Goal: Information Seeking & Learning: Learn about a topic

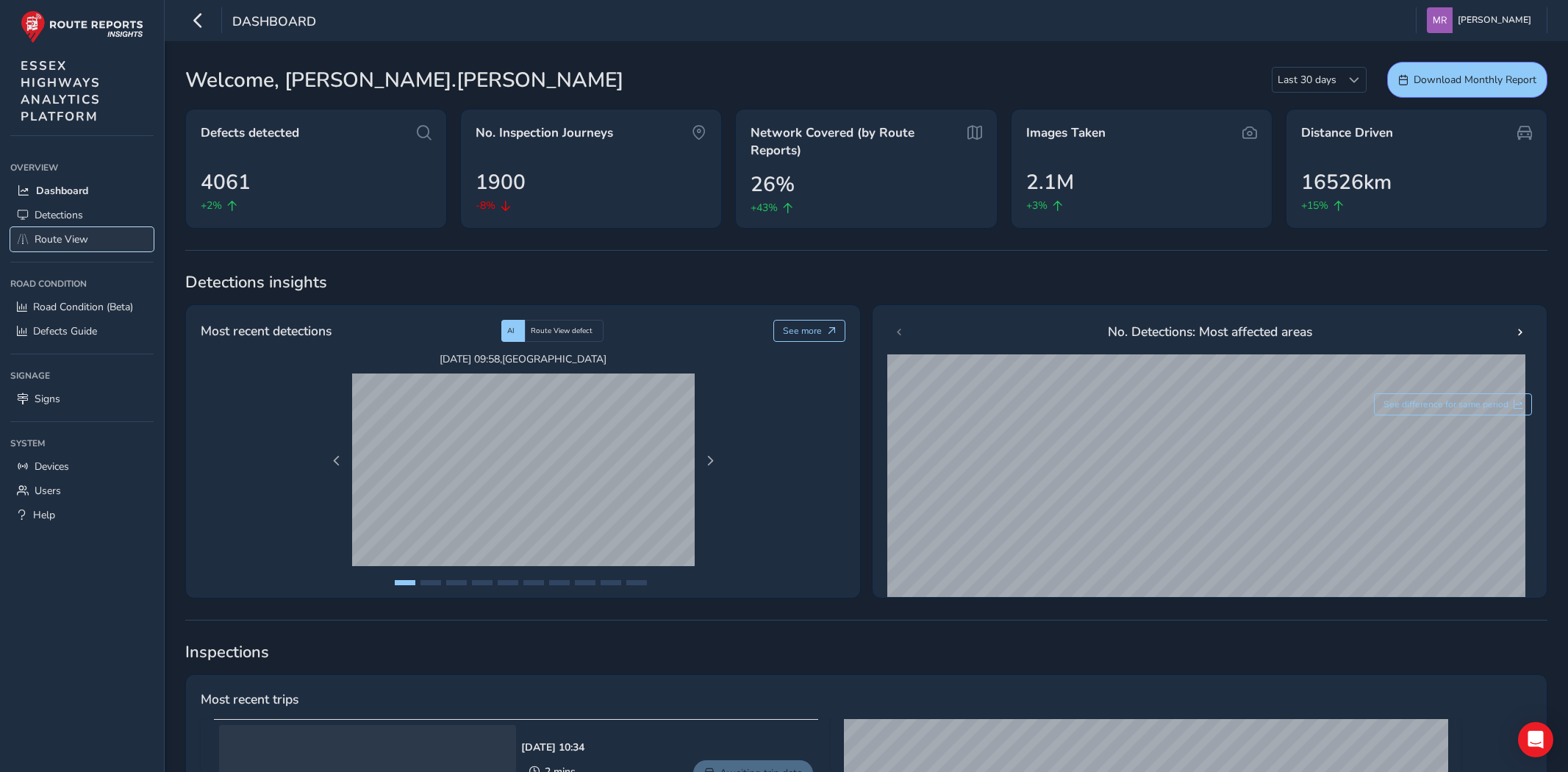
click at [67, 238] on span "Route View" at bounding box center [61, 239] width 54 height 14
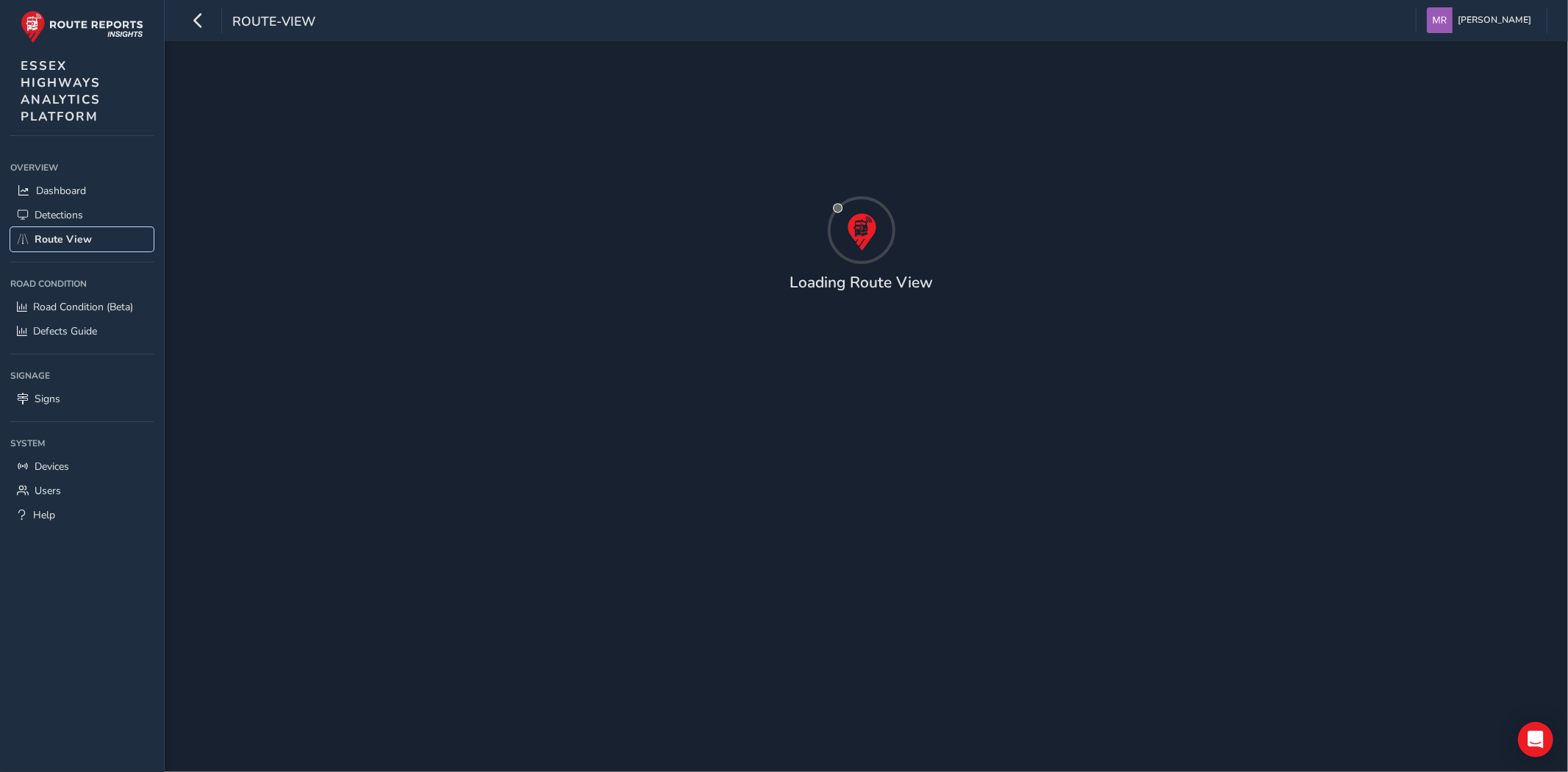
type input "[DATE] - [DATE]"
type input "00:00"
type input "23:59"
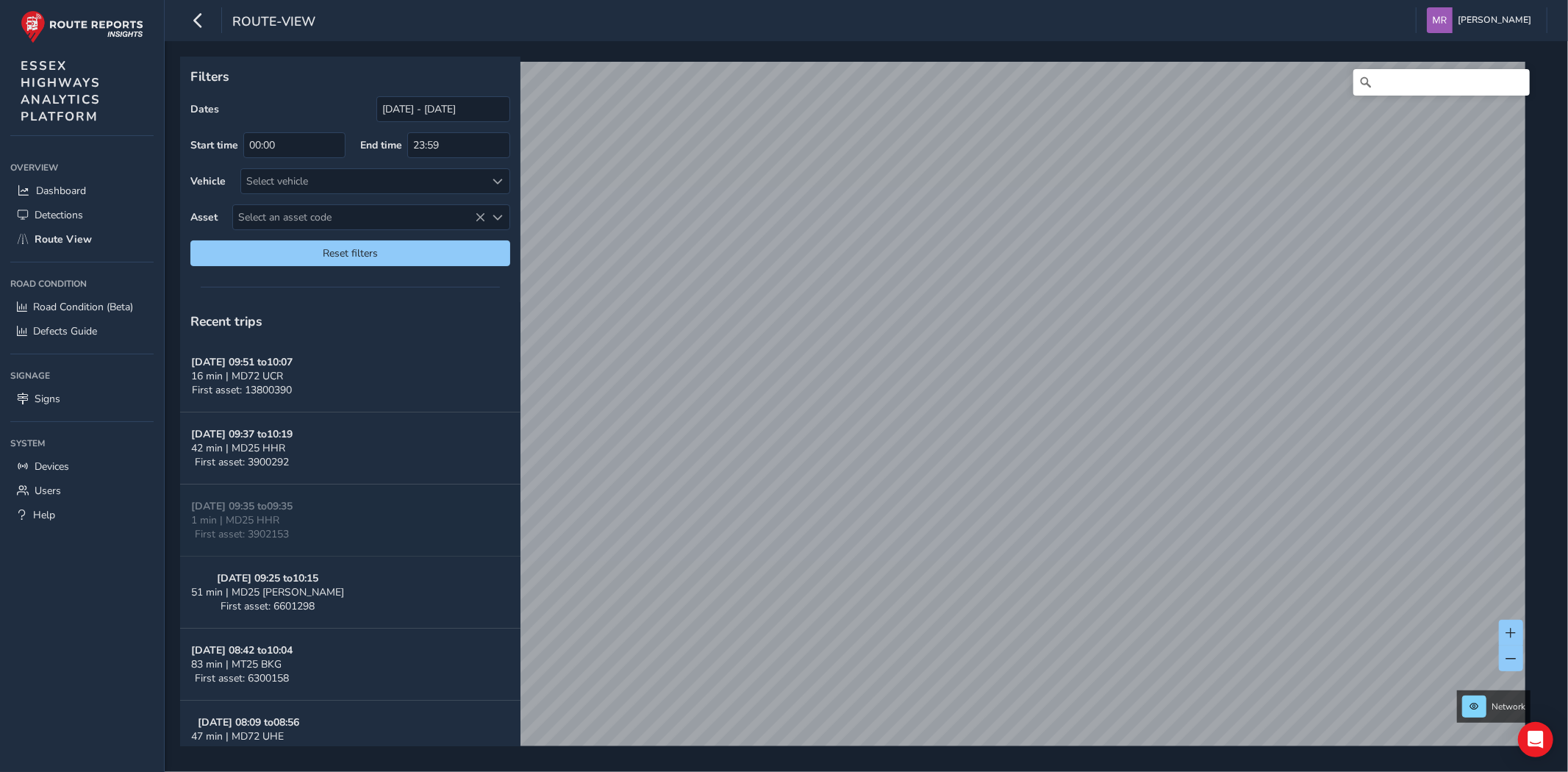
click at [686, 748] on div "Filters Dates [DATE] - [DATE] Start time 00:00 End time 23:59 Vehicle Select ve…" at bounding box center [866, 406] width 1403 height 730
click at [848, 475] on div "Filters Dates [DATE] - [DATE] Start time 00:00 End time 23:59 Vehicle Select ve…" at bounding box center [866, 406] width 1403 height 730
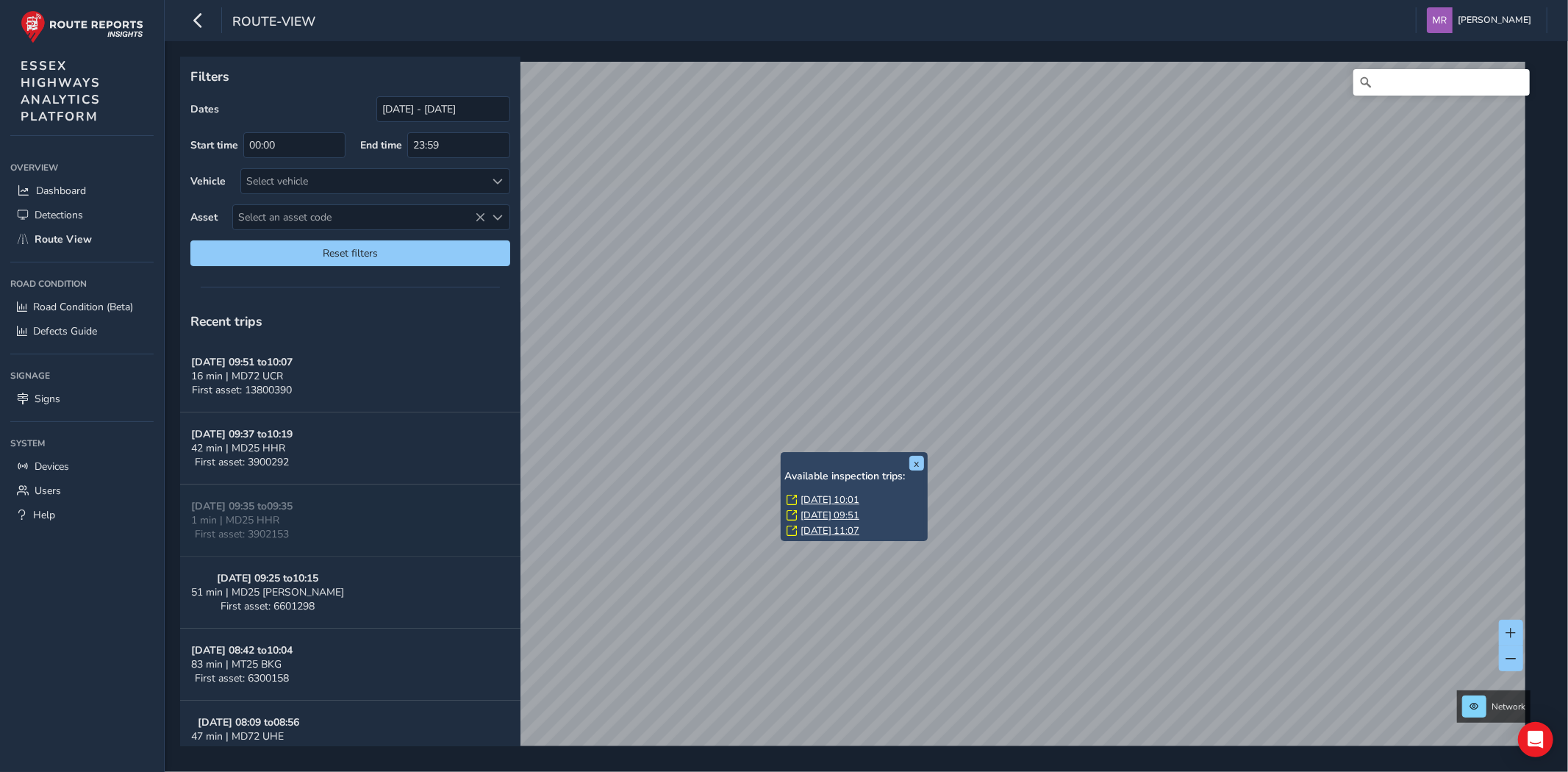
click at [818, 496] on link "[DATE] 10:01" at bounding box center [829, 500] width 59 height 13
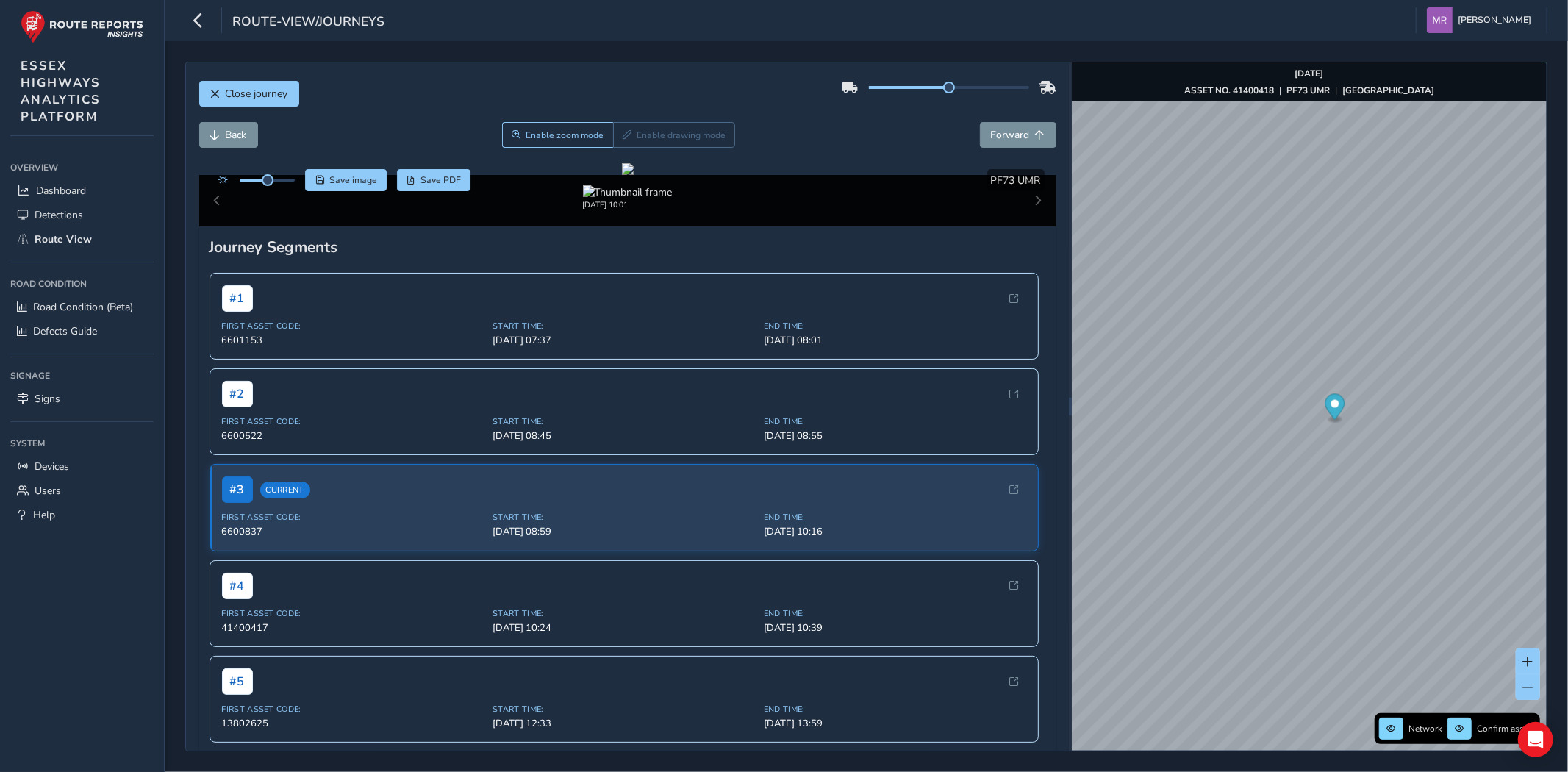
click at [277, 181] on div at bounding box center [267, 180] width 55 height 3
click at [298, 185] on div "Save image Save PDF" at bounding box center [341, 179] width 260 height 22
click at [300, 185] on div "Save image Save PDF" at bounding box center [341, 179] width 260 height 22
click at [289, 182] on div at bounding box center [253, 179] width 85 height 22
click at [288, 181] on div at bounding box center [267, 180] width 55 height 3
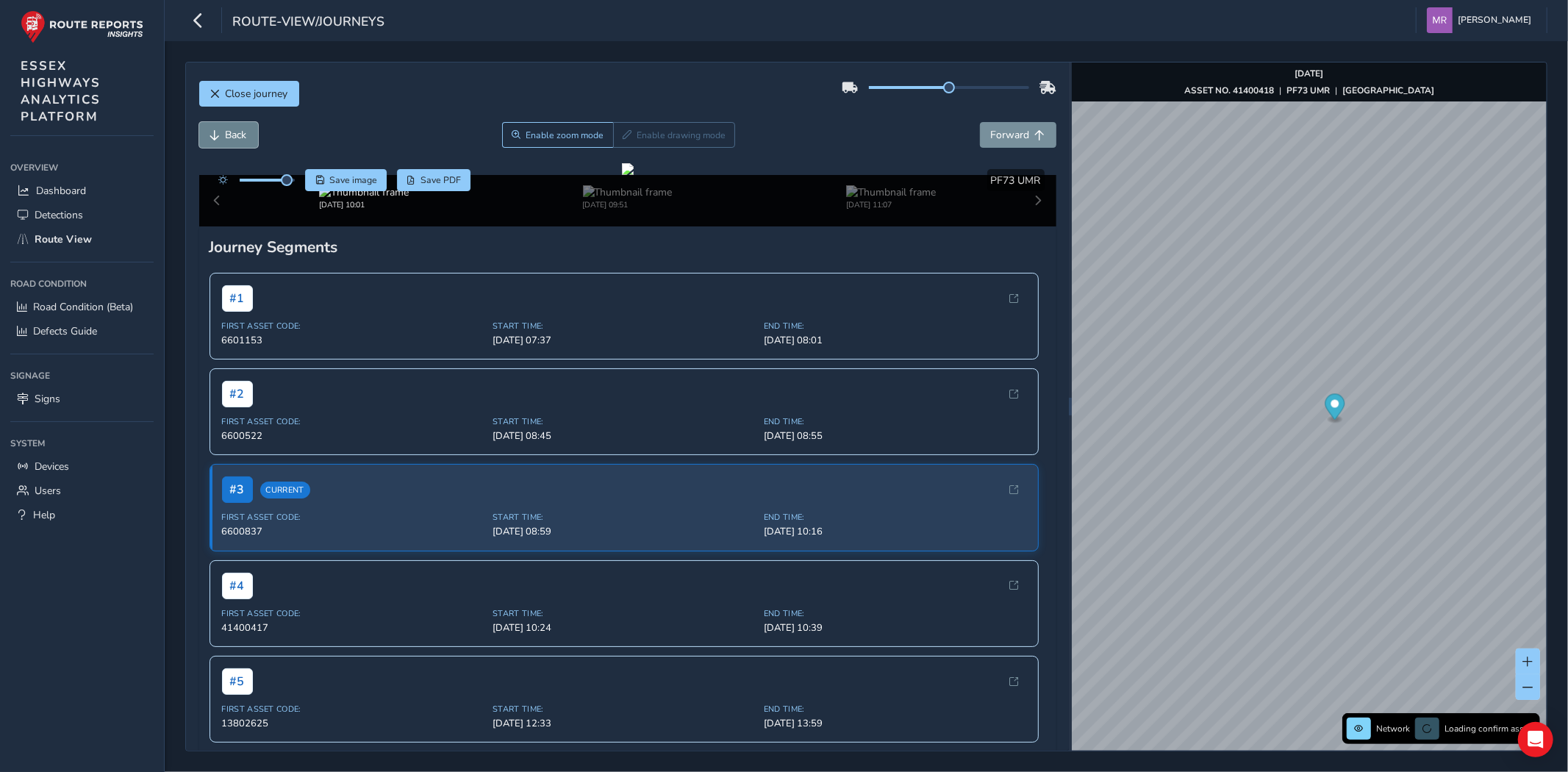
click at [229, 129] on span "Back" at bounding box center [237, 135] width 22 height 14
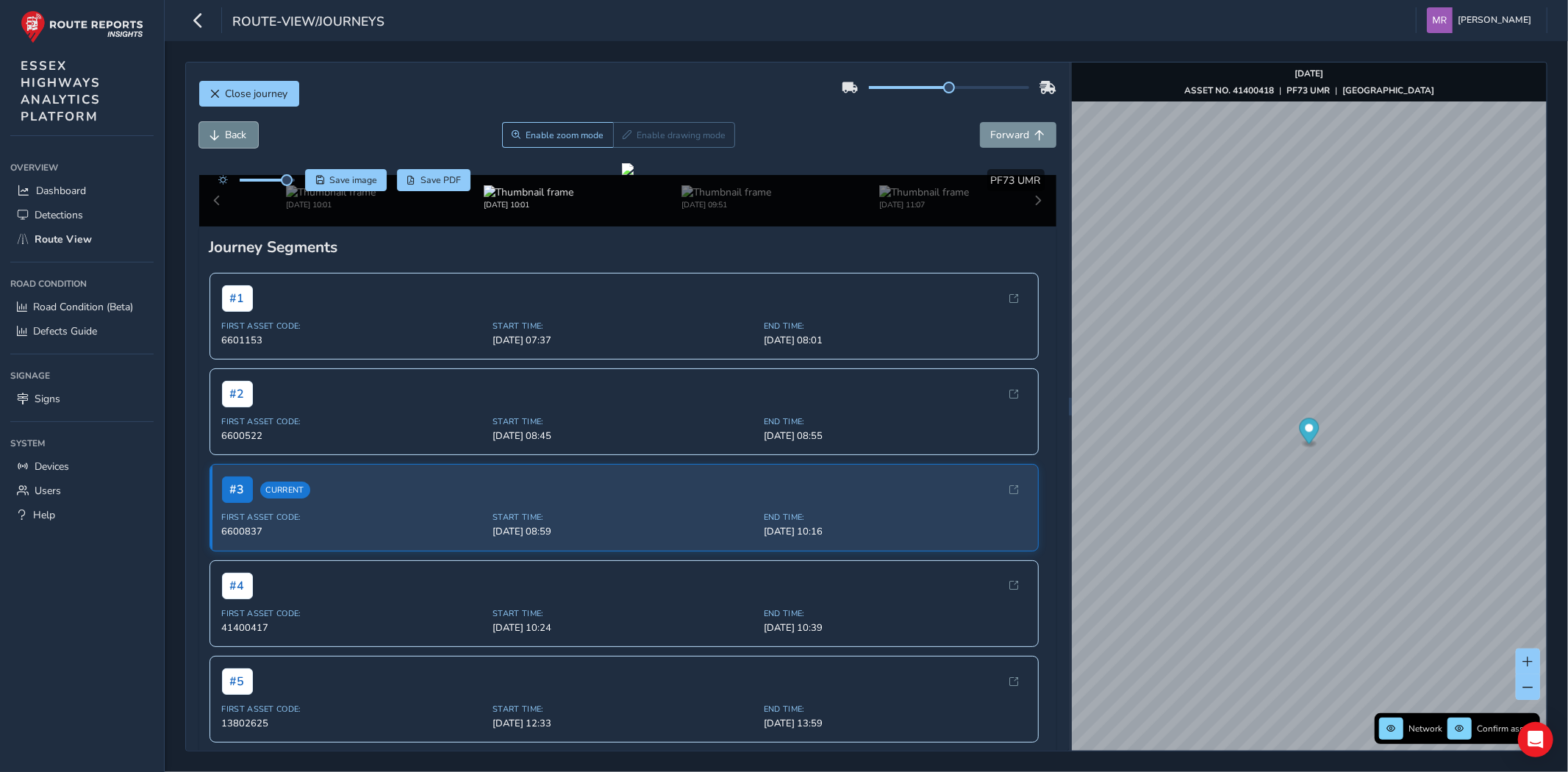
click at [229, 129] on span "Back" at bounding box center [237, 135] width 22 height 14
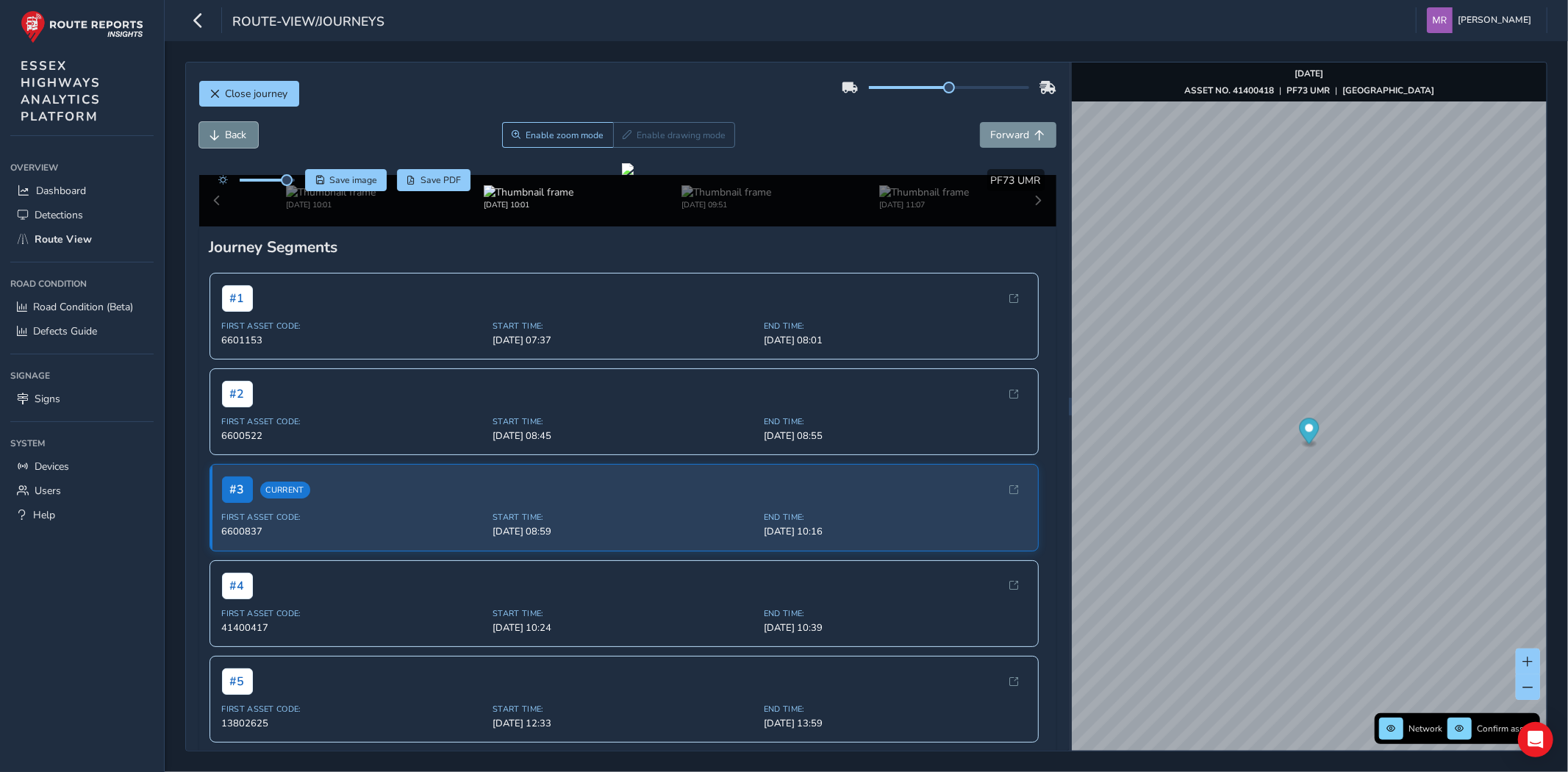
click at [229, 129] on span "Back" at bounding box center [237, 135] width 22 height 14
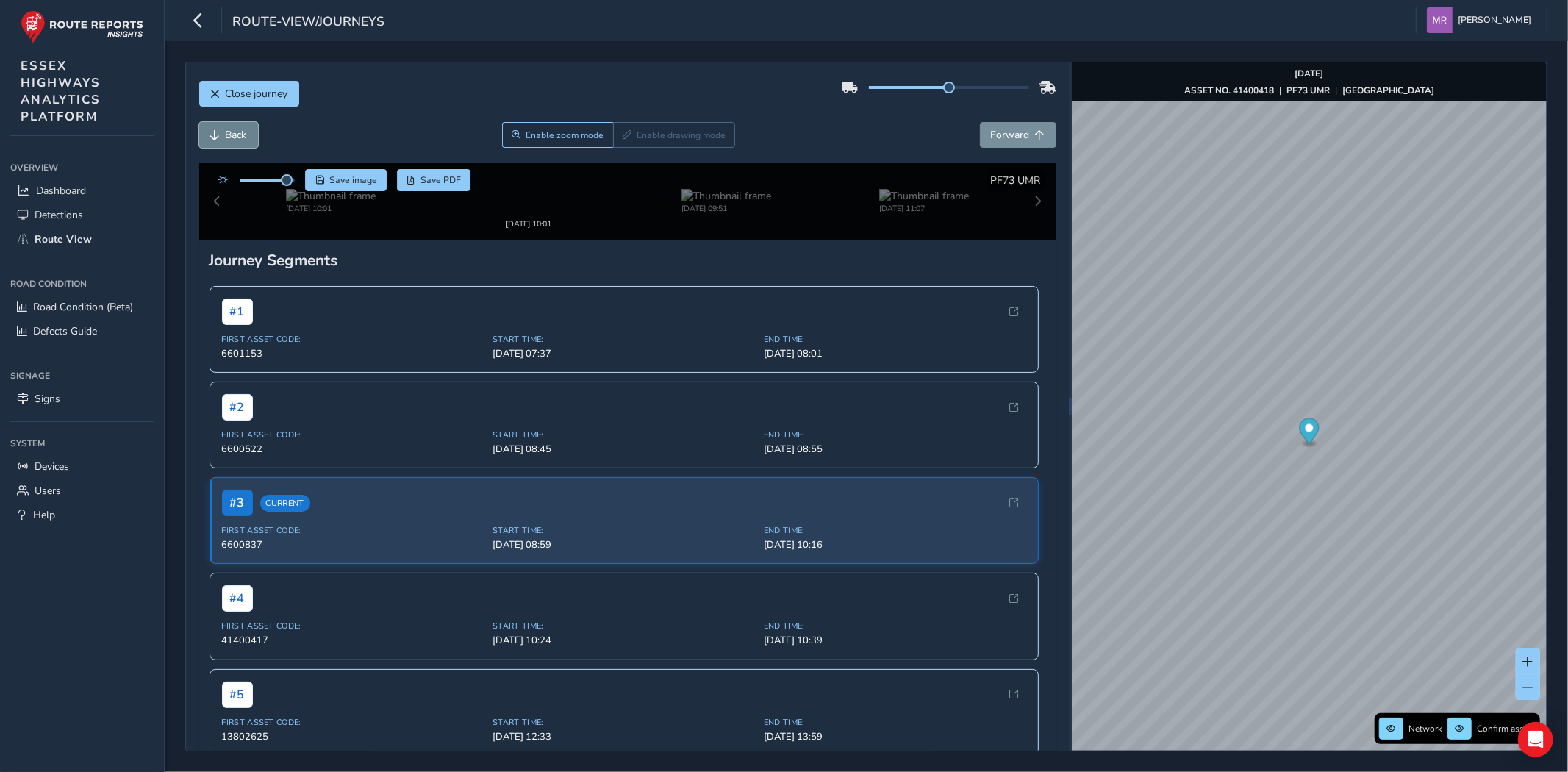
click at [229, 129] on span "Back" at bounding box center [237, 135] width 22 height 14
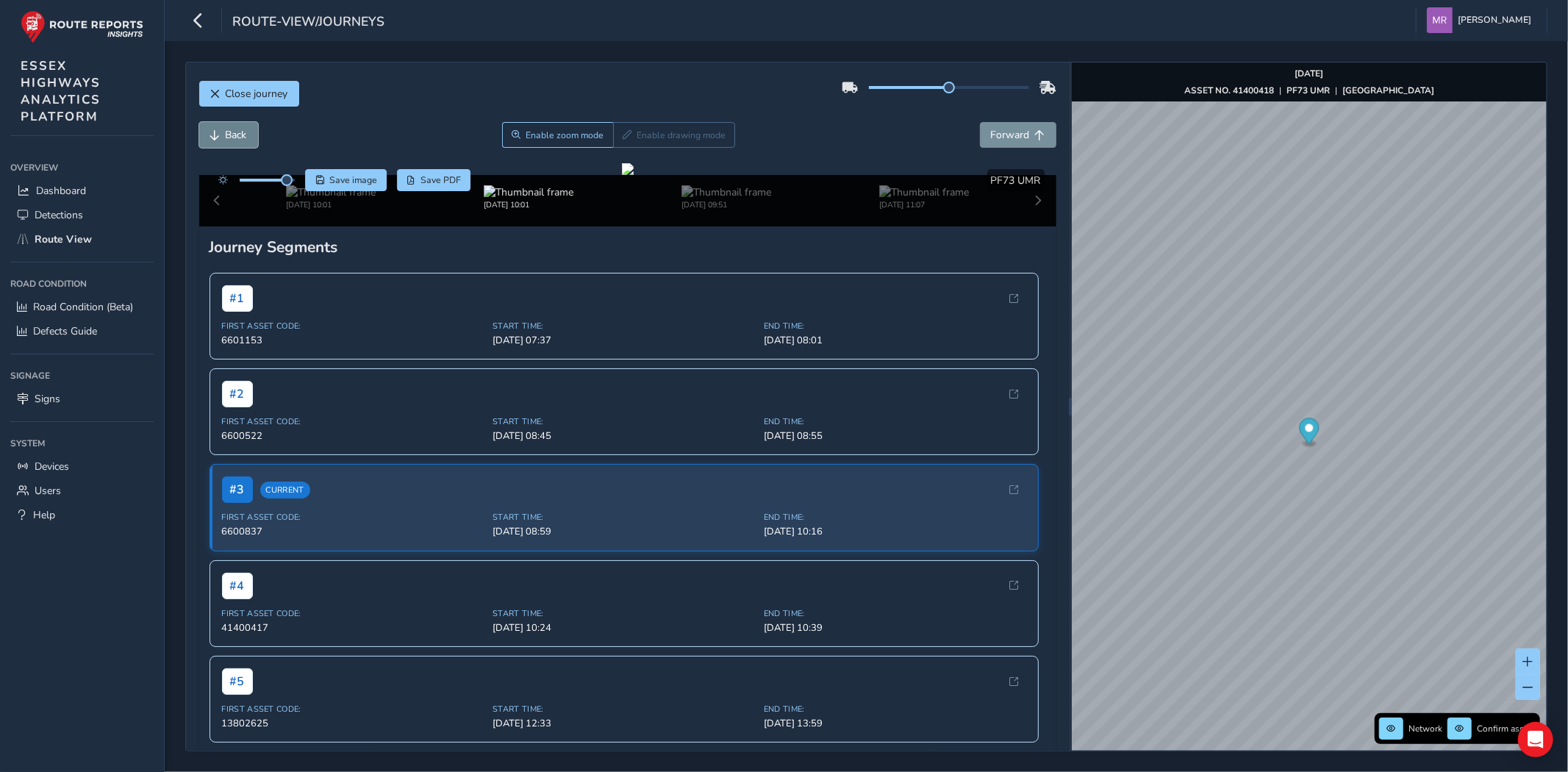
click at [229, 129] on span "Back" at bounding box center [237, 135] width 22 height 14
click at [990, 133] on span "Forward" at bounding box center [1010, 135] width 39 height 14
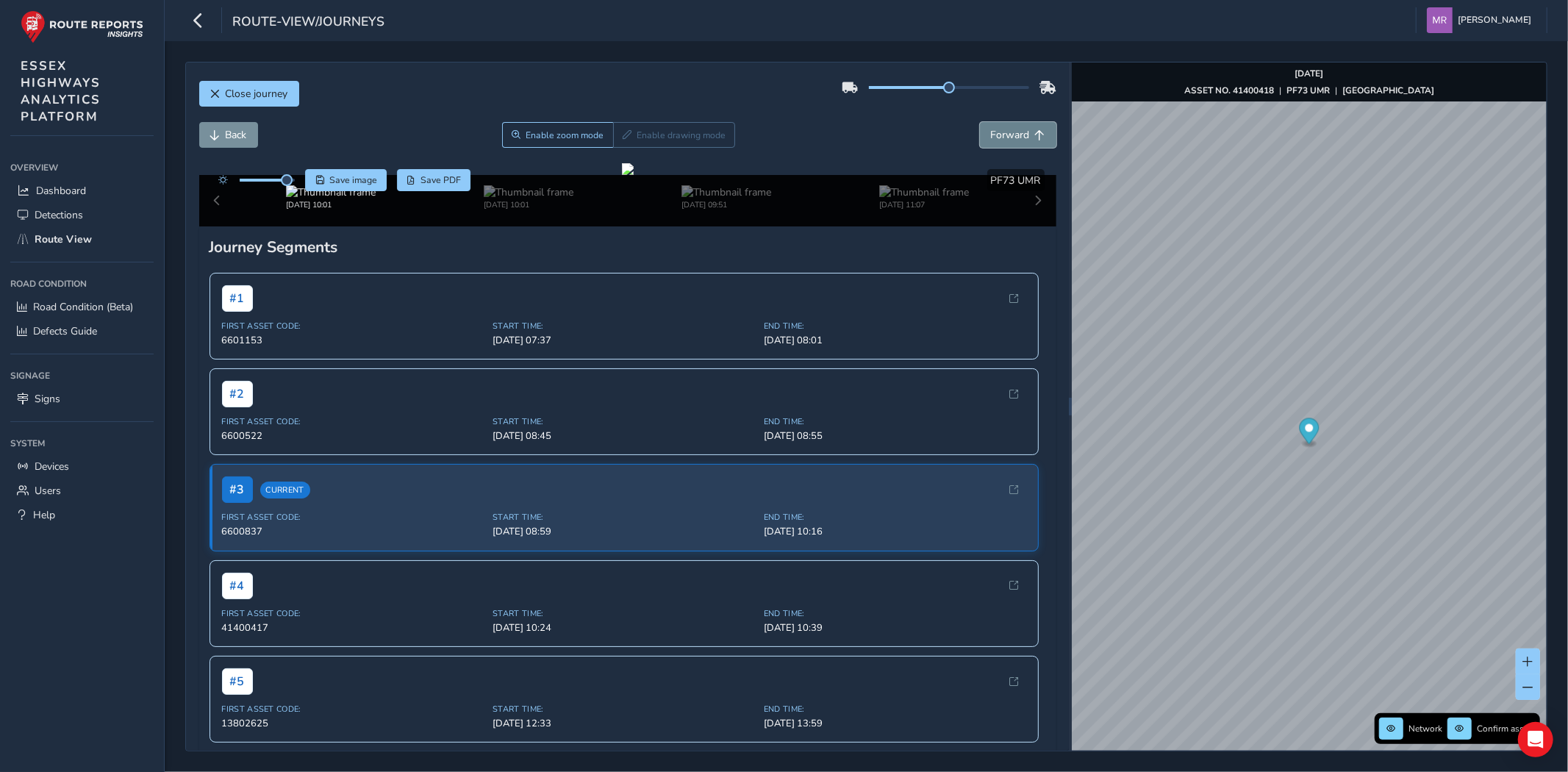
click at [990, 133] on span "Forward" at bounding box center [1010, 135] width 39 height 14
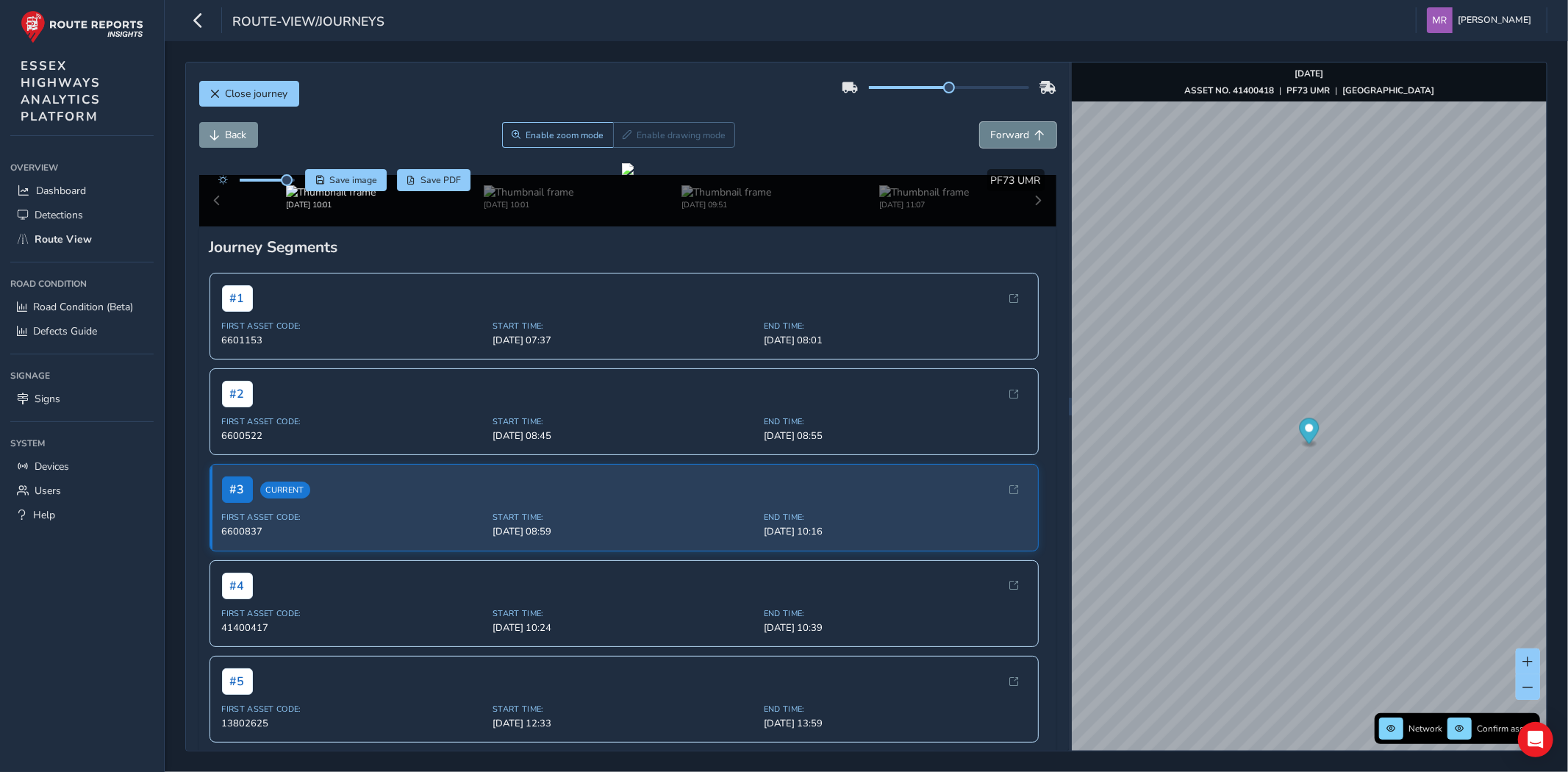
click at [990, 133] on span "Forward" at bounding box center [1010, 135] width 39 height 14
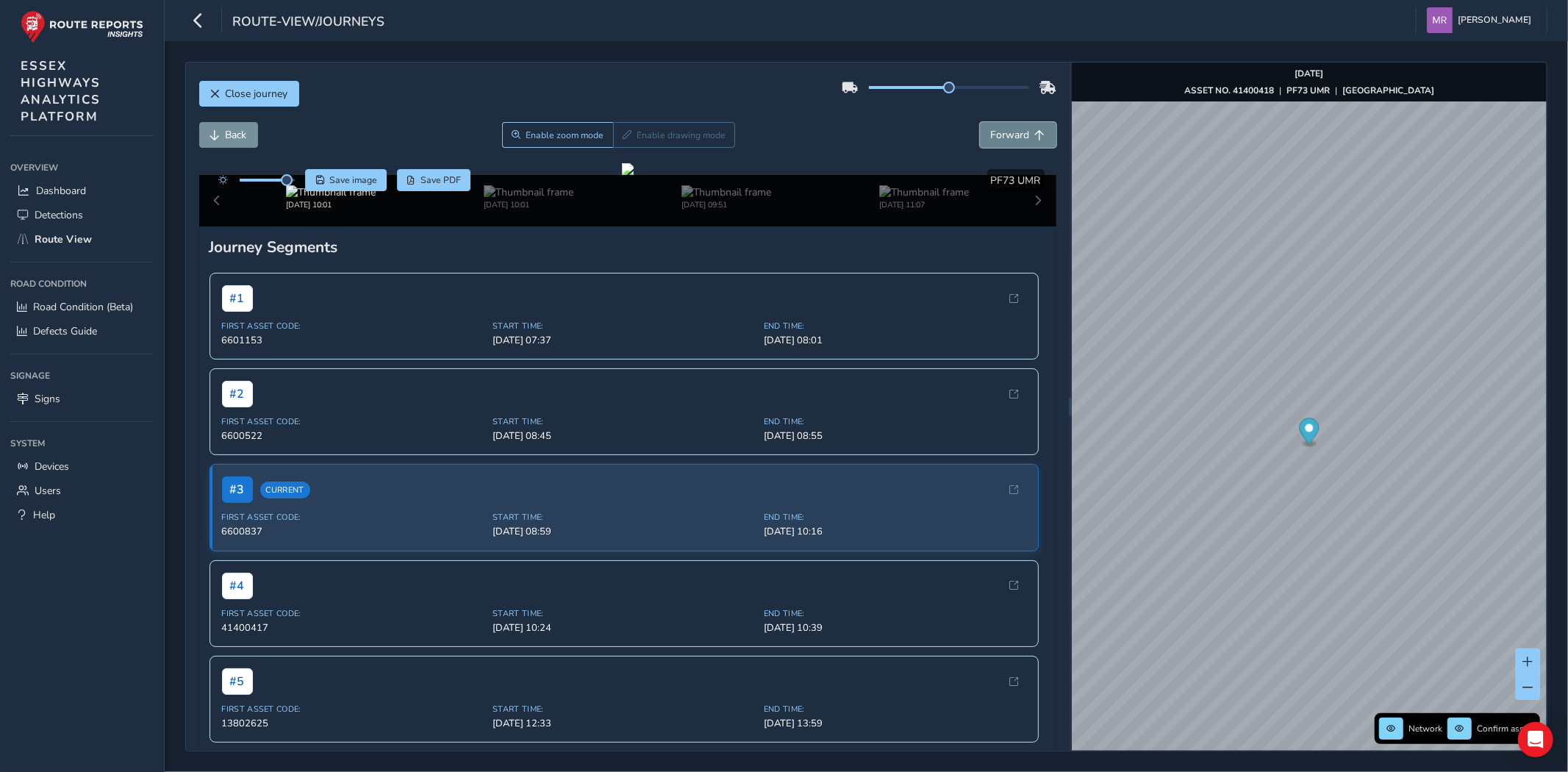
click at [990, 133] on span "Forward" at bounding box center [1010, 135] width 39 height 14
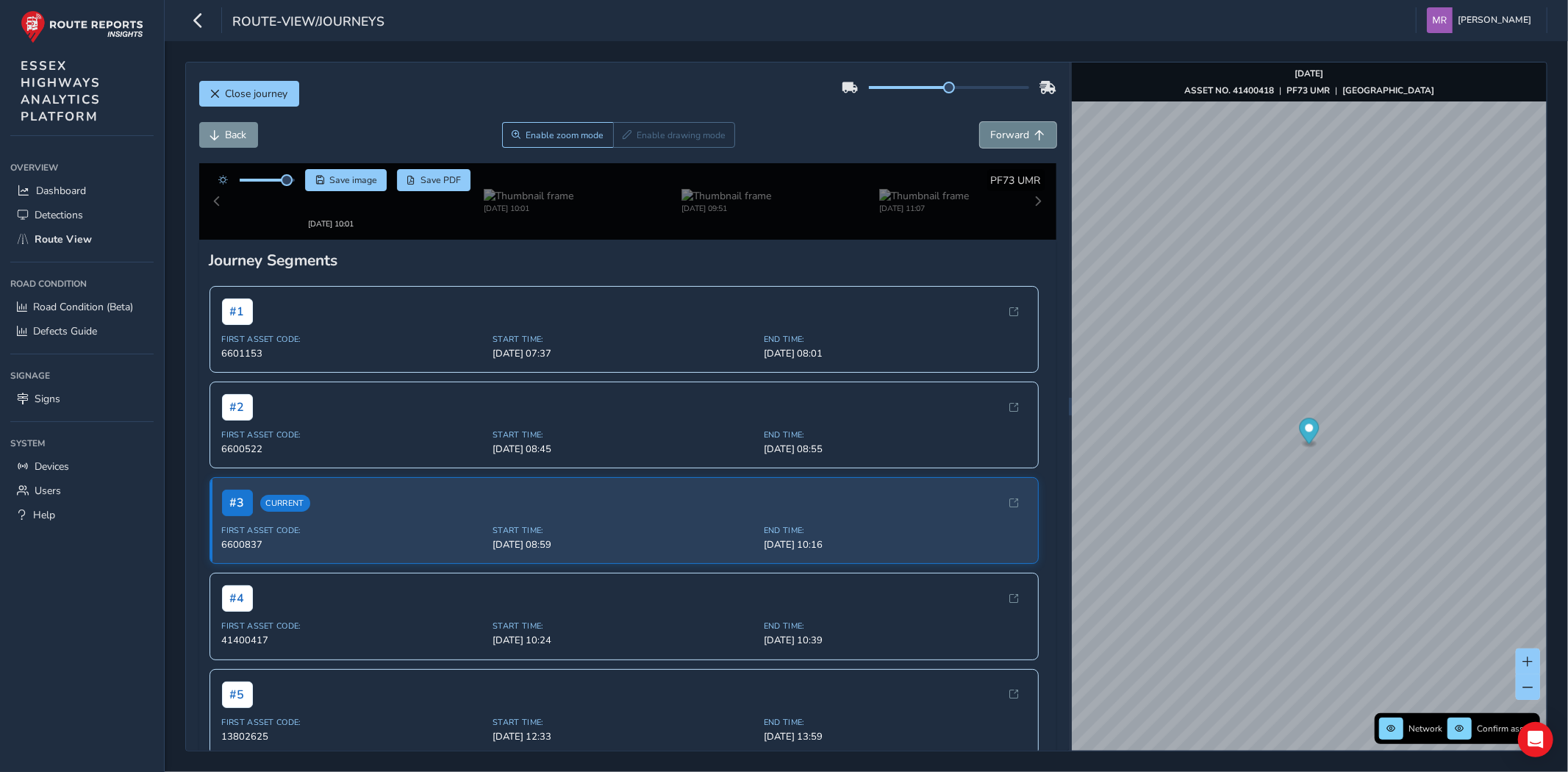
click at [990, 133] on span "Forward" at bounding box center [1010, 135] width 39 height 14
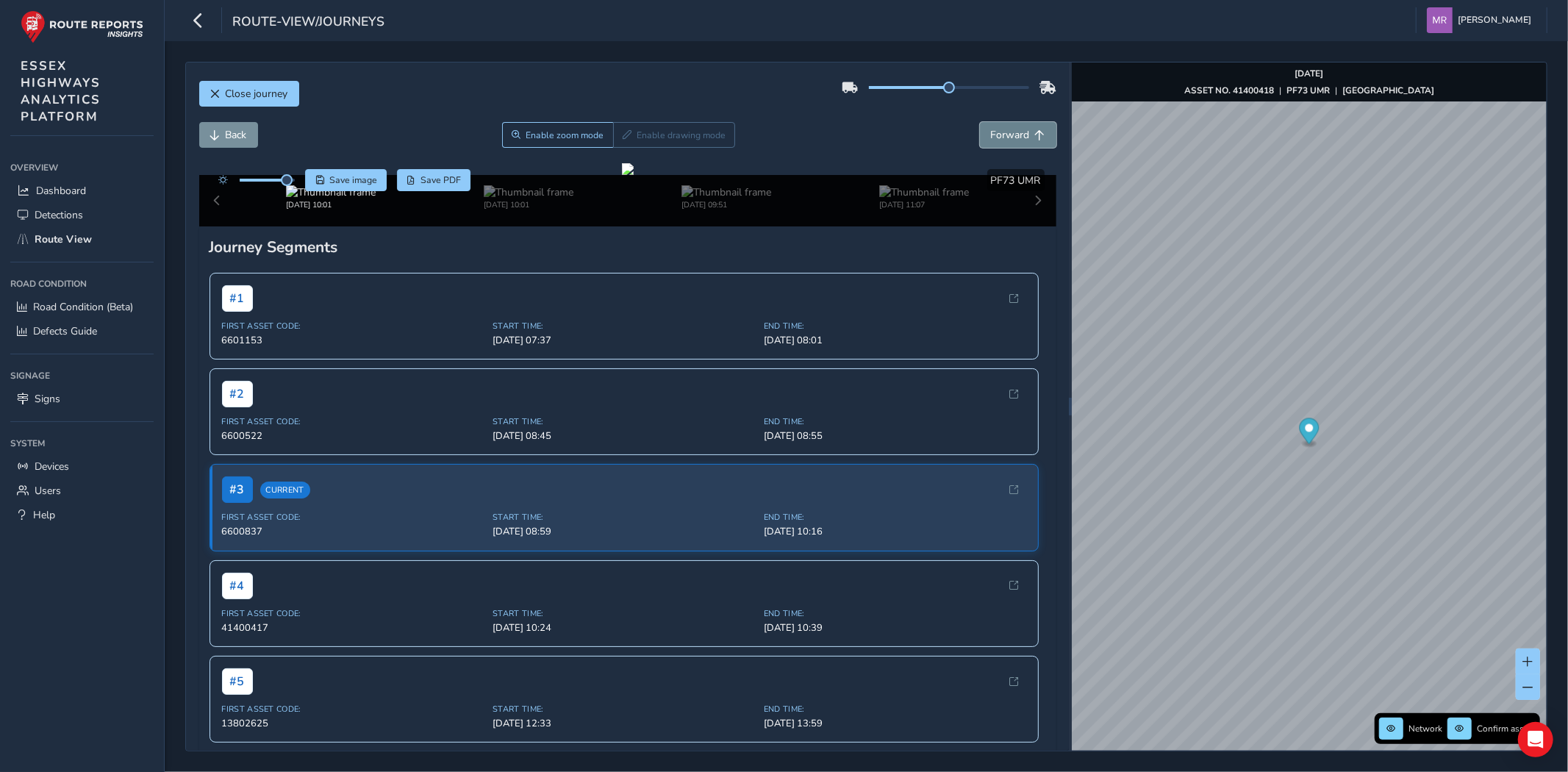
click at [990, 133] on span "Forward" at bounding box center [1010, 135] width 39 height 14
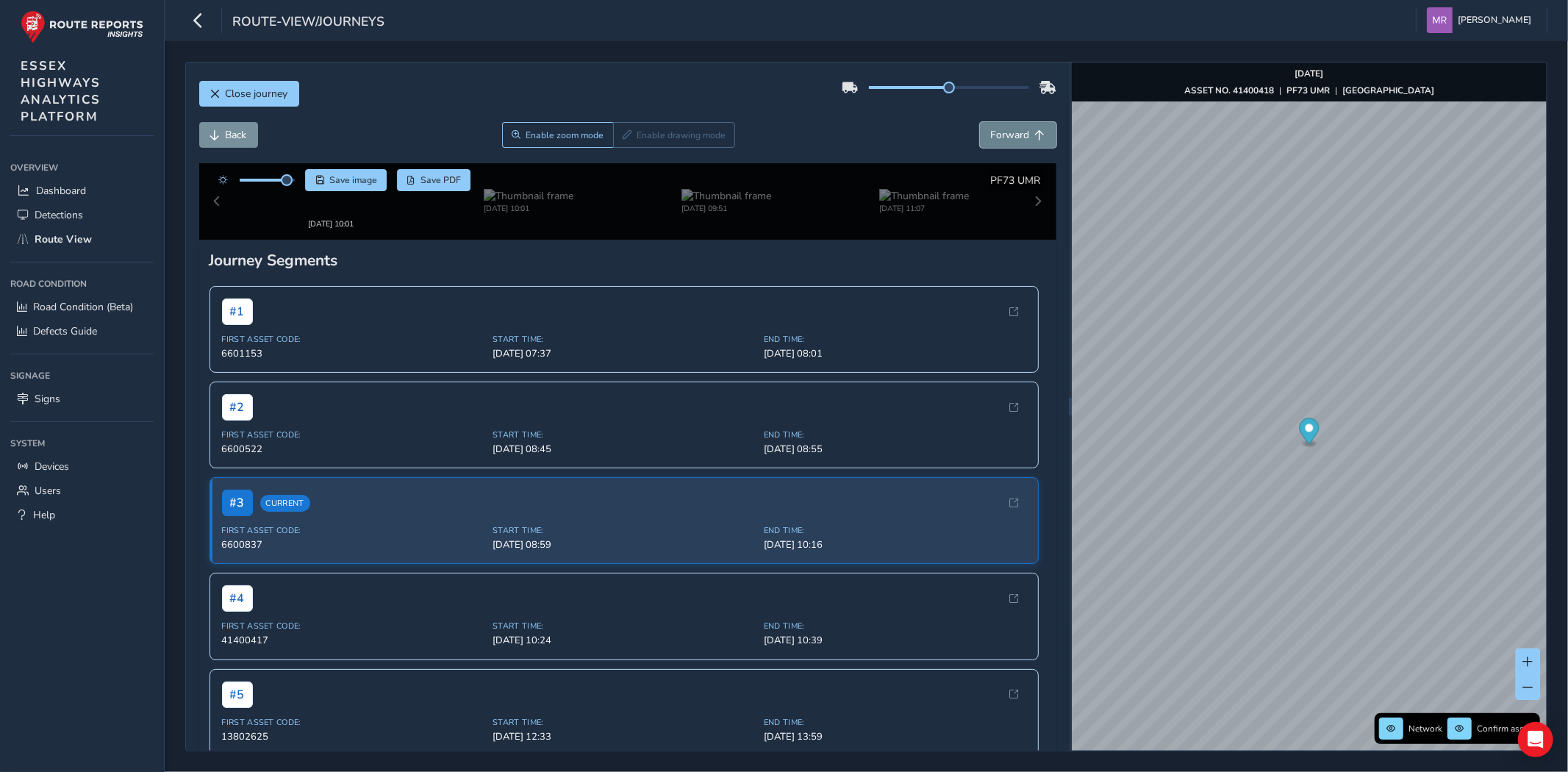
click at [990, 133] on span "Forward" at bounding box center [1010, 135] width 39 height 14
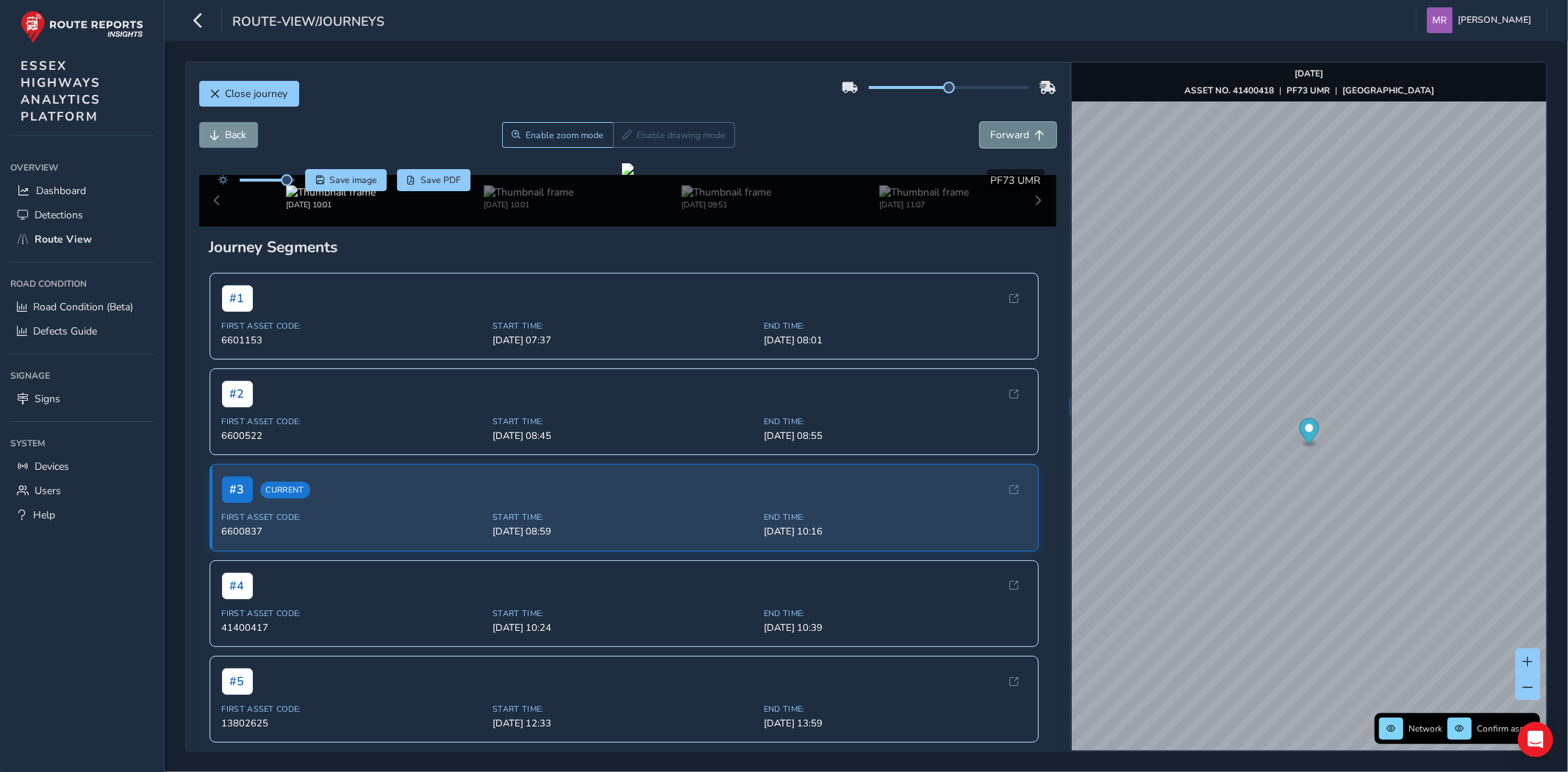
click at [990, 133] on span "Forward" at bounding box center [1010, 135] width 39 height 14
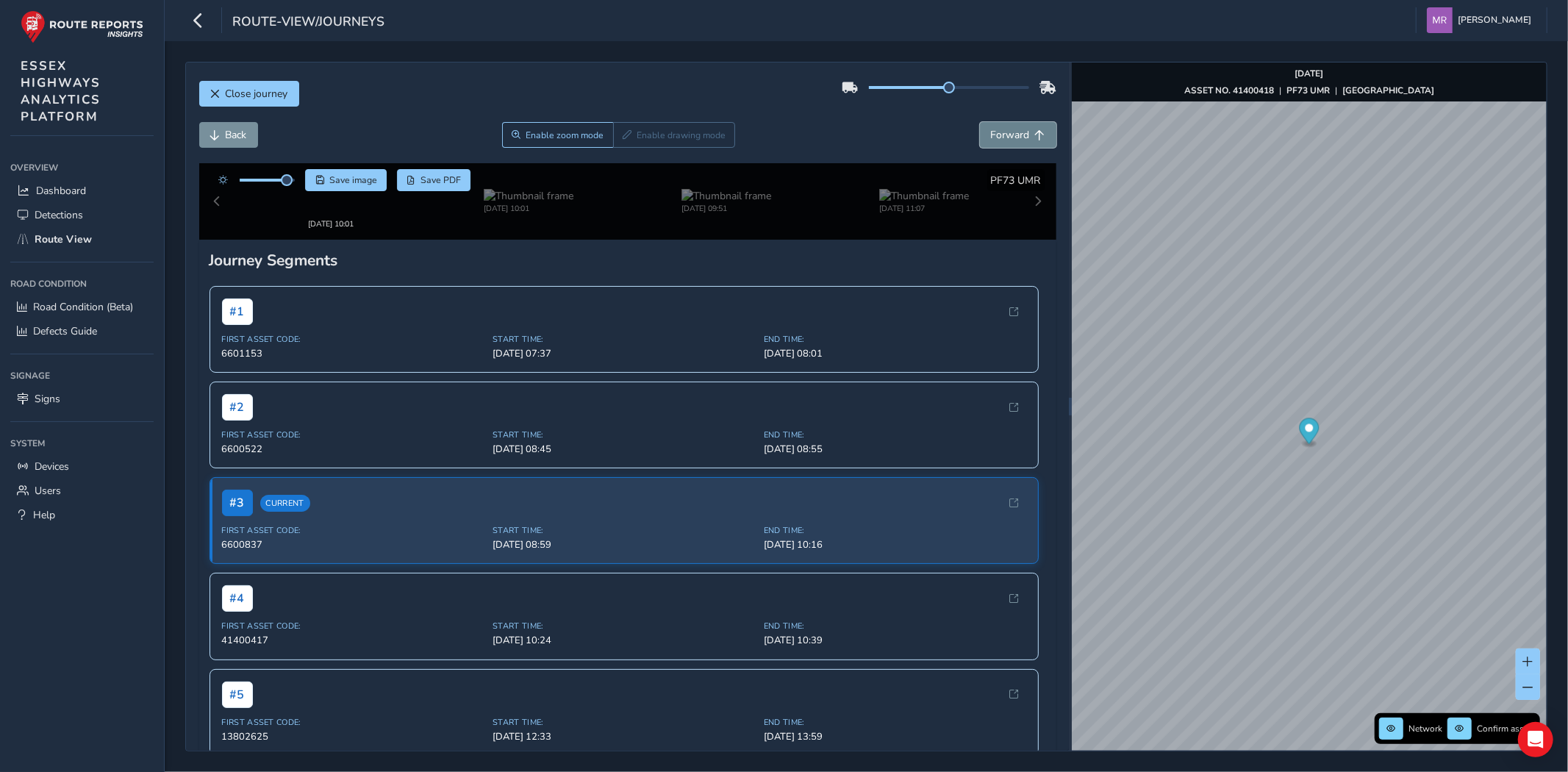
click at [990, 133] on span "Forward" at bounding box center [1010, 135] width 39 height 14
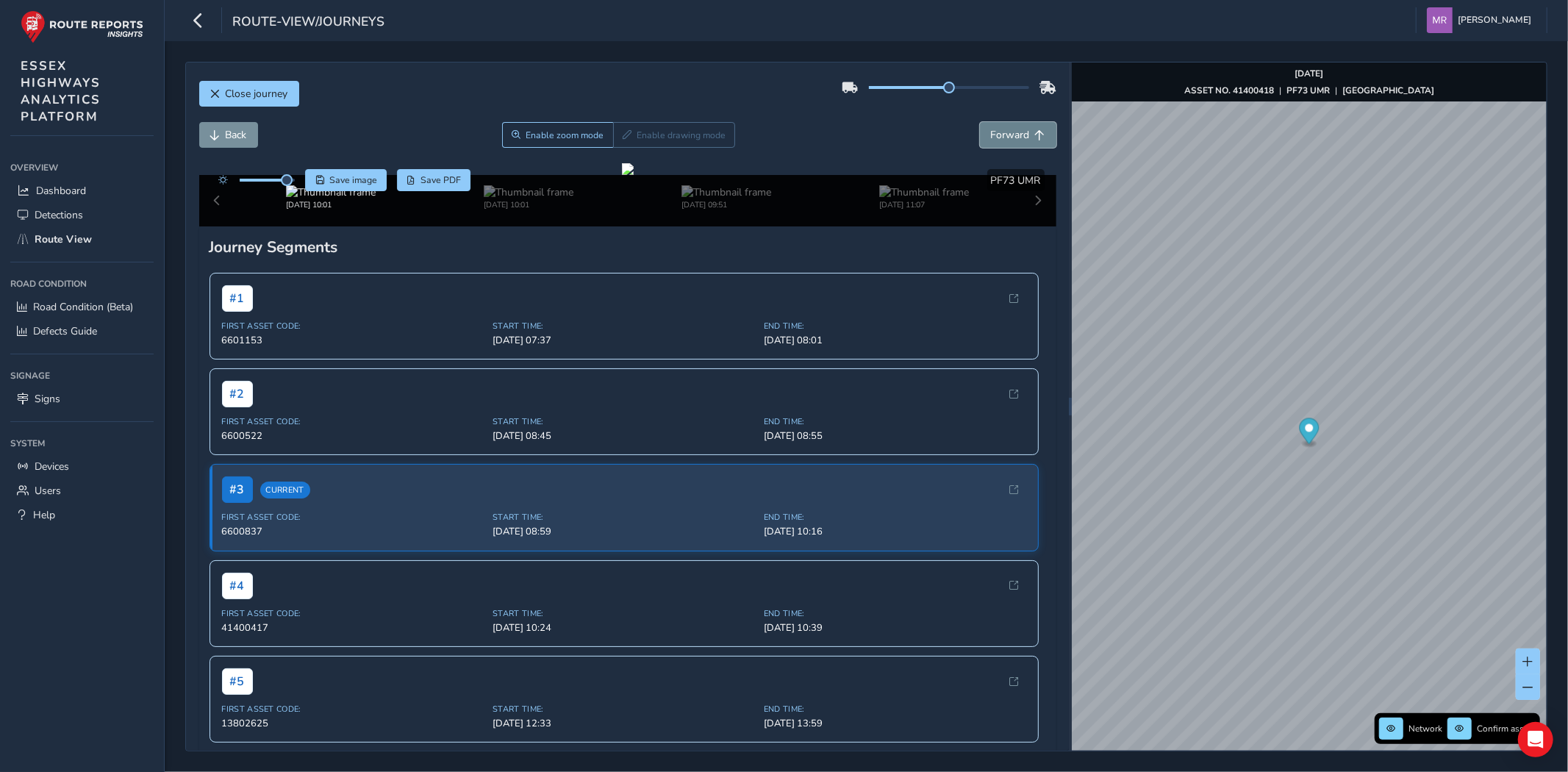
click at [990, 133] on span "Forward" at bounding box center [1010, 135] width 39 height 14
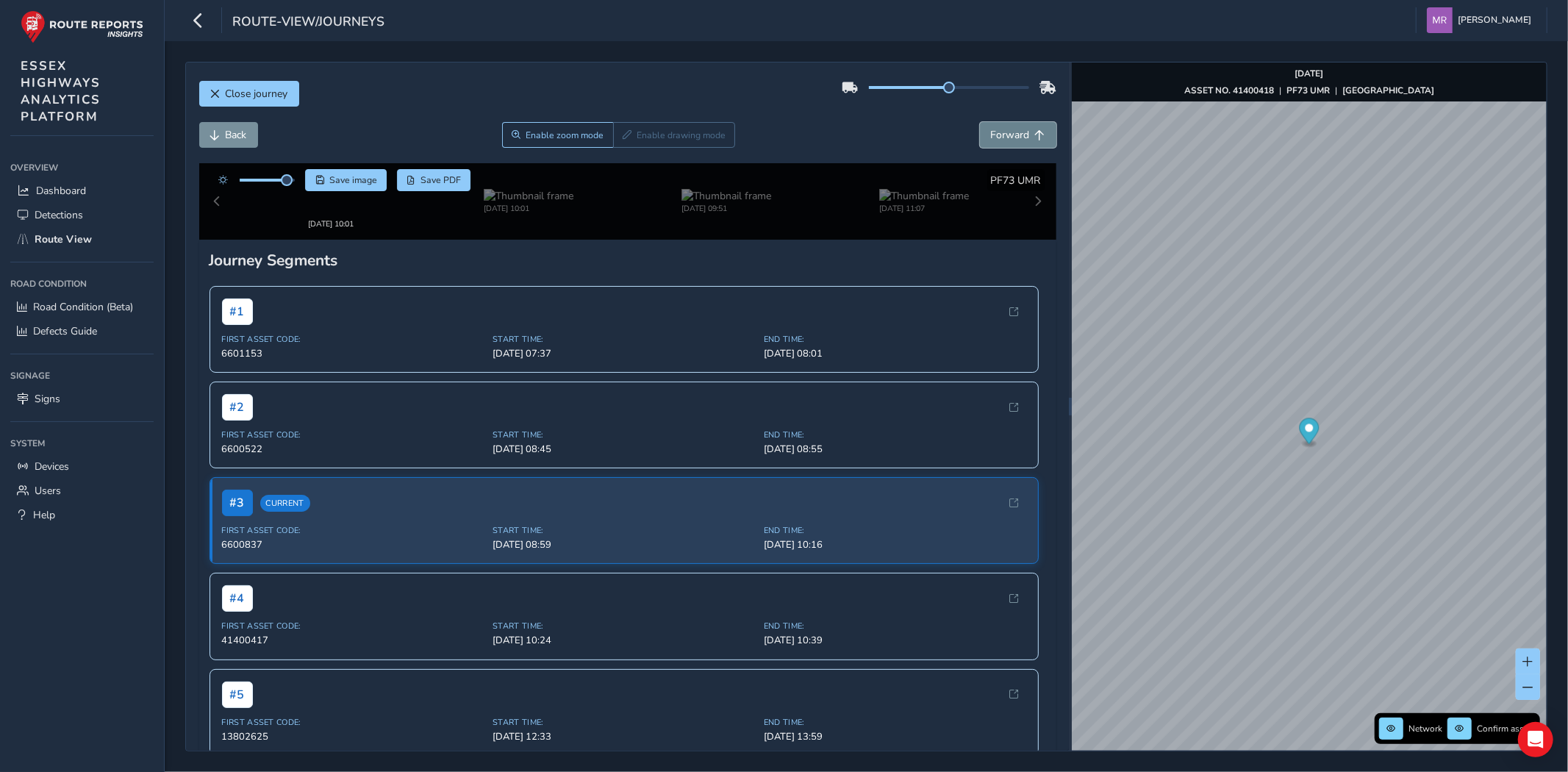
click at [990, 133] on span "Forward" at bounding box center [1010, 135] width 39 height 14
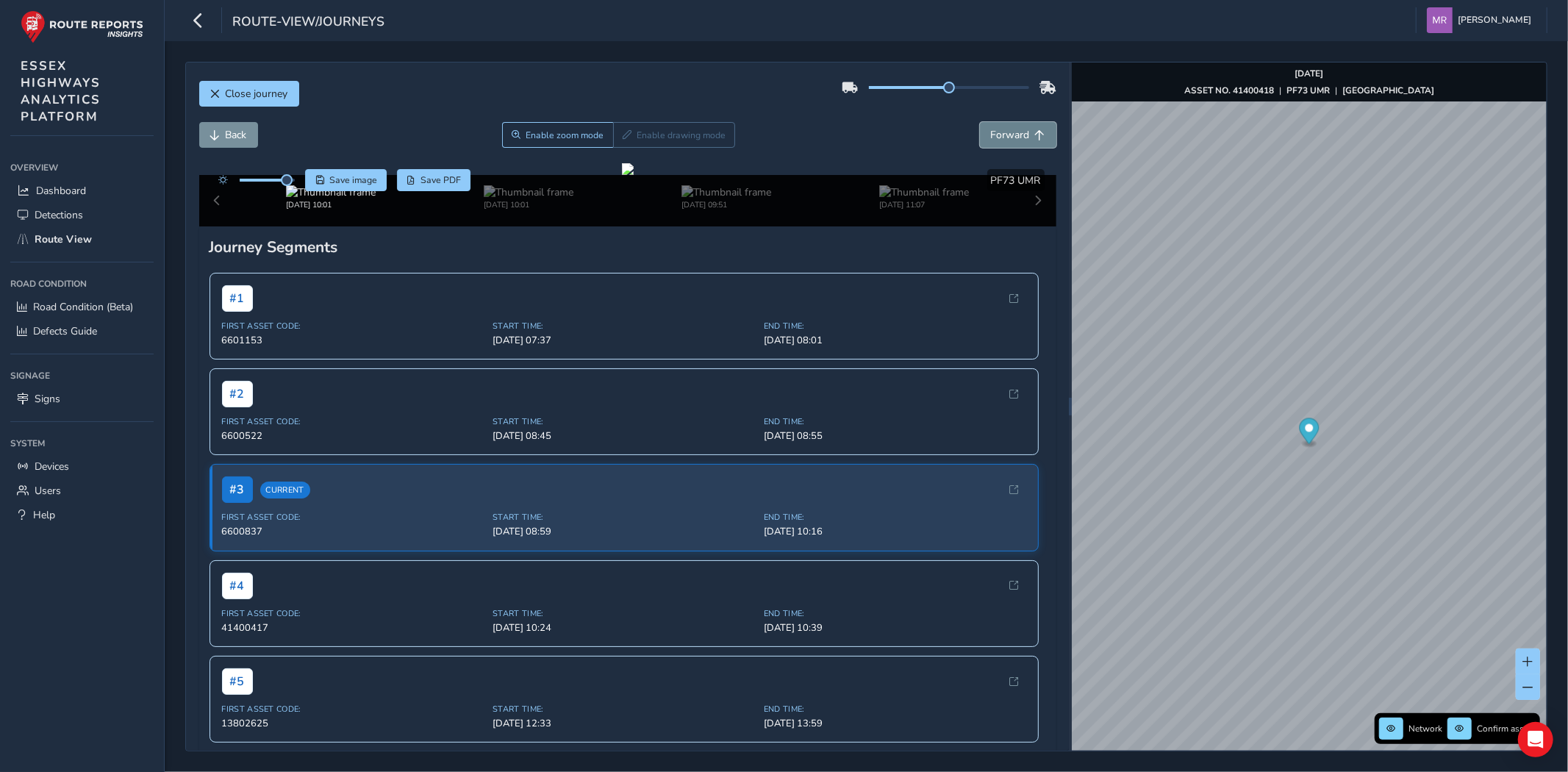
click at [990, 133] on span "Forward" at bounding box center [1010, 135] width 39 height 14
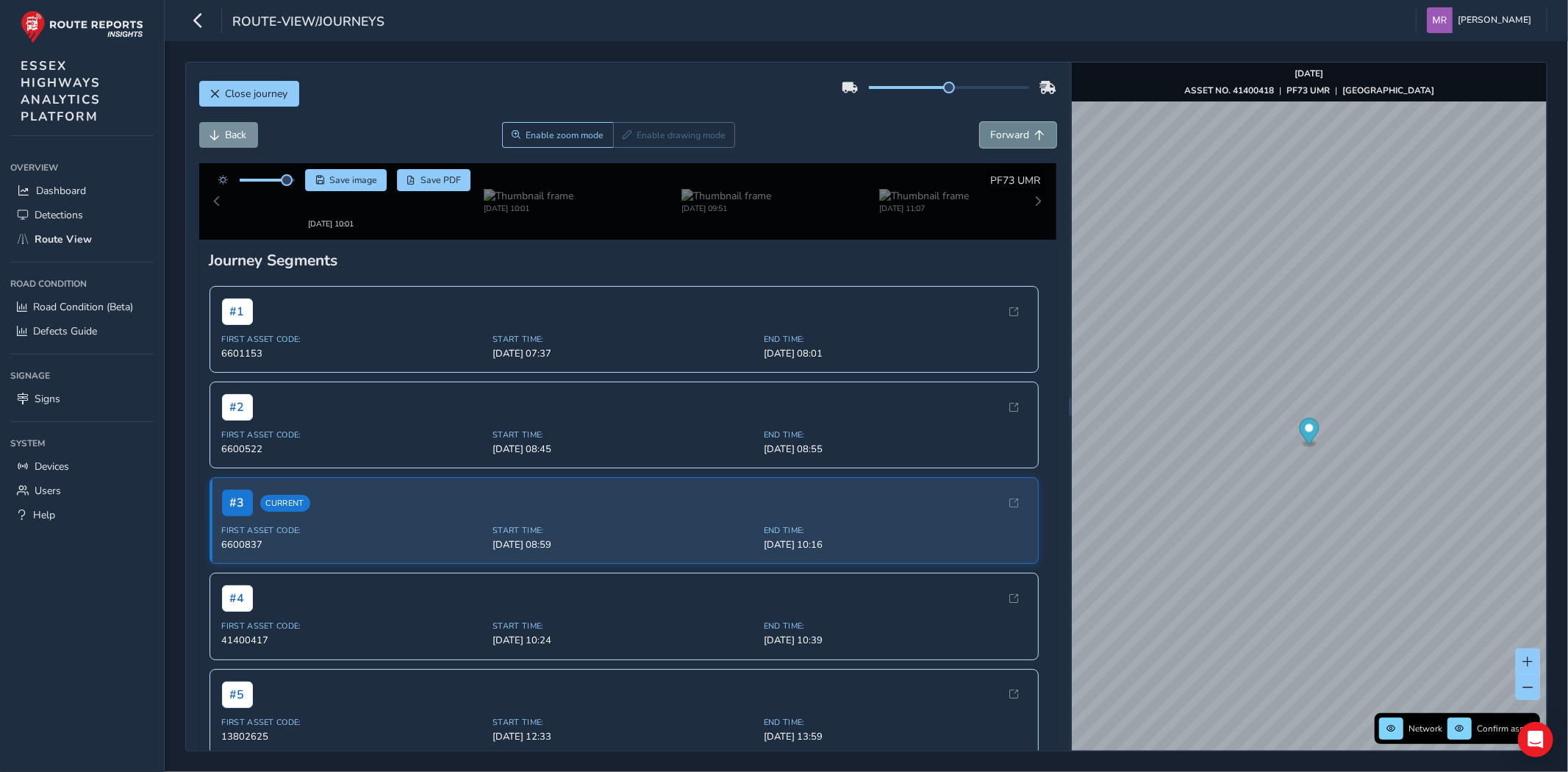
click at [990, 133] on span "Forward" at bounding box center [1010, 135] width 39 height 14
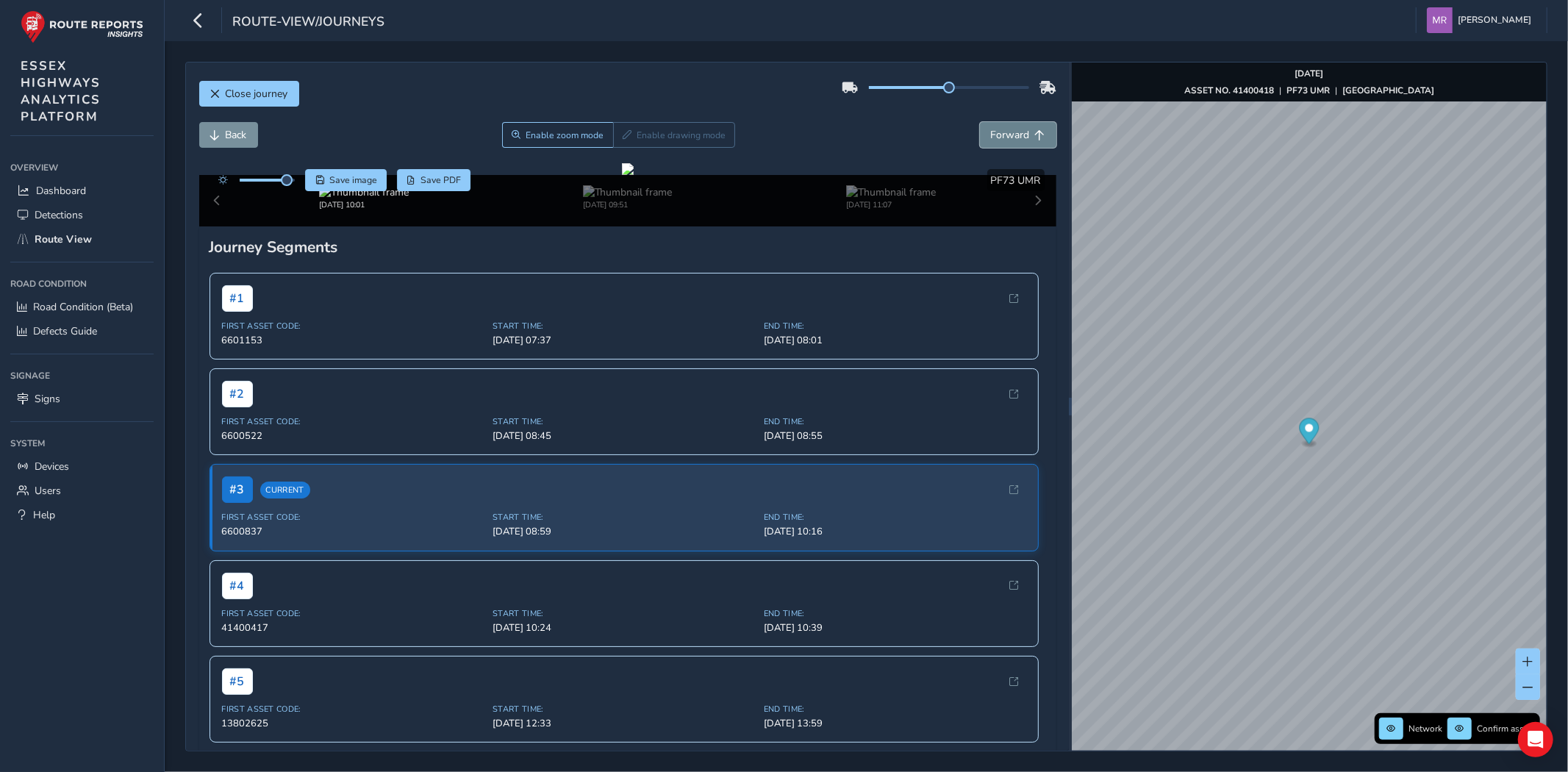
click at [981, 143] on button "Forward" at bounding box center [1018, 135] width 76 height 26
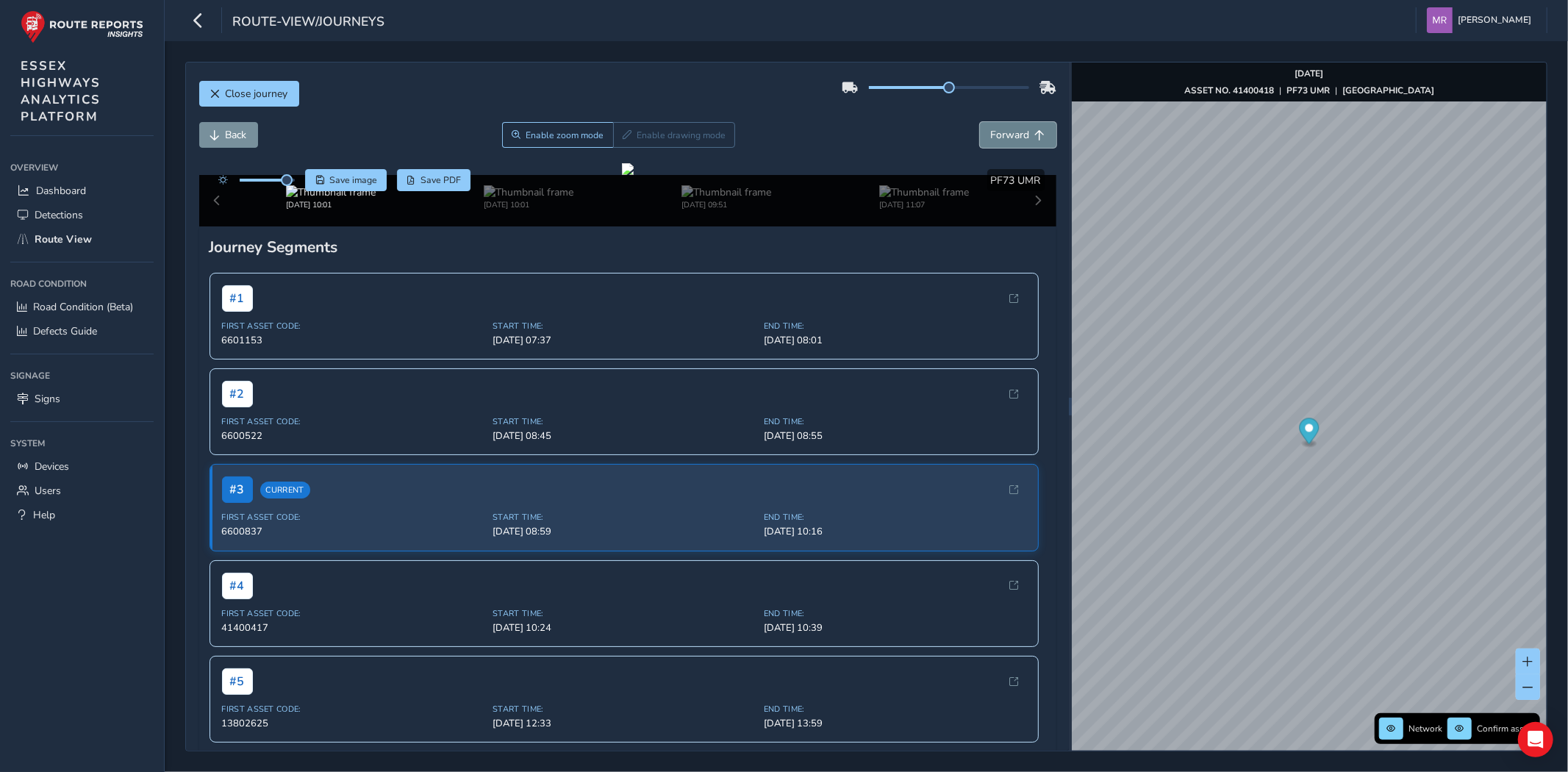
click at [981, 143] on button "Forward" at bounding box center [1018, 135] width 76 height 26
click at [236, 140] on span "Back" at bounding box center [237, 135] width 22 height 14
click at [246, 127] on button "Back" at bounding box center [229, 135] width 59 height 26
click at [245, 132] on span "Back" at bounding box center [237, 135] width 22 height 14
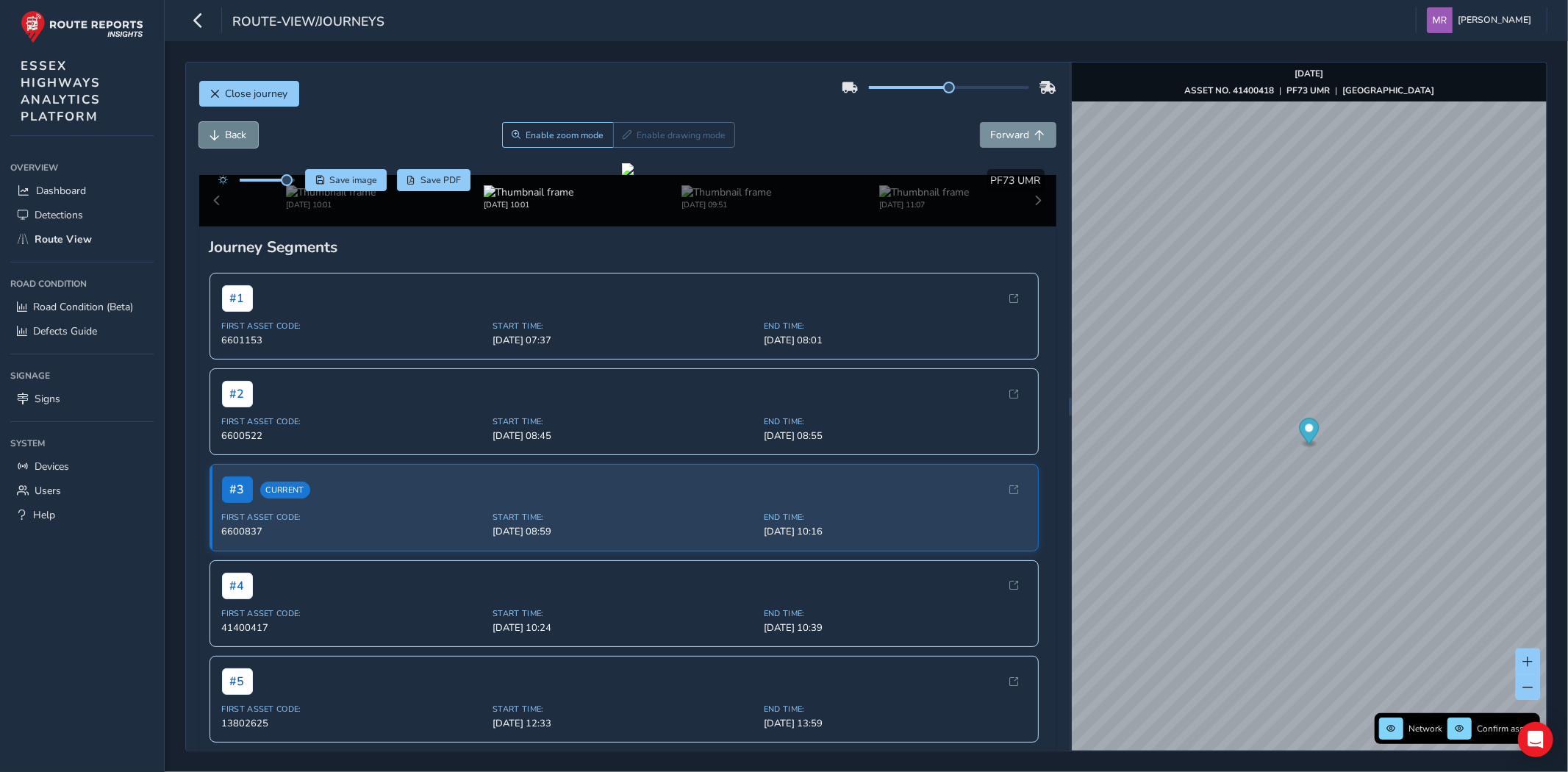
click at [245, 132] on span "Back" at bounding box center [237, 135] width 22 height 14
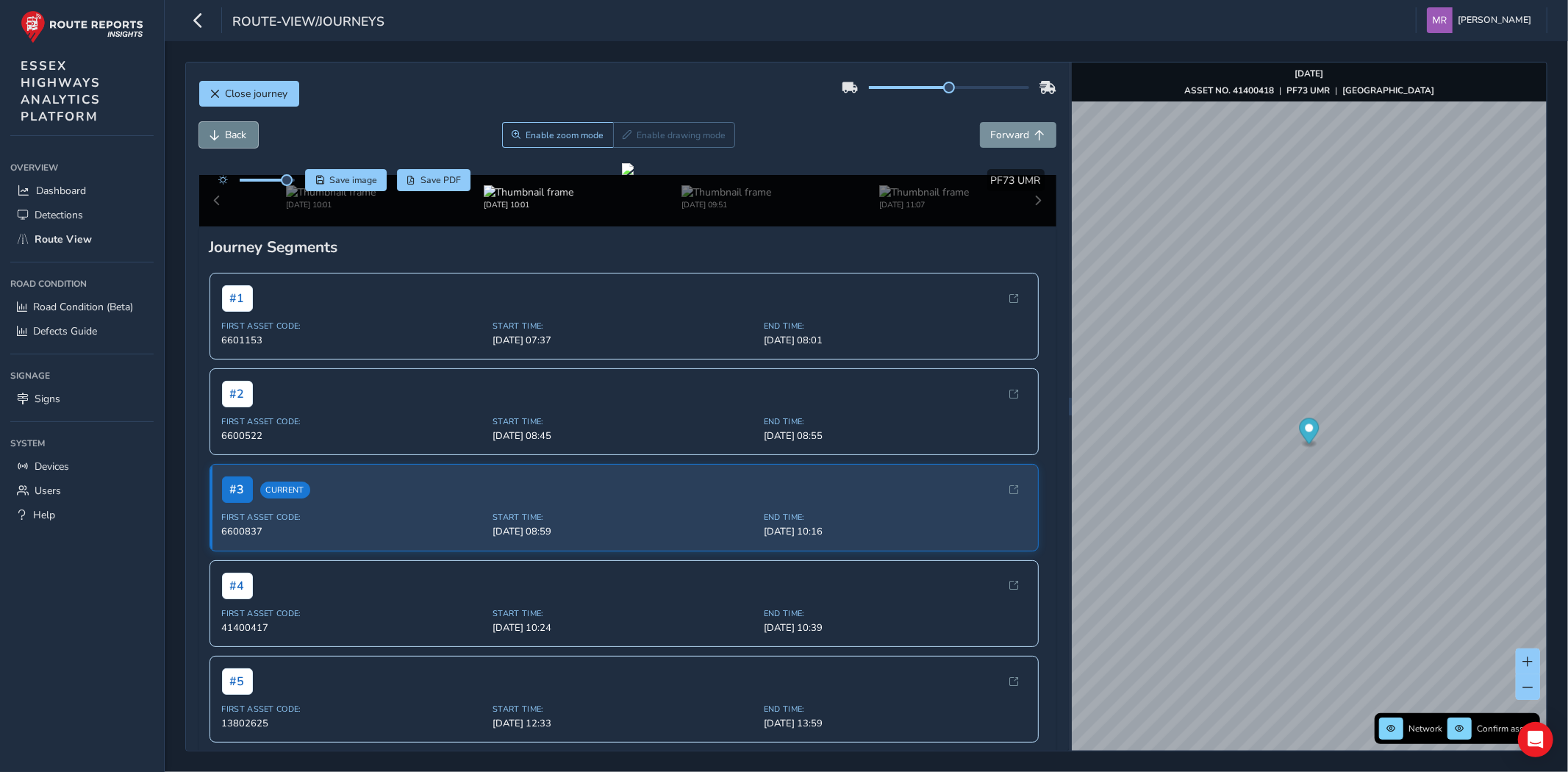
click at [245, 132] on span "Back" at bounding box center [237, 135] width 22 height 14
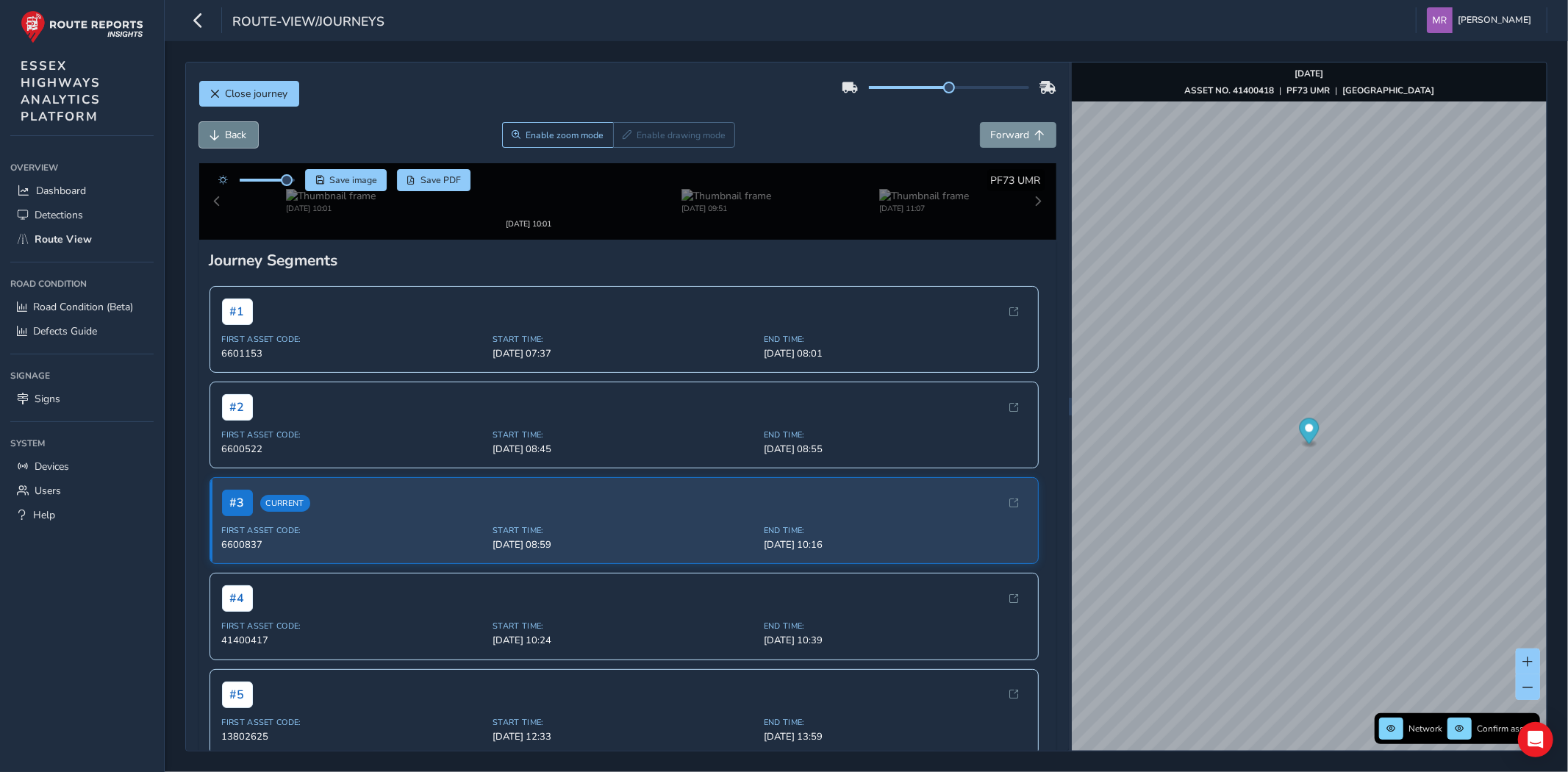
click at [245, 132] on span "Back" at bounding box center [237, 135] width 22 height 14
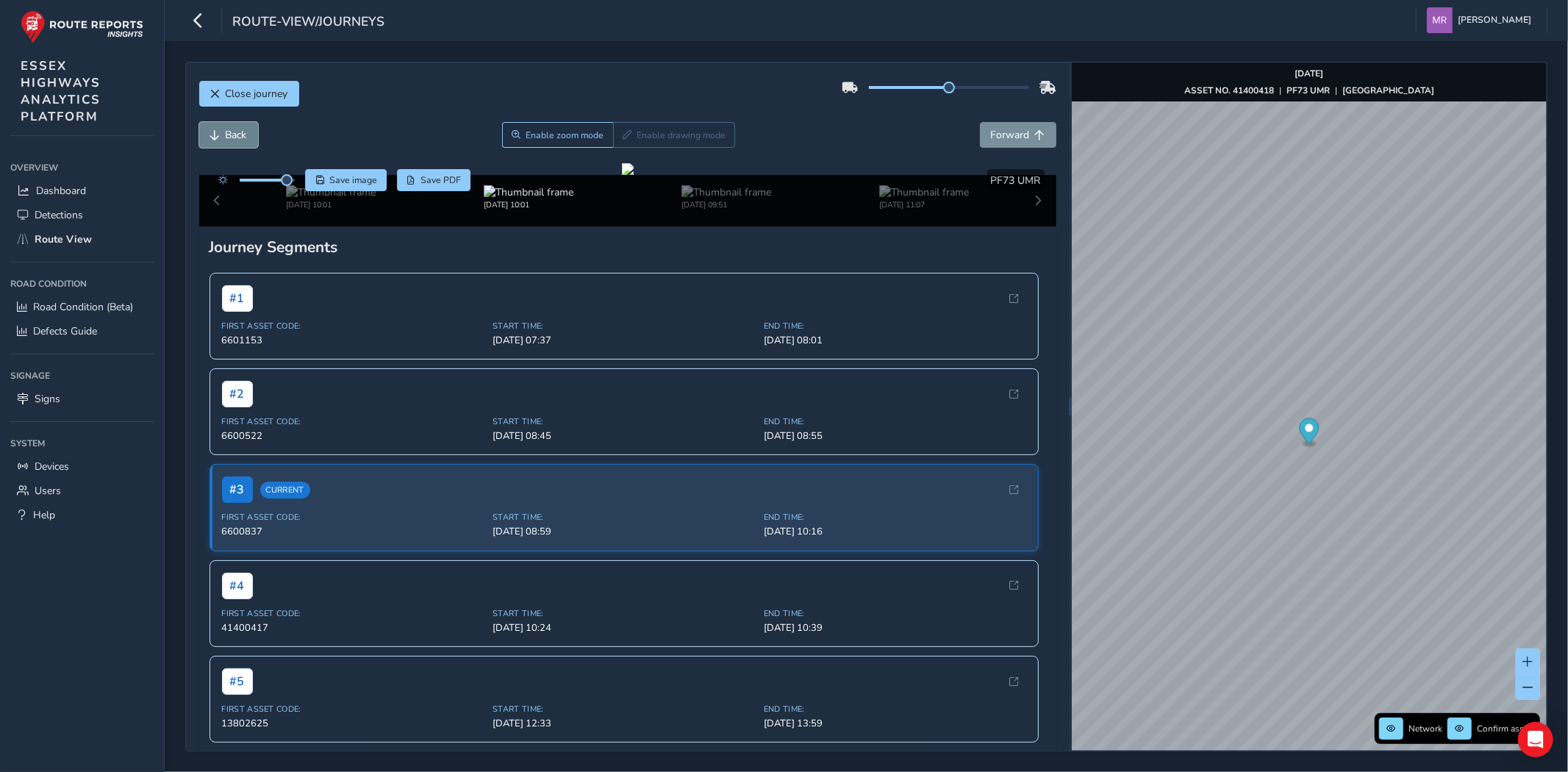
click at [245, 132] on span "Back" at bounding box center [237, 135] width 22 height 14
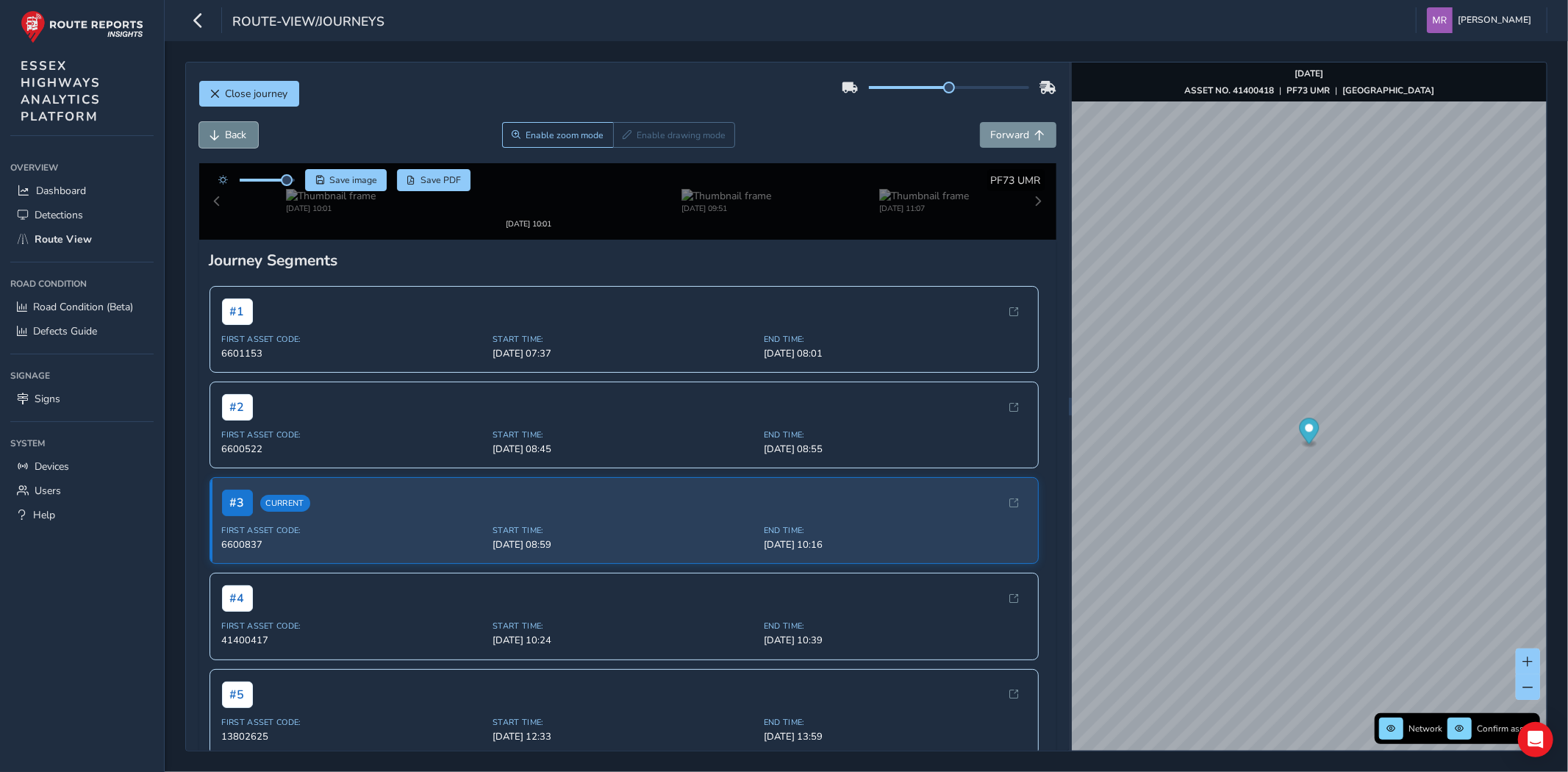
click at [245, 133] on span "Back" at bounding box center [237, 135] width 22 height 14
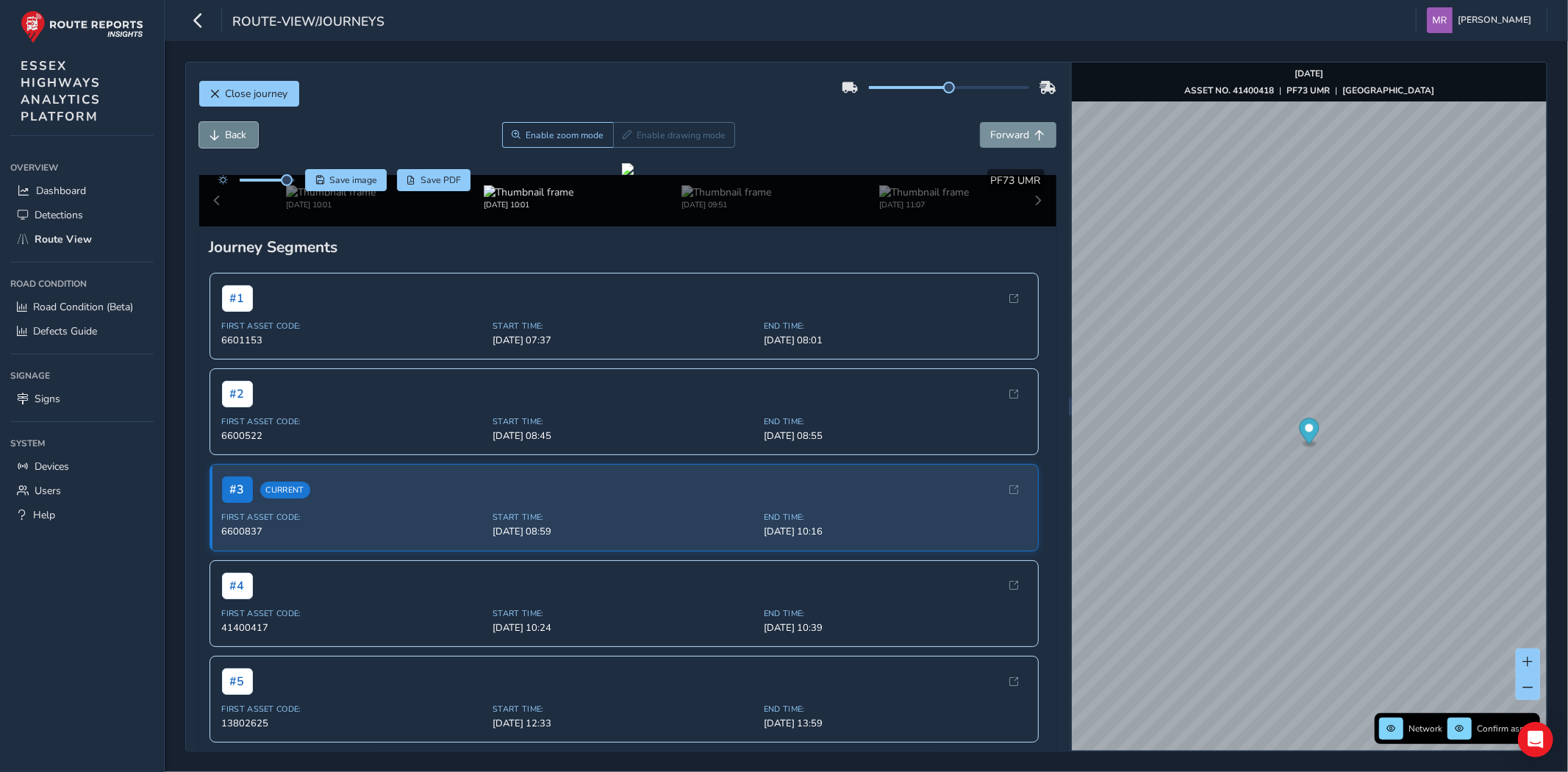
click at [245, 133] on span "Back" at bounding box center [237, 135] width 22 height 14
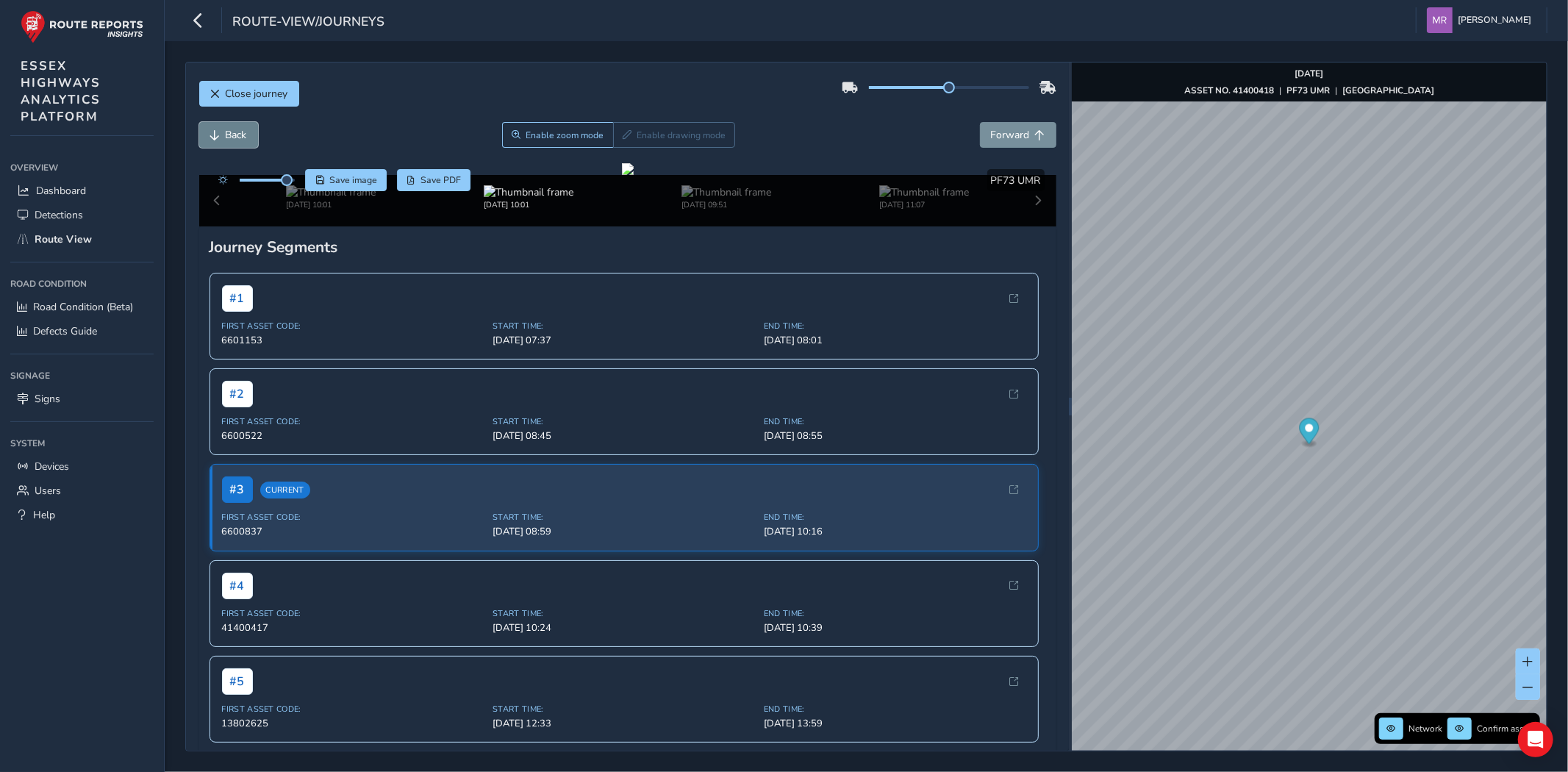
click at [245, 133] on span "Back" at bounding box center [237, 135] width 22 height 14
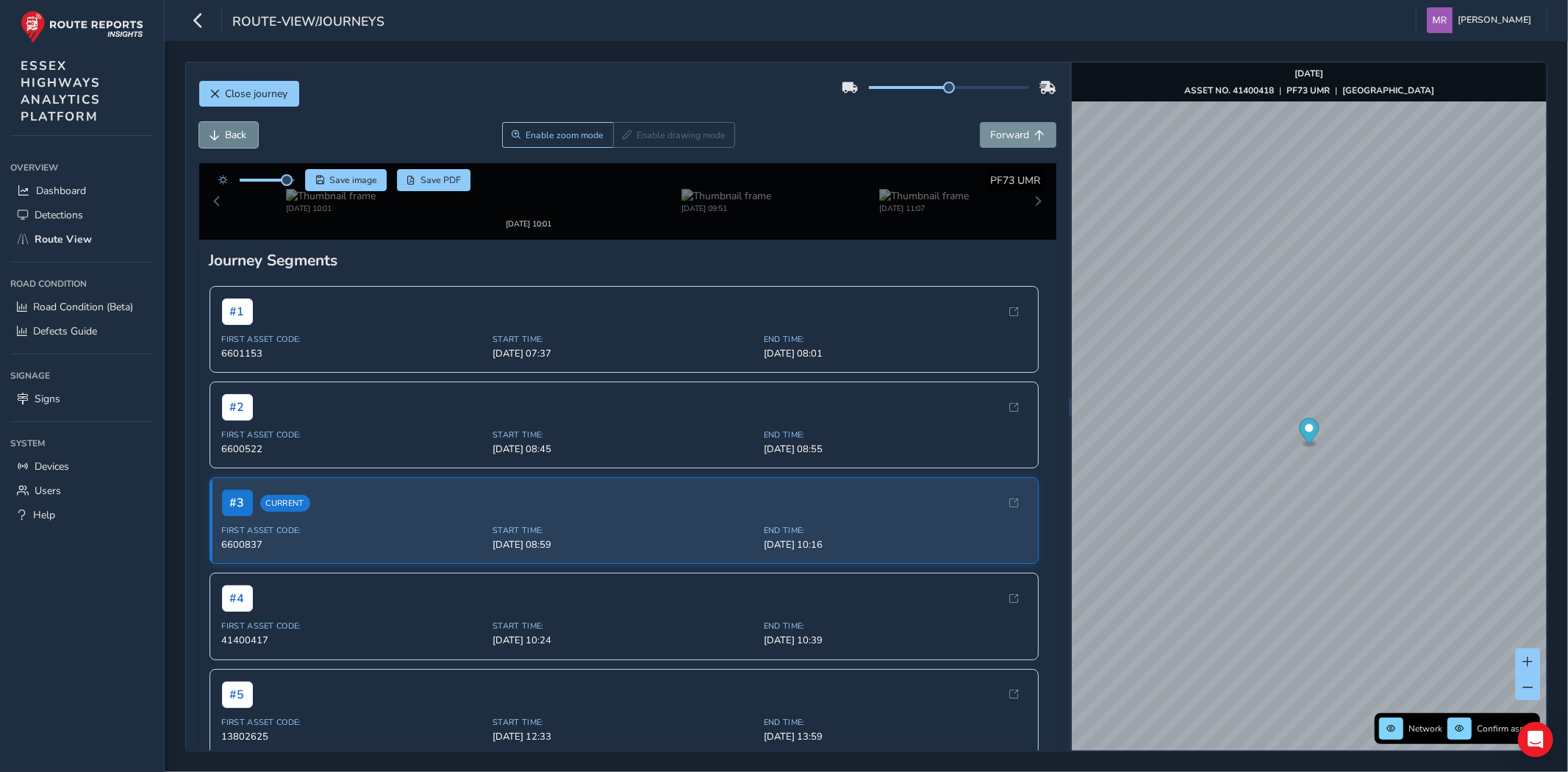
click at [245, 133] on span "Back" at bounding box center [237, 135] width 22 height 14
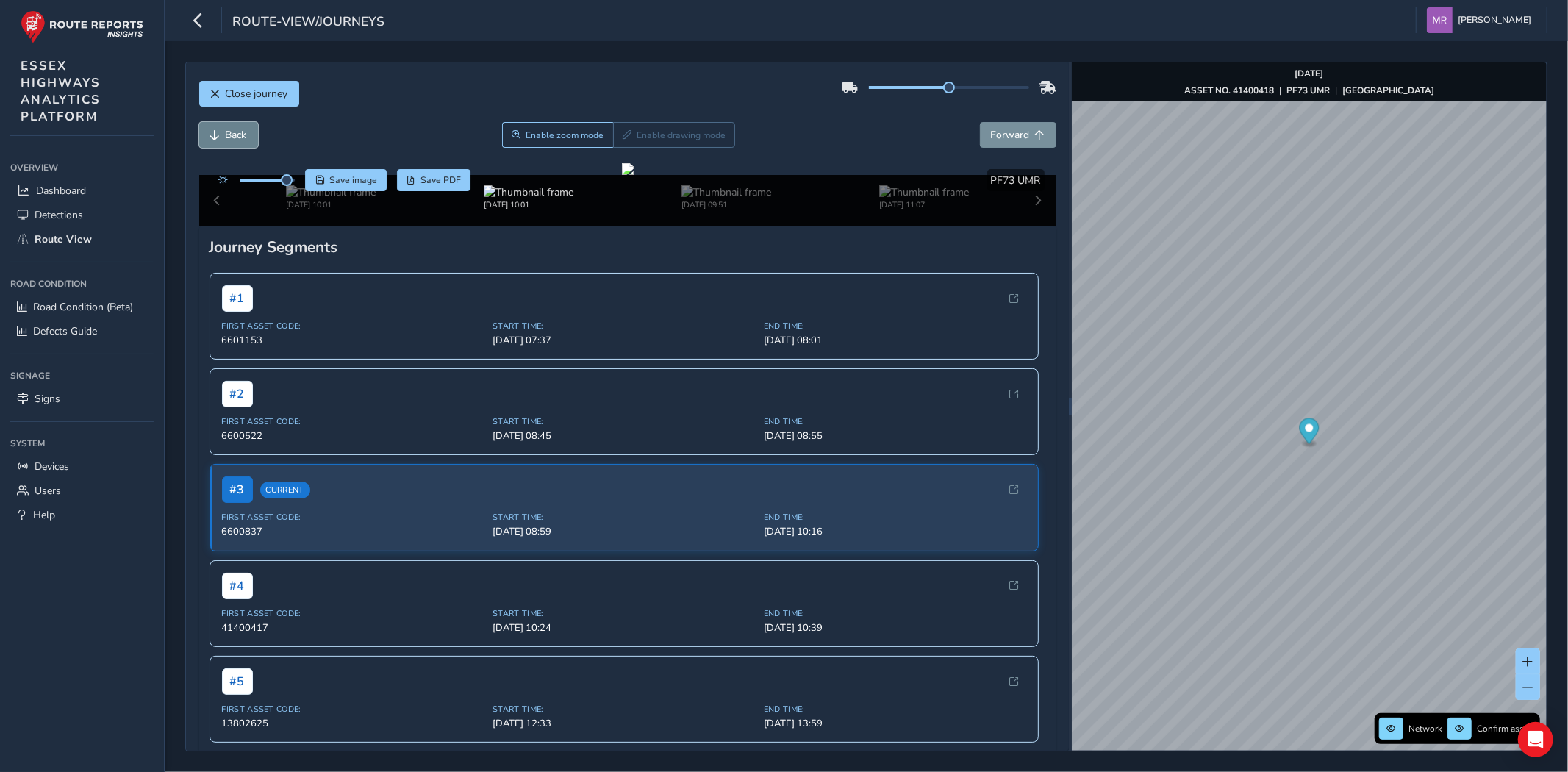
click at [245, 133] on span "Back" at bounding box center [237, 135] width 22 height 14
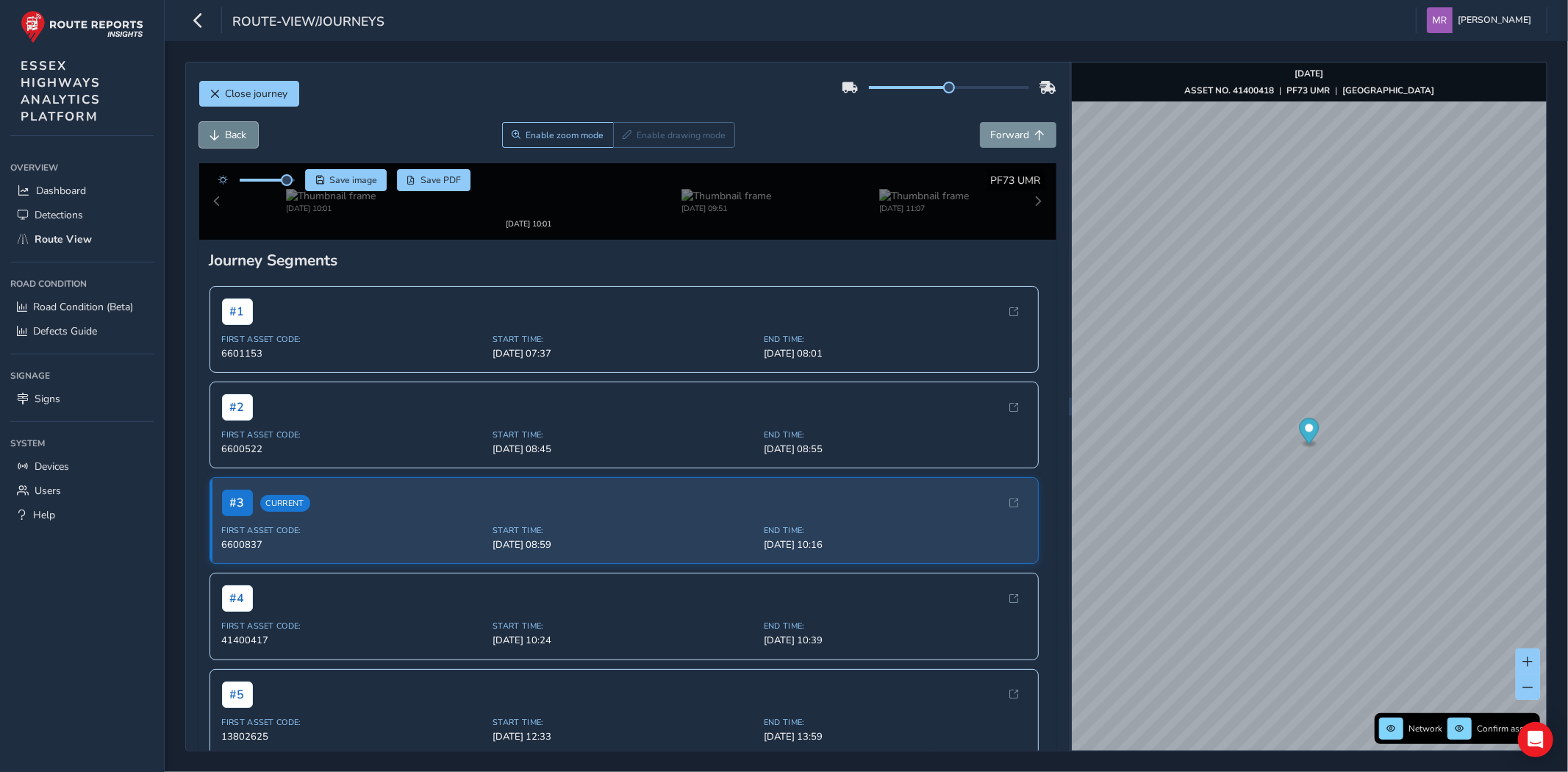
click at [245, 133] on span "Back" at bounding box center [237, 135] width 22 height 14
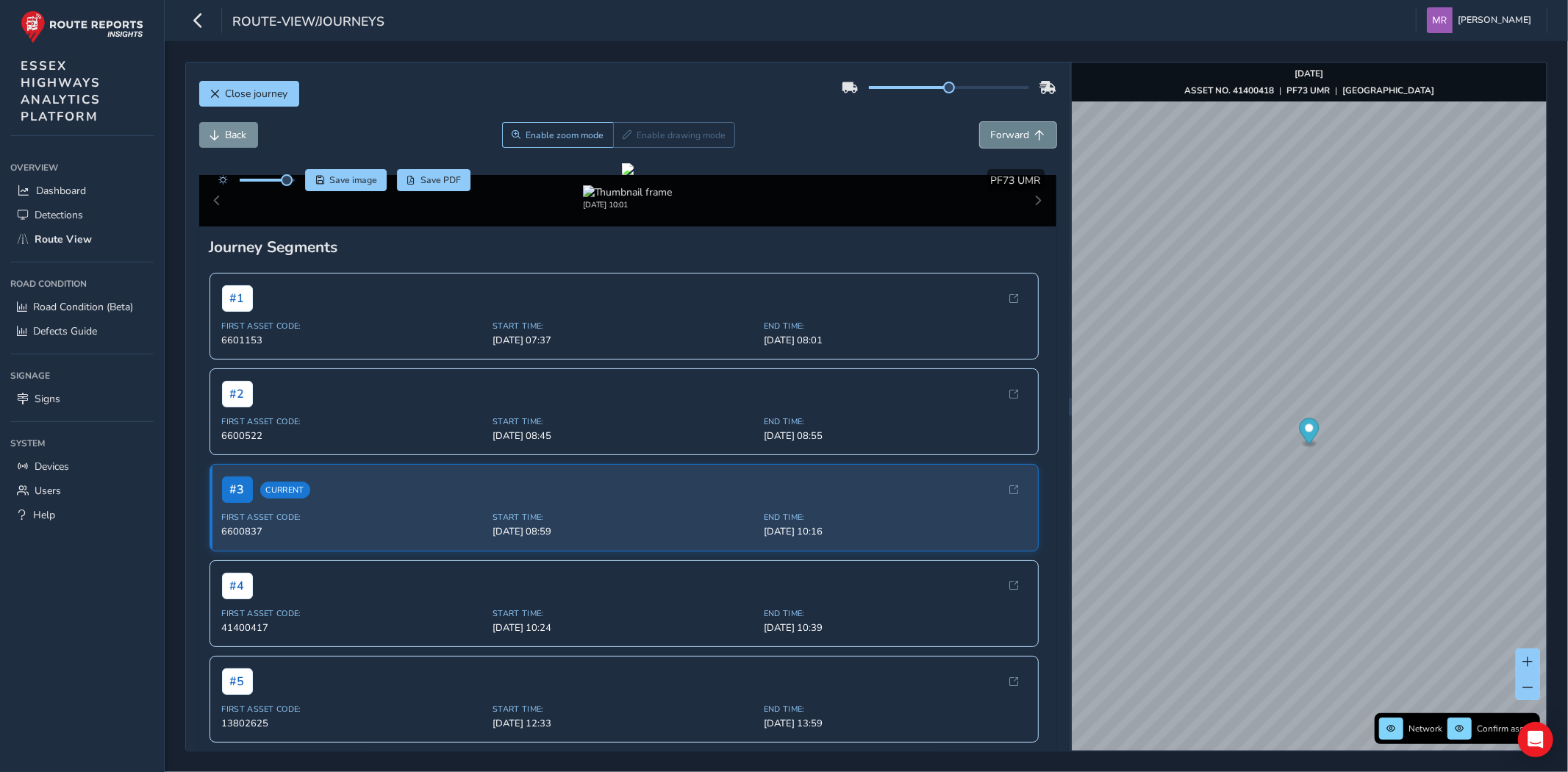
click at [1011, 126] on button "Forward" at bounding box center [1018, 135] width 76 height 26
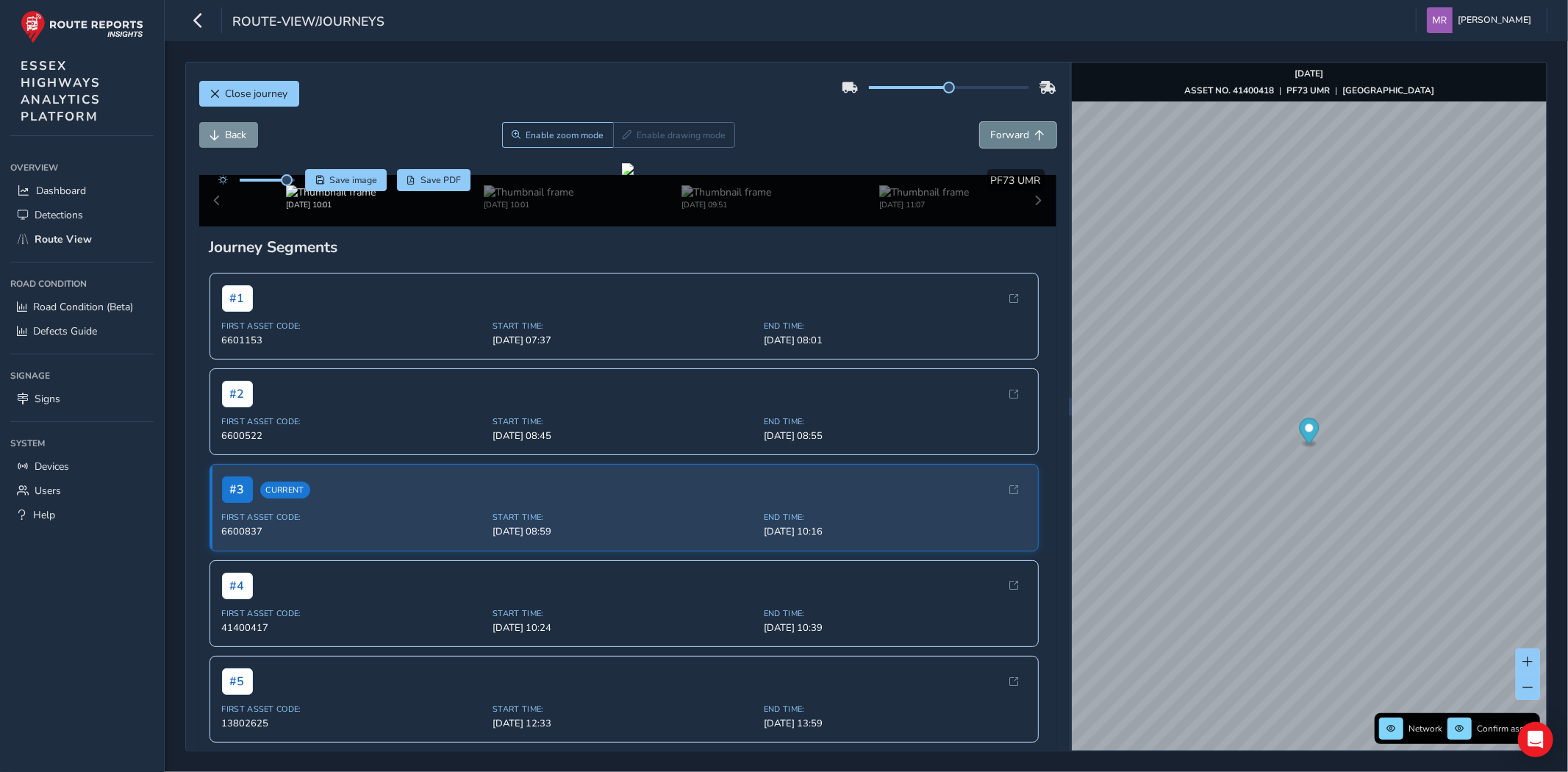
click at [1011, 126] on button "Forward" at bounding box center [1018, 135] width 76 height 26
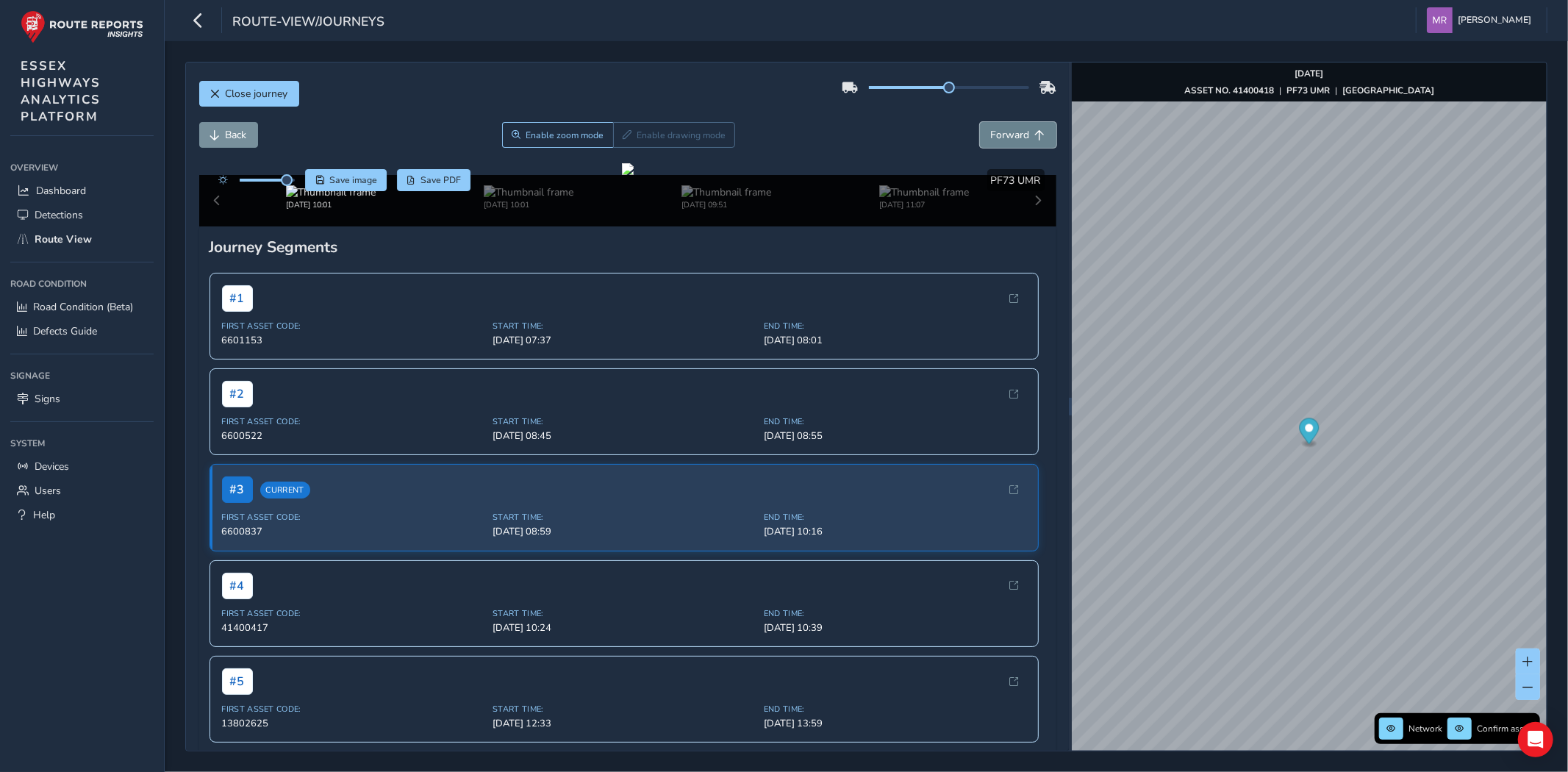
click at [1011, 126] on button "Forward" at bounding box center [1018, 135] width 76 height 26
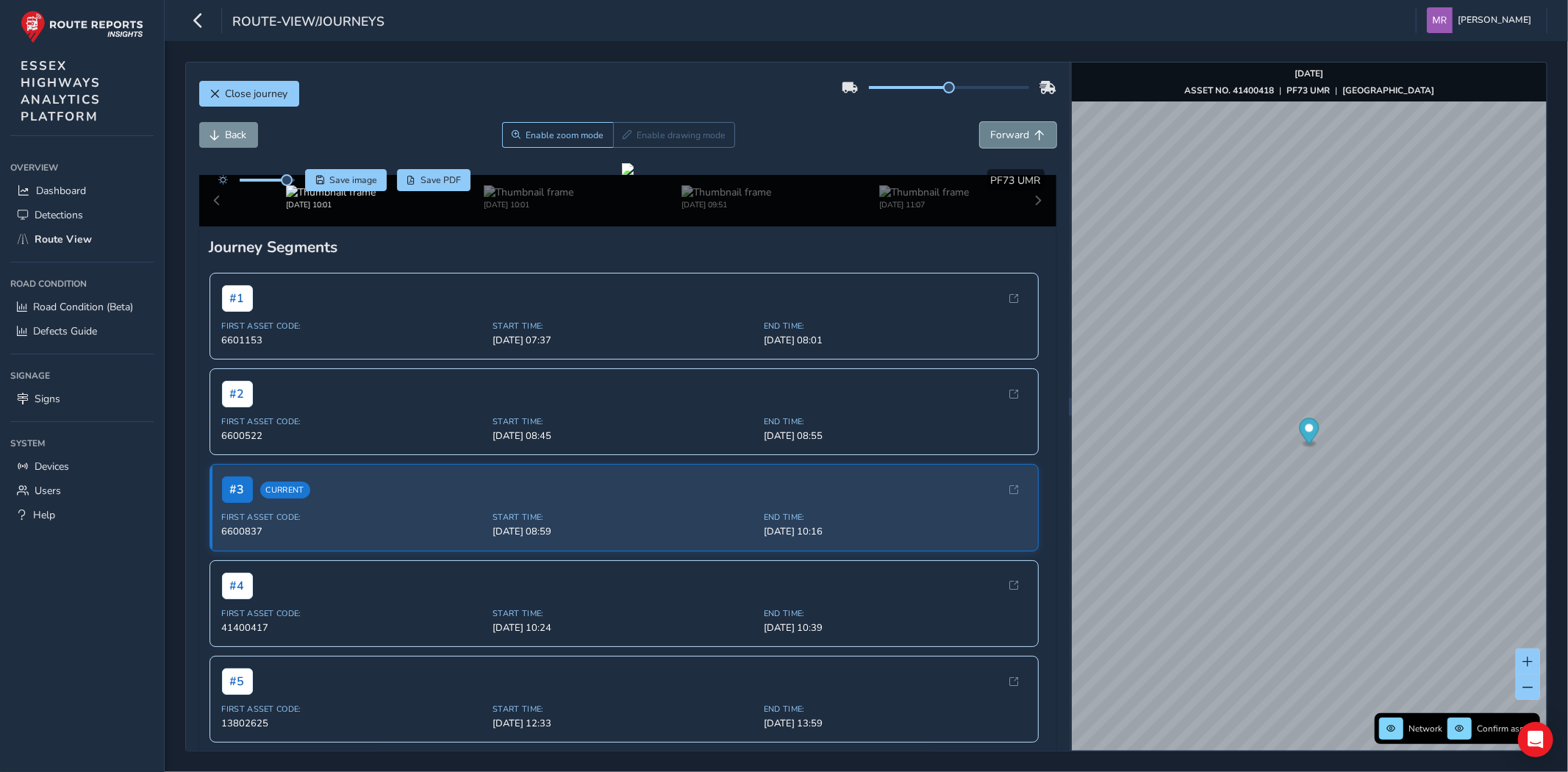
click at [1011, 126] on button "Forward" at bounding box center [1018, 135] width 76 height 26
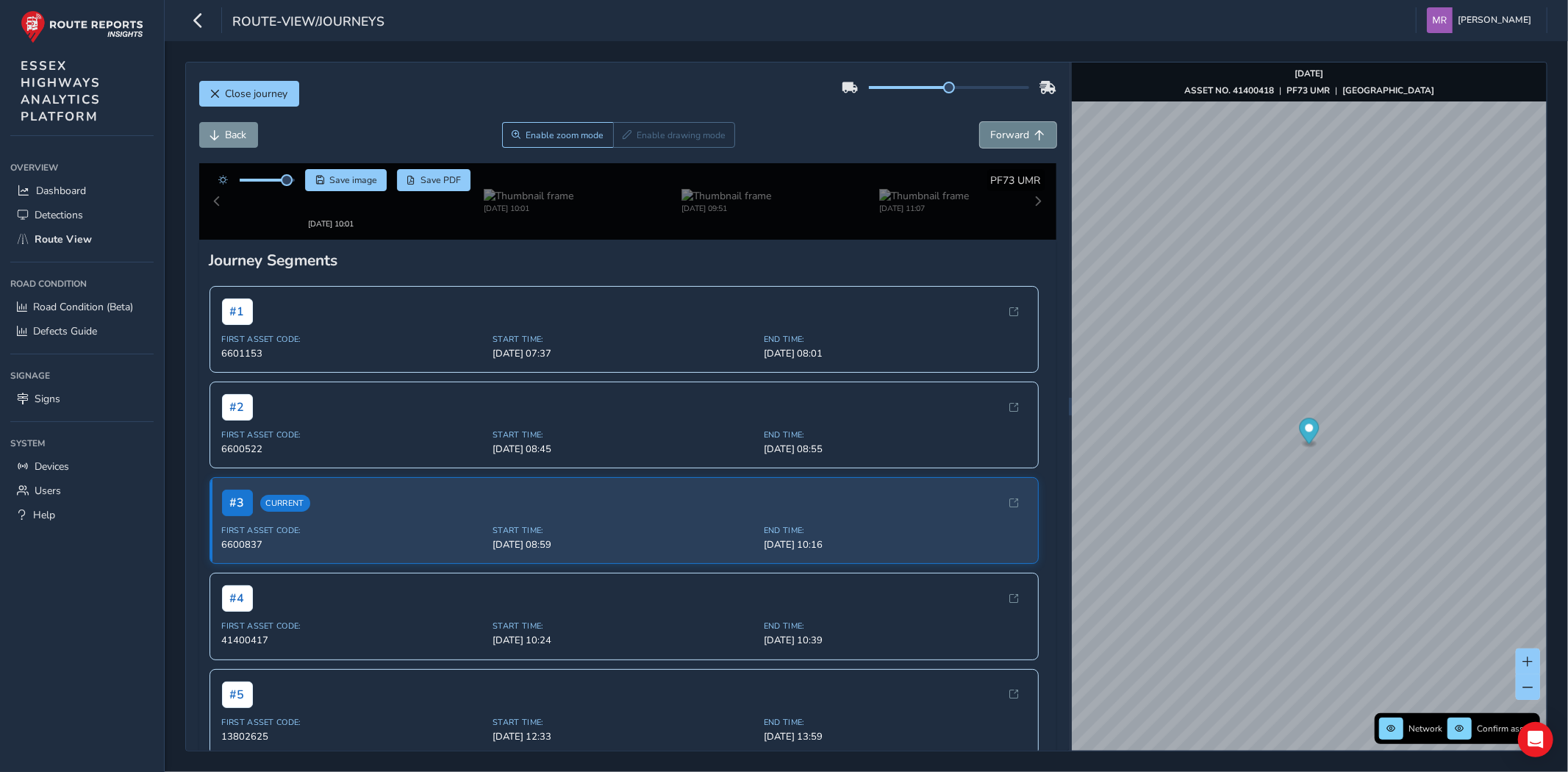
click at [1011, 126] on button "Forward" at bounding box center [1018, 135] width 76 height 26
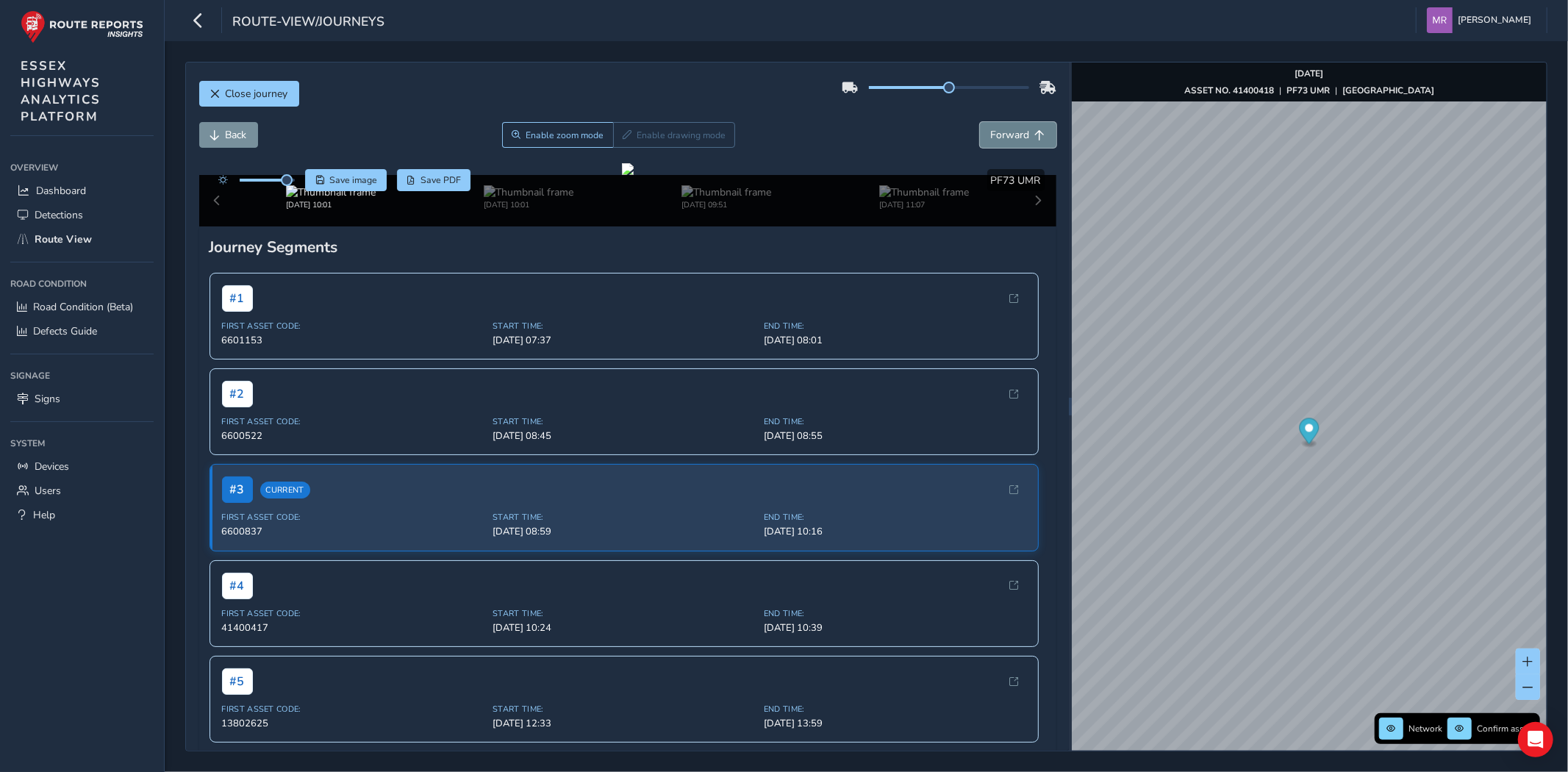
click at [1011, 126] on button "Forward" at bounding box center [1018, 135] width 76 height 26
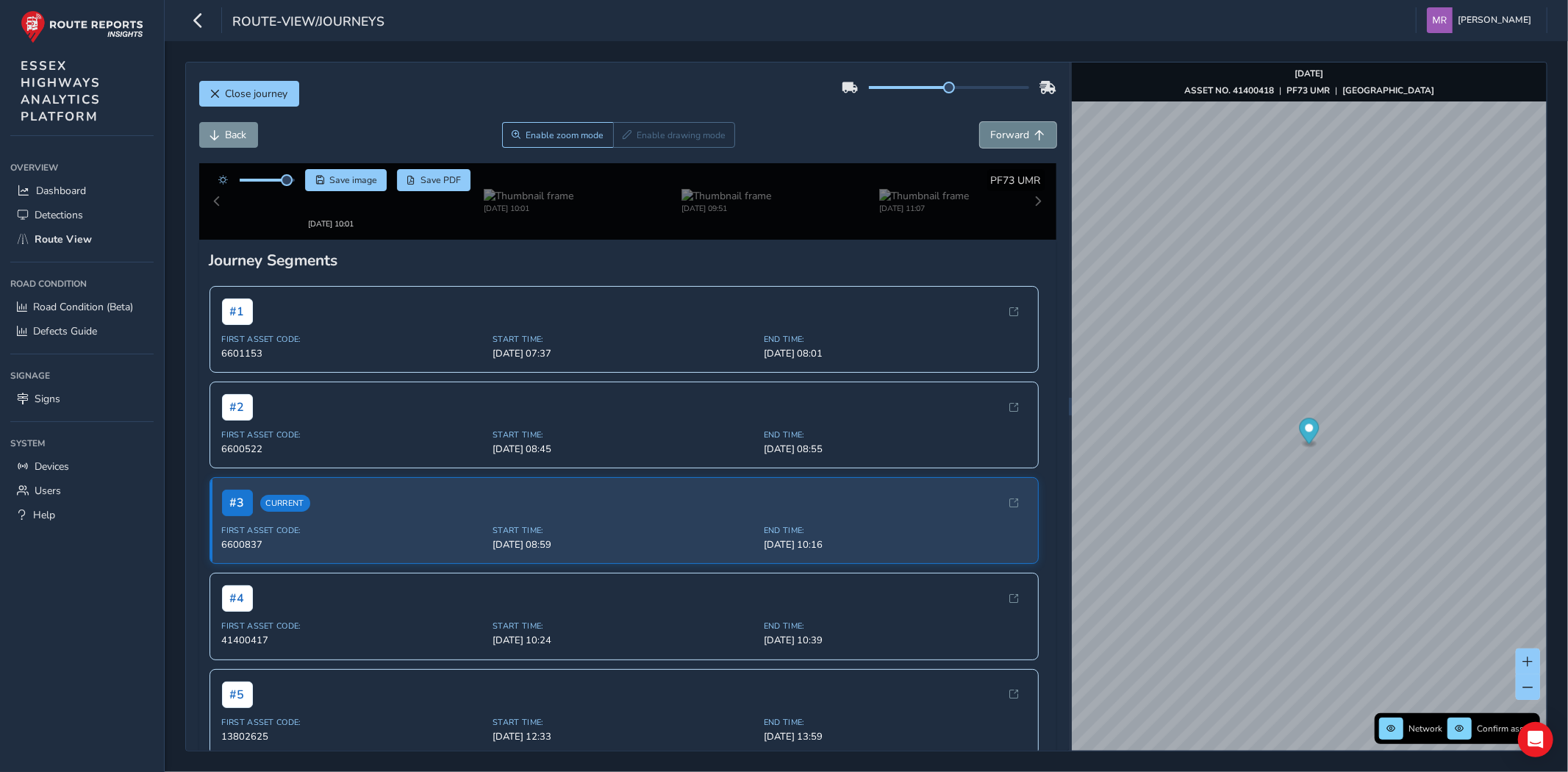
click at [1011, 126] on button "Forward" at bounding box center [1018, 135] width 76 height 26
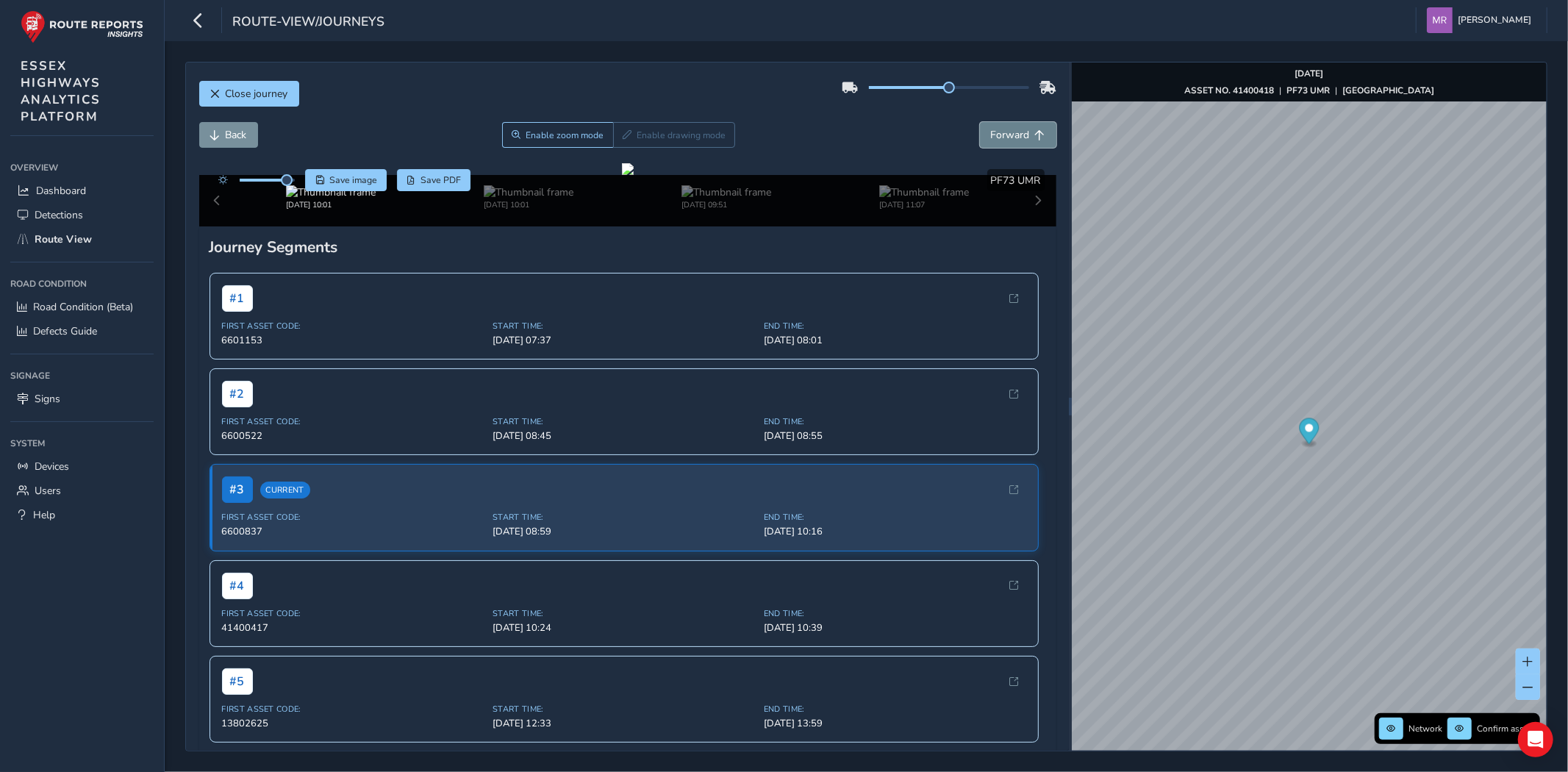
click at [1011, 126] on button "Forward" at bounding box center [1018, 135] width 76 height 26
click at [1011, 125] on button "Forward" at bounding box center [1018, 135] width 76 height 26
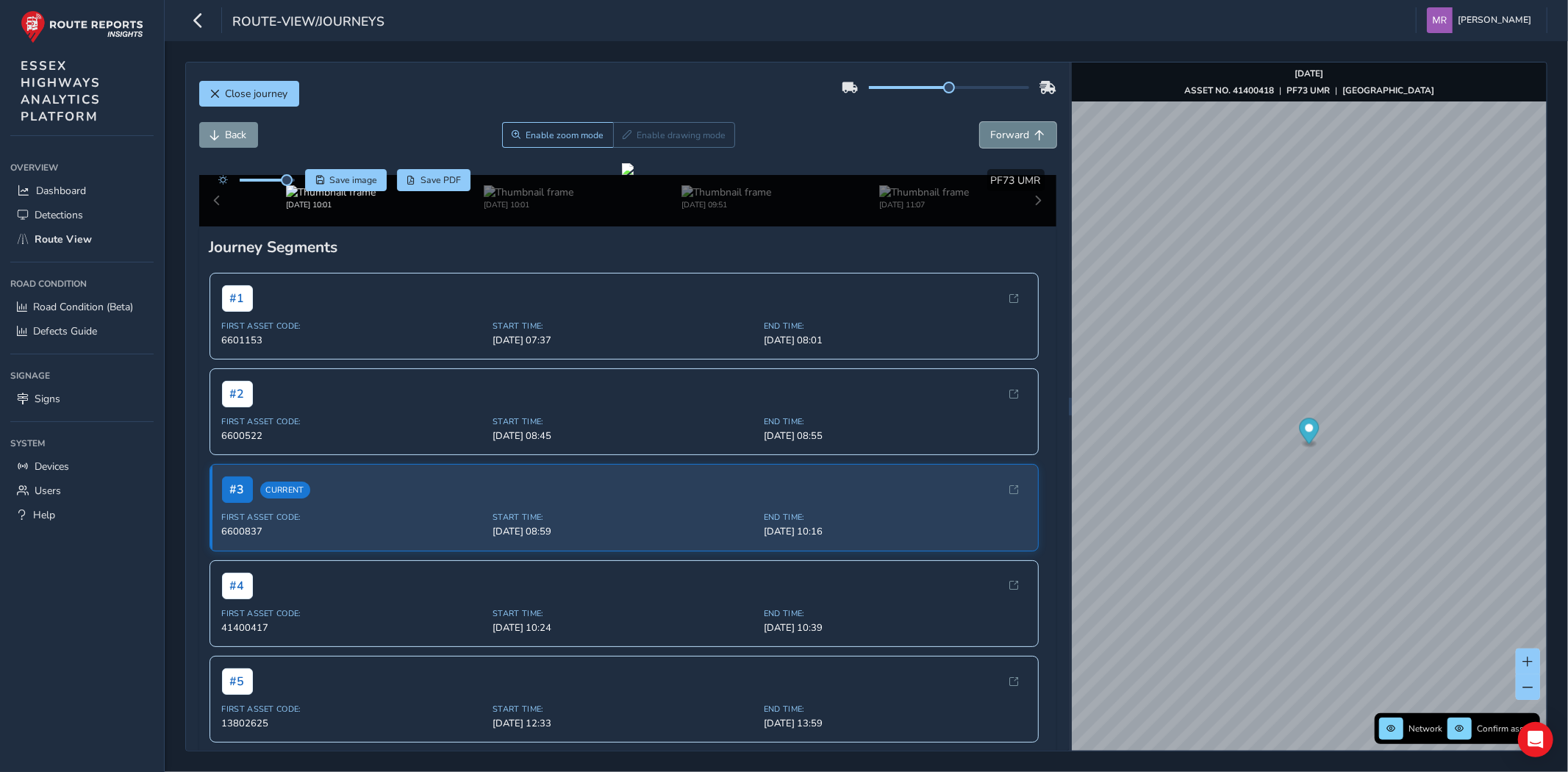
click at [1011, 125] on button "Forward" at bounding box center [1018, 135] width 76 height 26
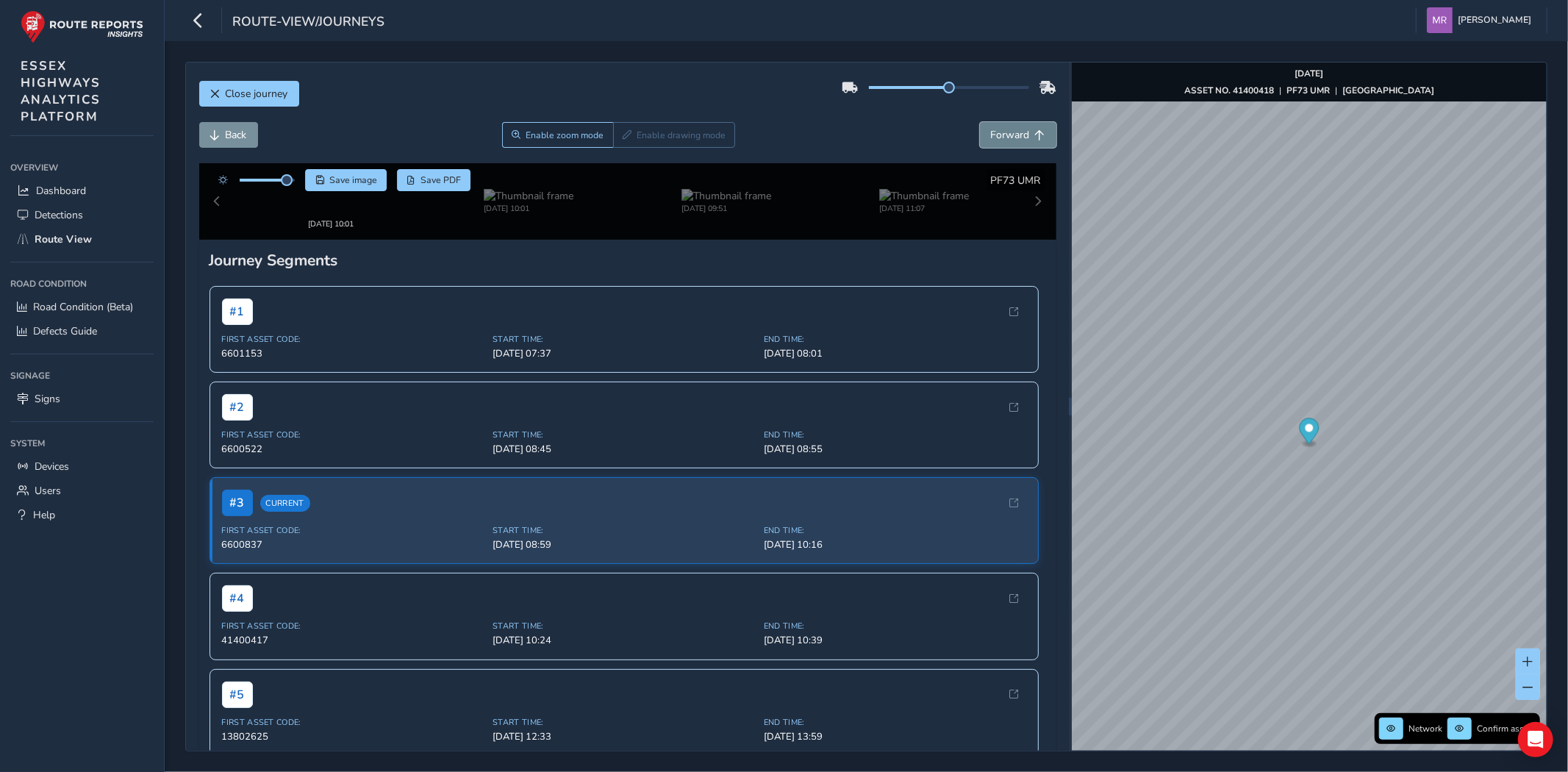
click at [1011, 125] on button "Forward" at bounding box center [1018, 135] width 76 height 26
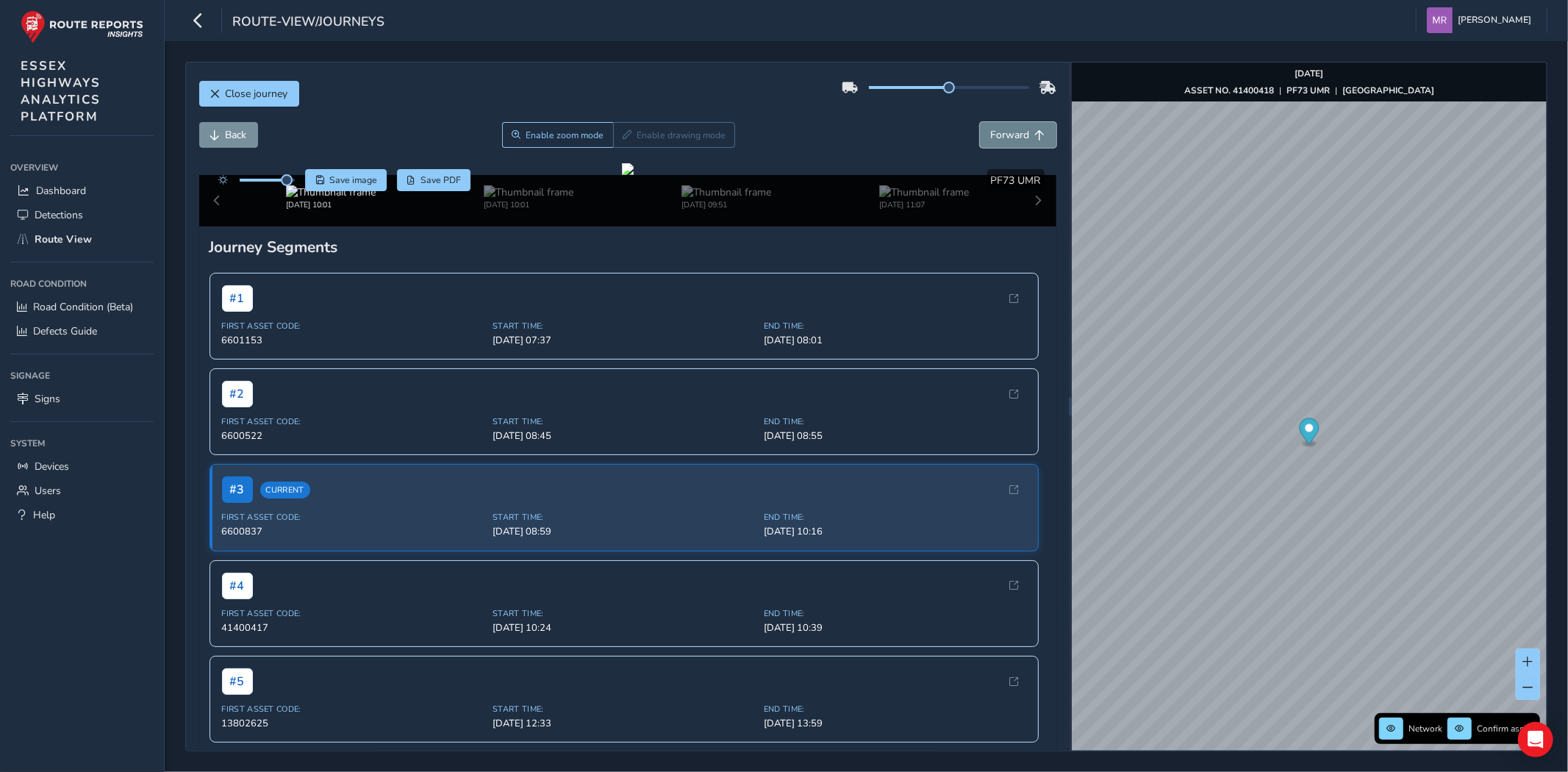
click at [1011, 125] on button "Forward" at bounding box center [1018, 135] width 76 height 26
click at [239, 130] on span "Back" at bounding box center [237, 135] width 22 height 14
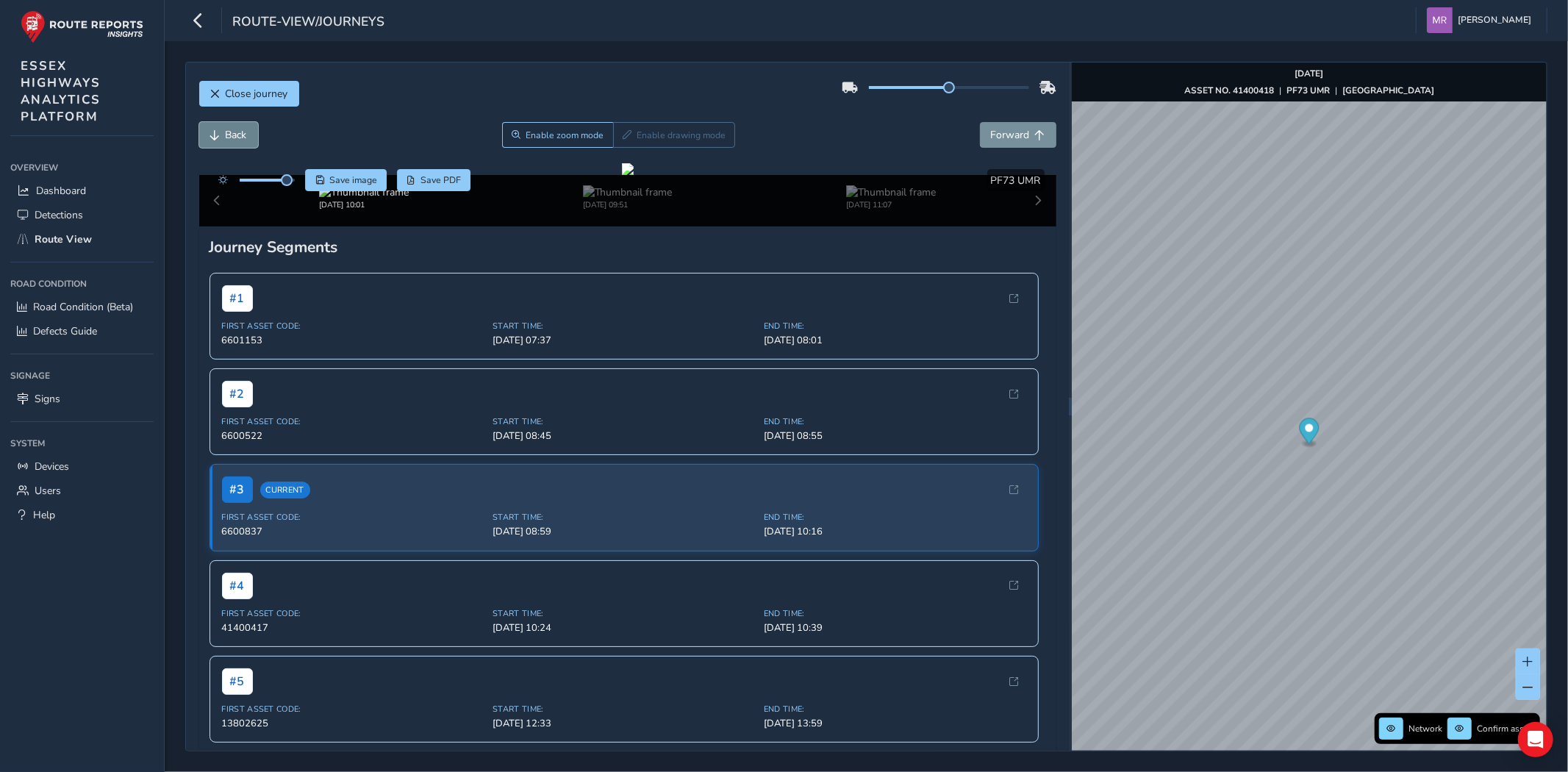
click at [233, 135] on span "Back" at bounding box center [237, 135] width 22 height 14
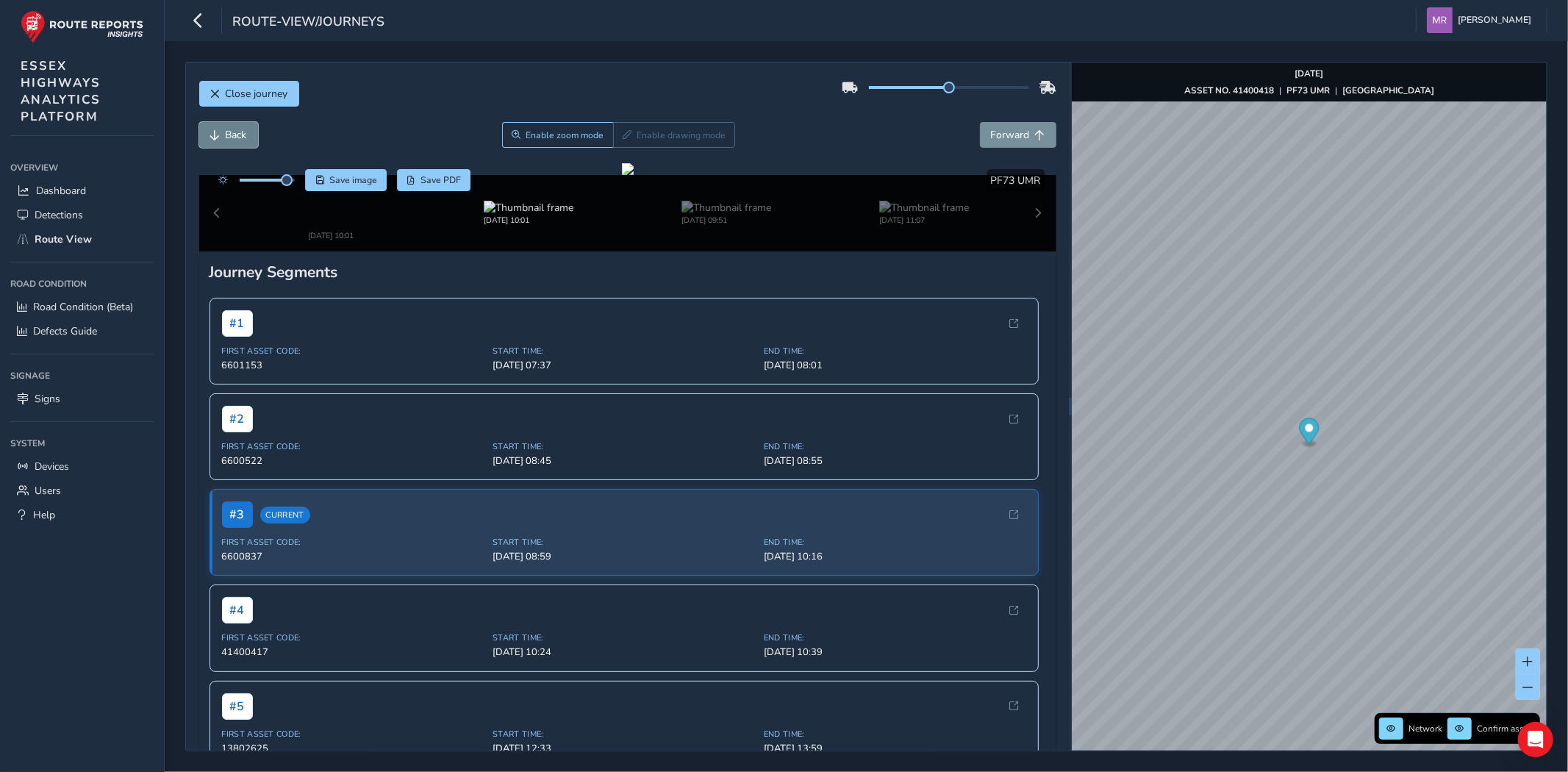
click at [233, 135] on span "Back" at bounding box center [237, 135] width 22 height 14
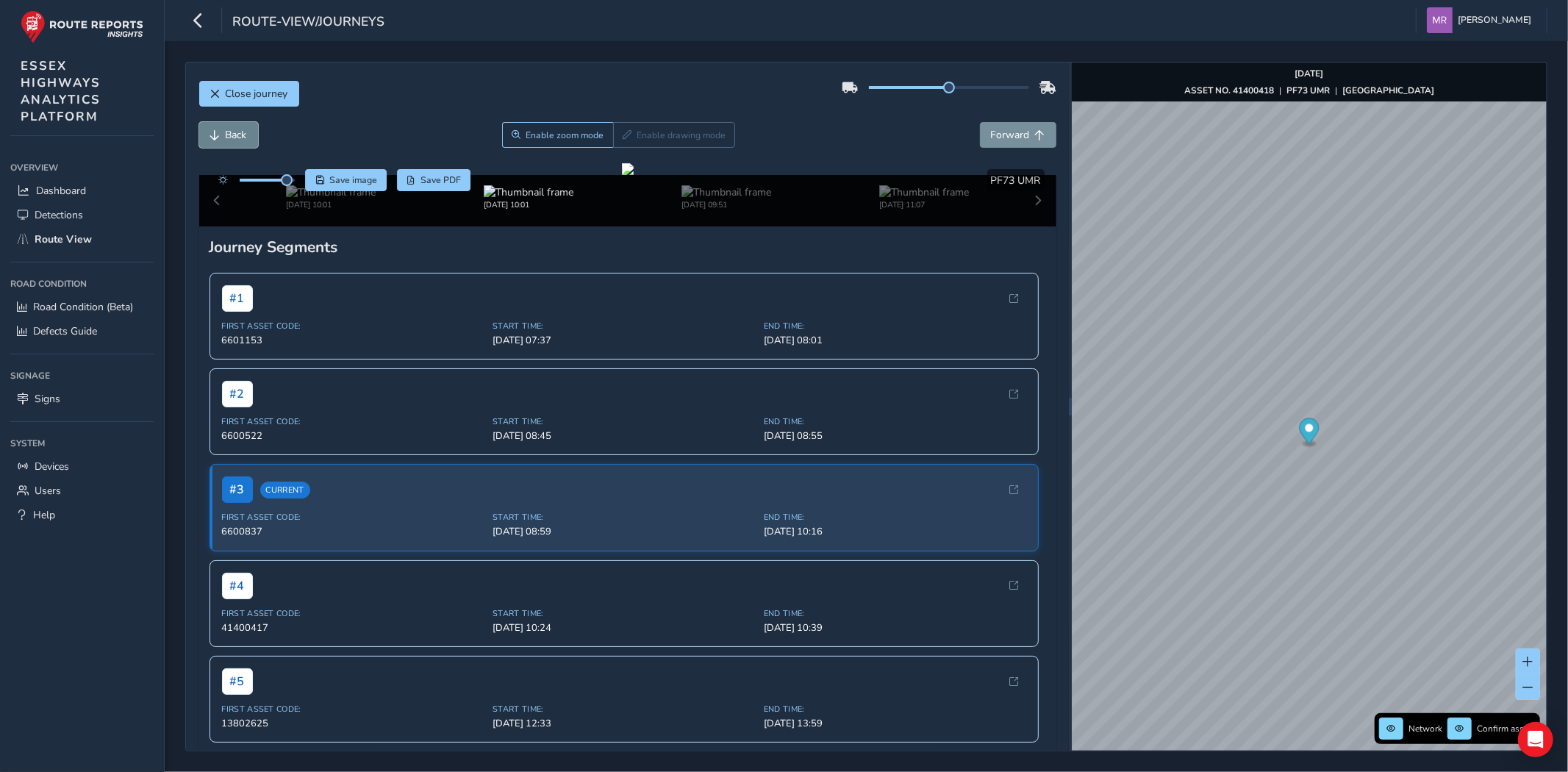
click at [233, 135] on span "Back" at bounding box center [237, 135] width 22 height 14
click at [219, 143] on button "Back" at bounding box center [229, 135] width 59 height 26
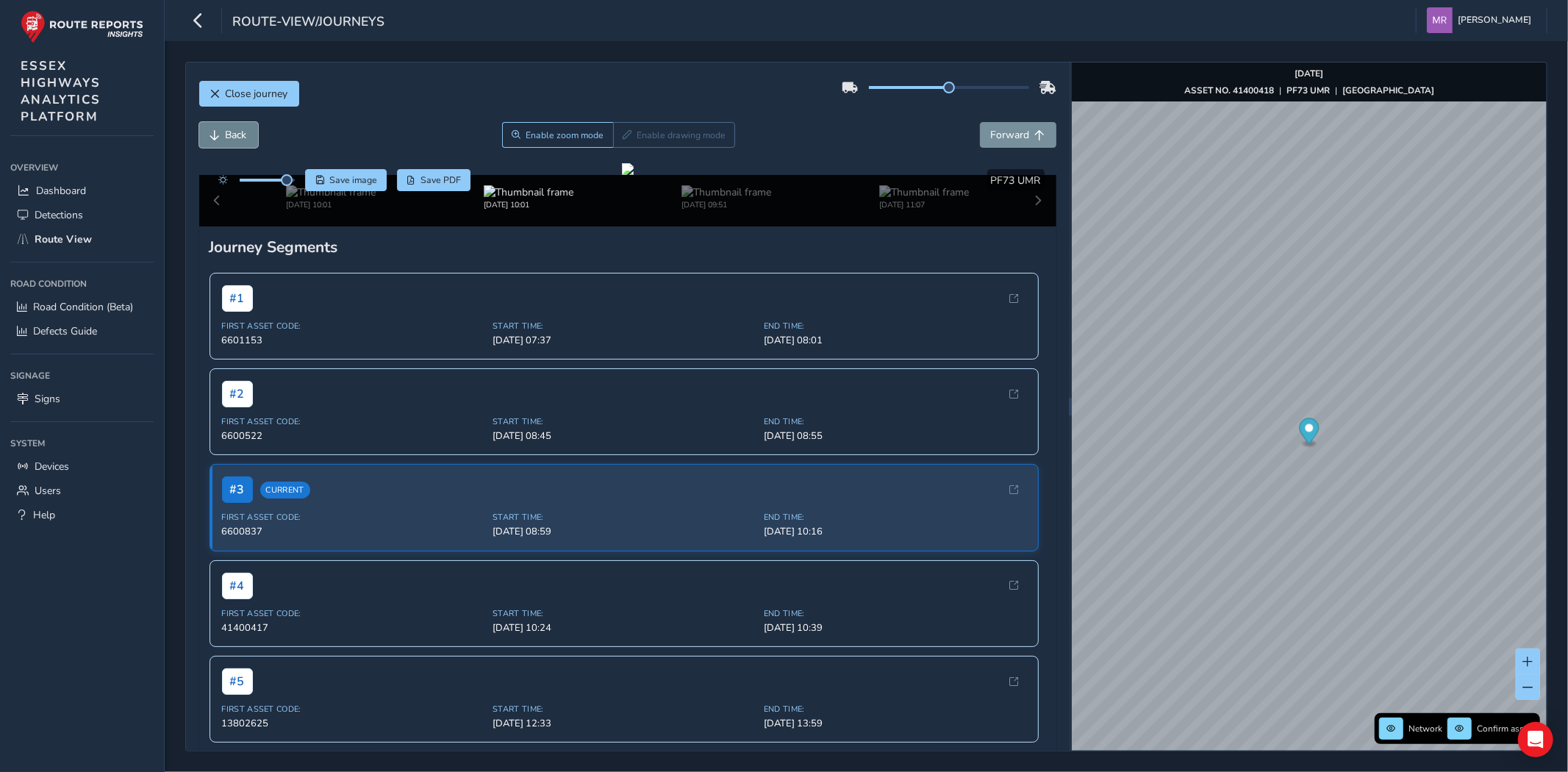
click at [219, 143] on button "Back" at bounding box center [229, 135] width 59 height 26
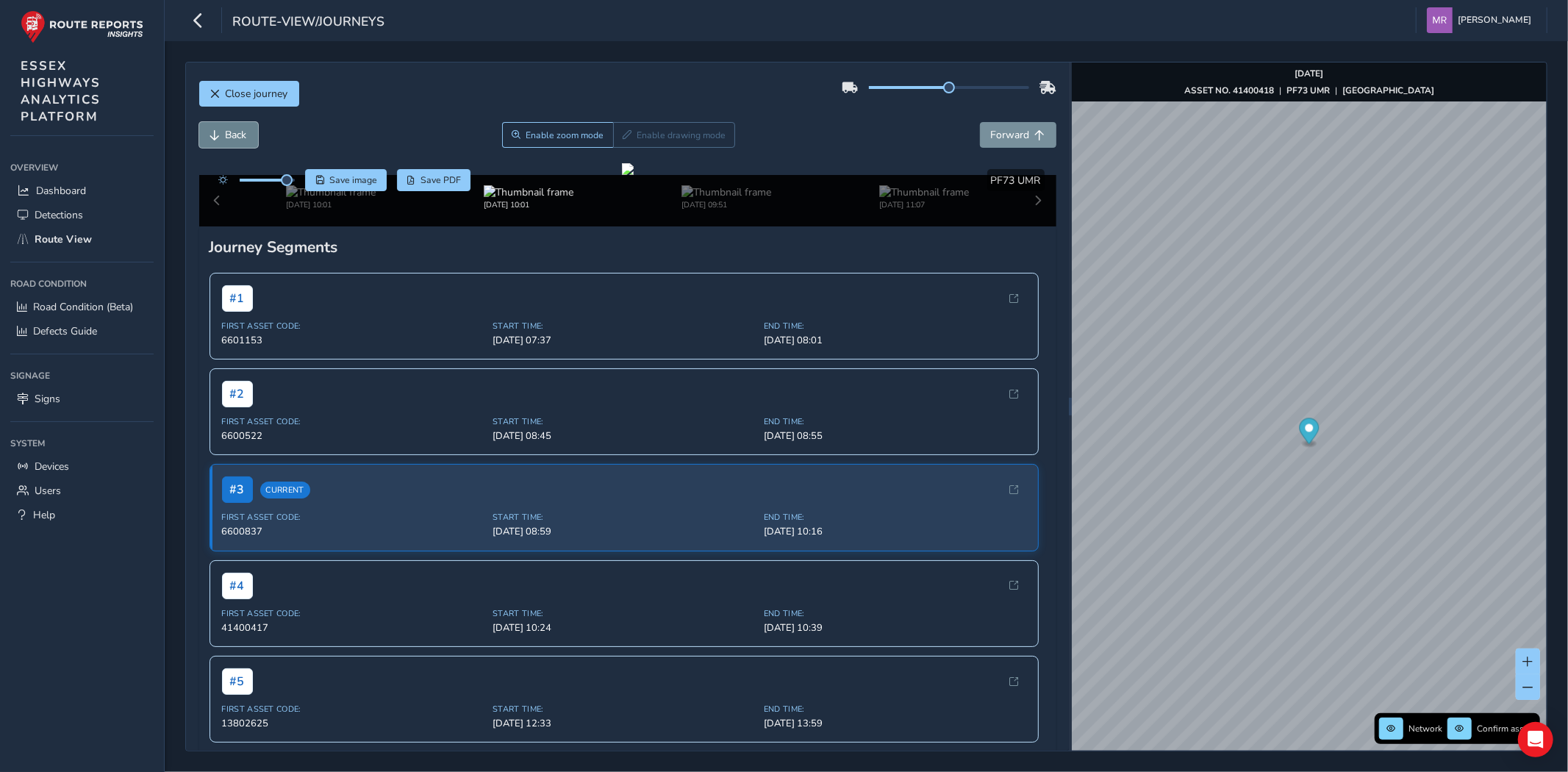
click at [219, 143] on button "Back" at bounding box center [229, 135] width 59 height 26
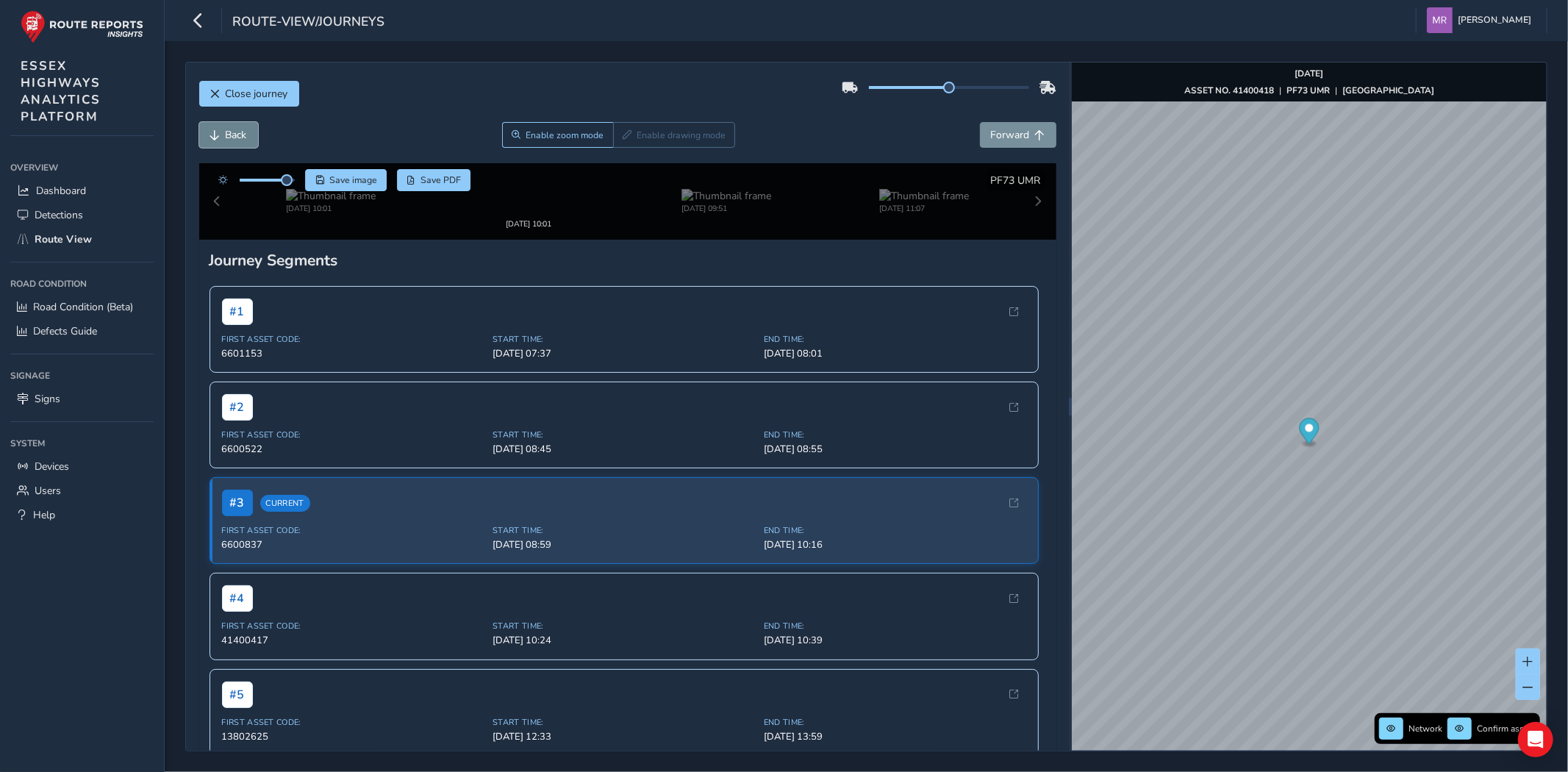
click at [219, 143] on button "Back" at bounding box center [229, 135] width 59 height 26
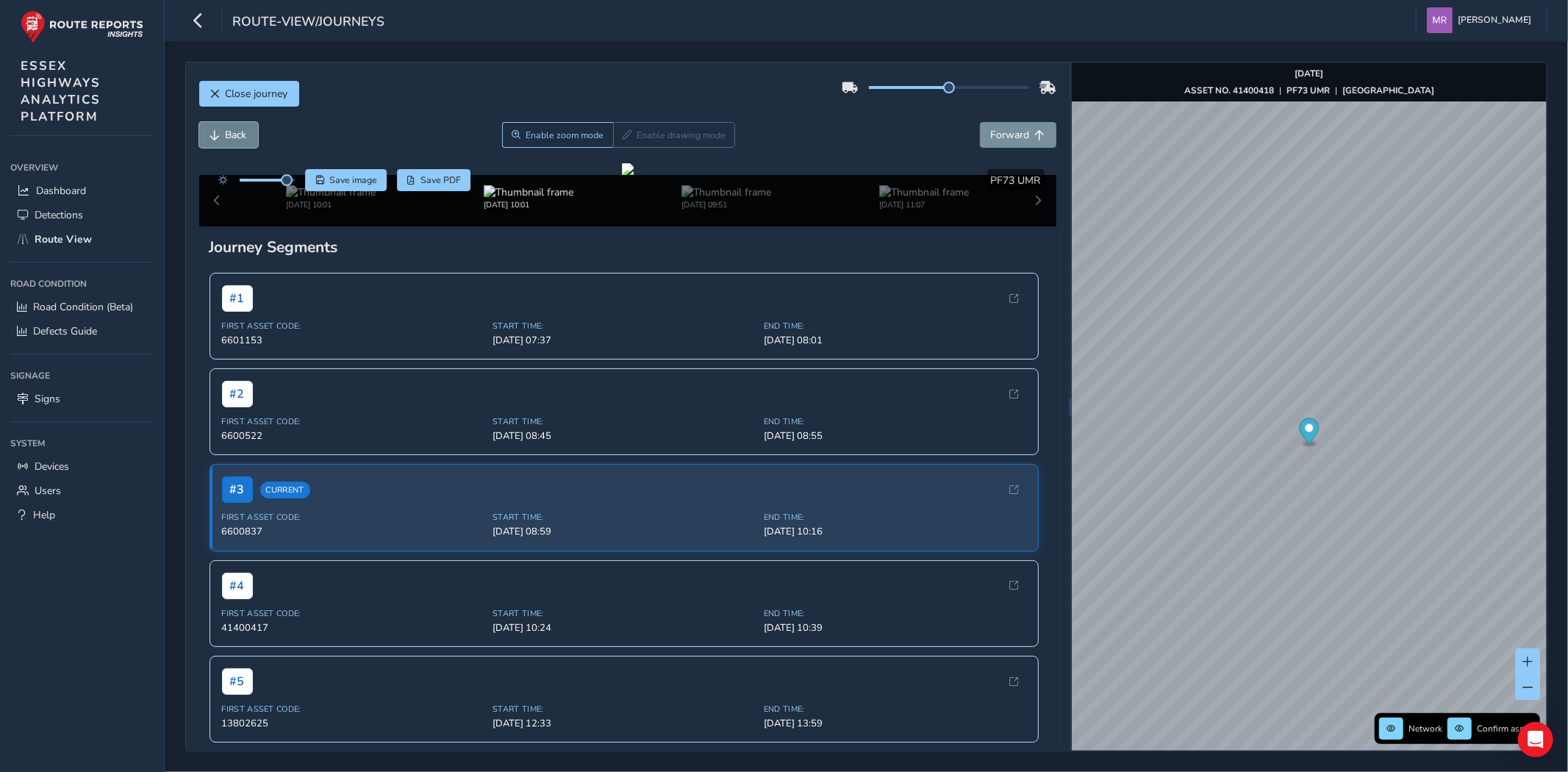
click at [219, 143] on button "Back" at bounding box center [229, 135] width 59 height 26
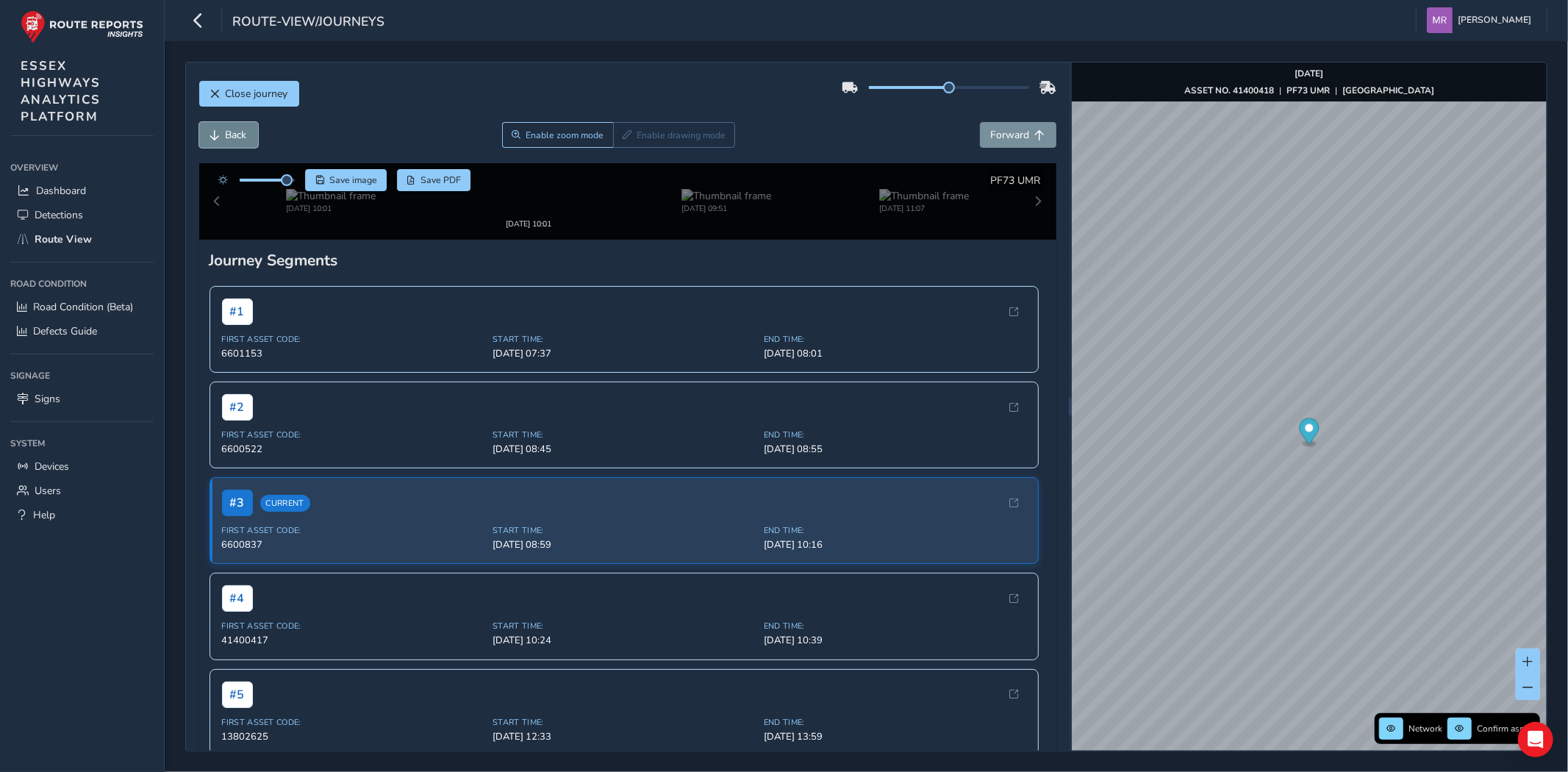
click at [219, 143] on button "Back" at bounding box center [229, 135] width 59 height 26
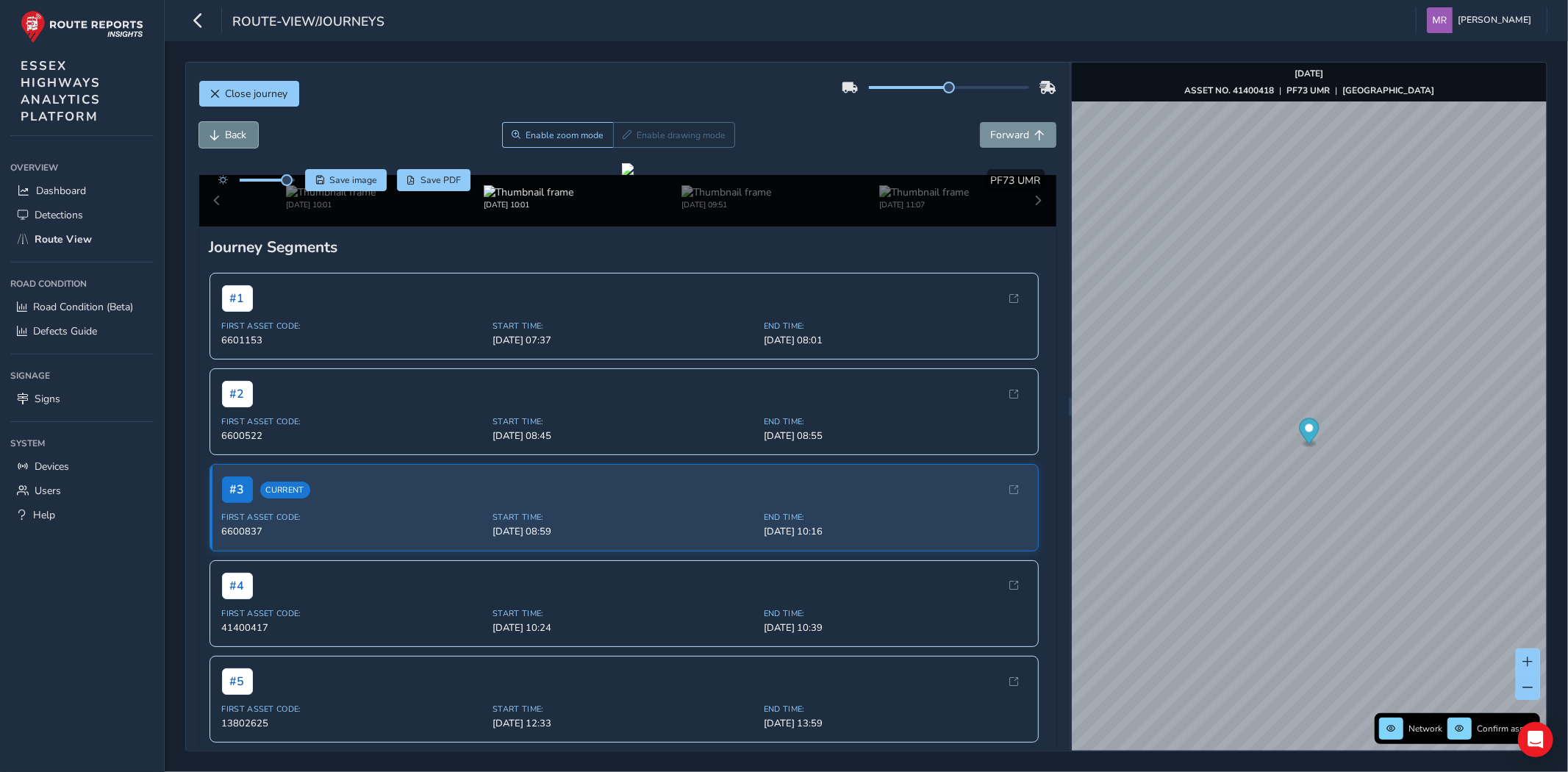
click at [219, 143] on button "Back" at bounding box center [229, 135] width 59 height 26
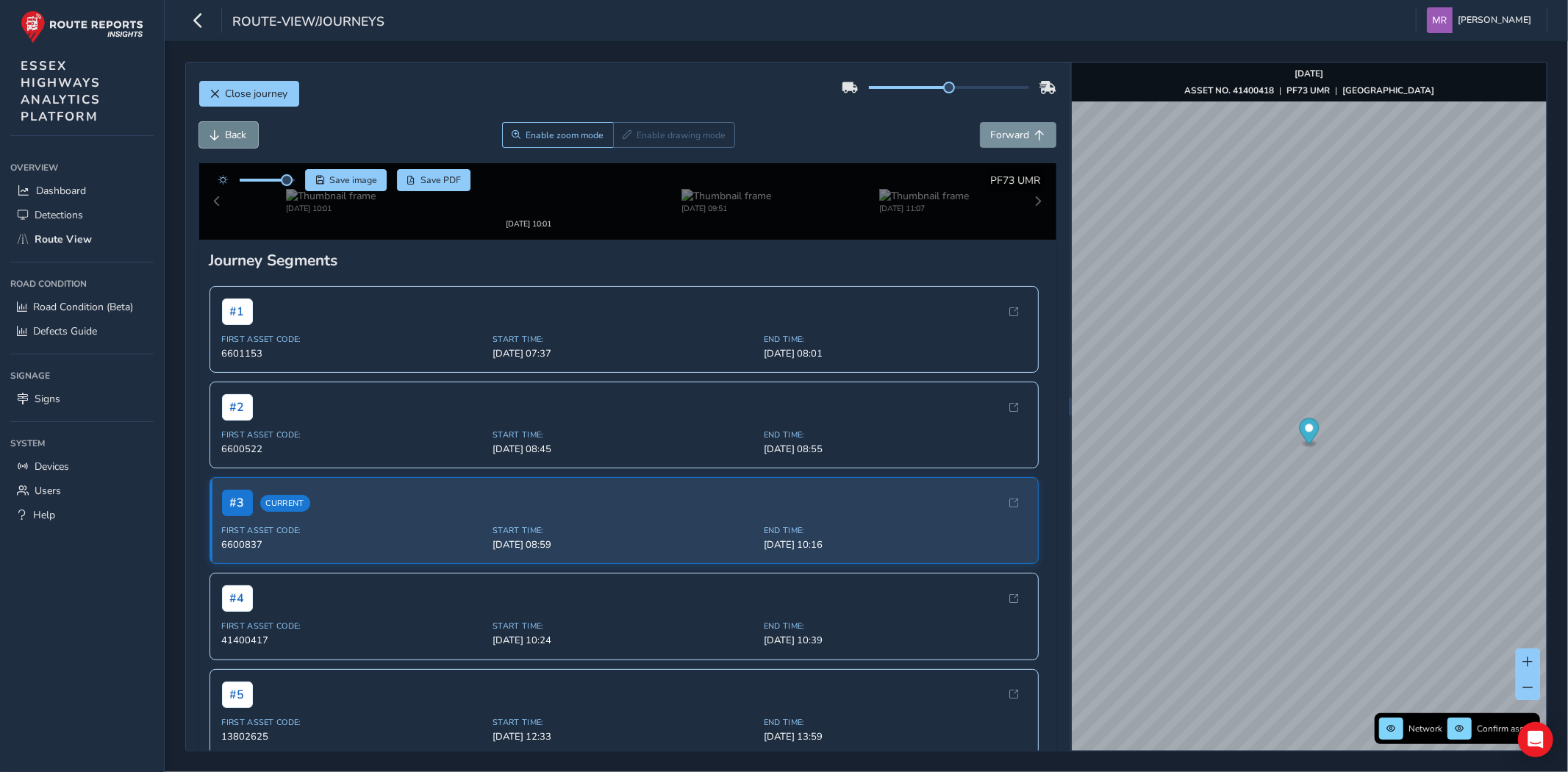
click at [219, 143] on button "Back" at bounding box center [229, 135] width 59 height 26
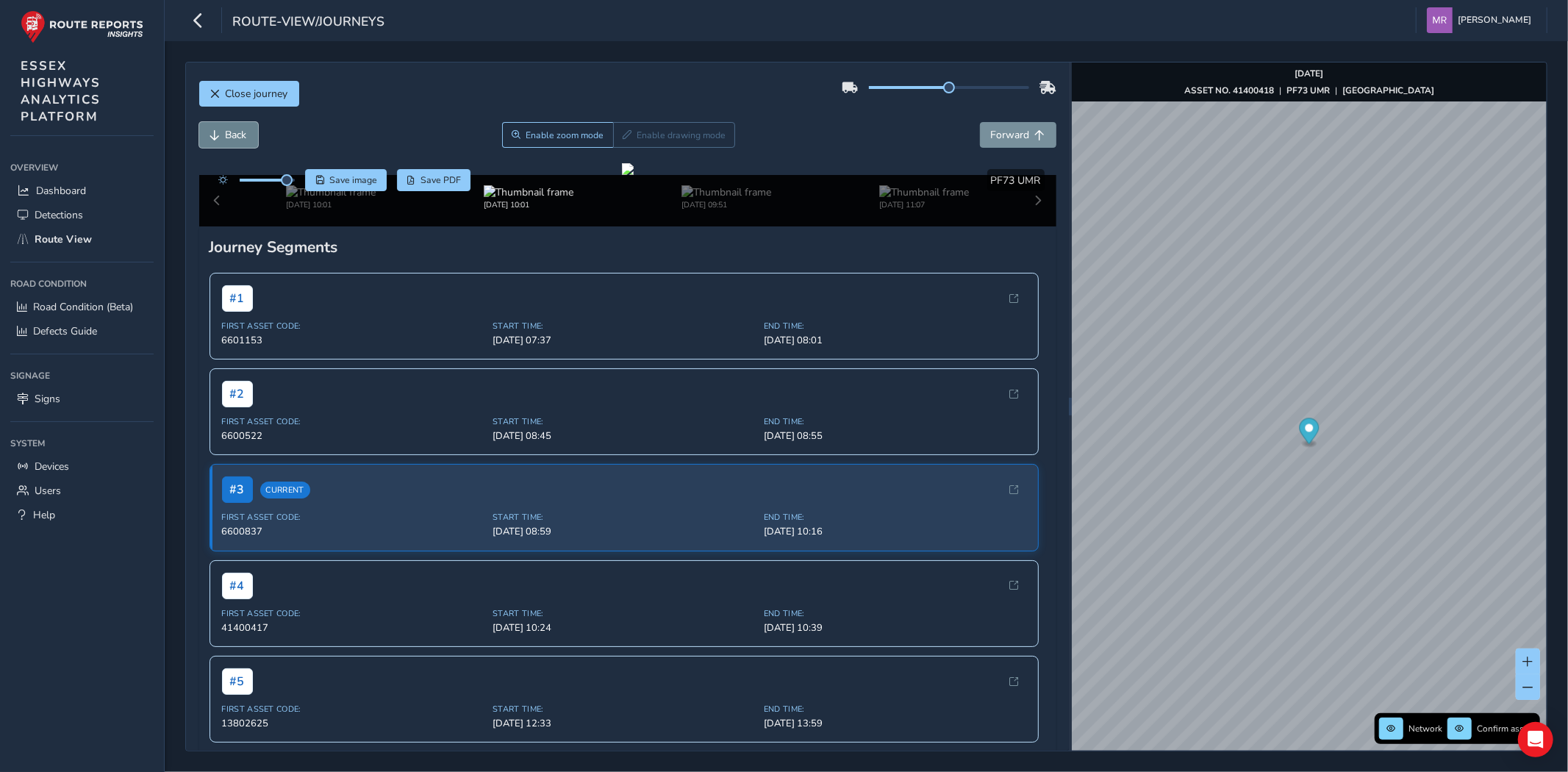
click at [224, 138] on button "Back" at bounding box center [229, 135] width 59 height 26
click at [993, 135] on span "Forward" at bounding box center [1010, 135] width 39 height 14
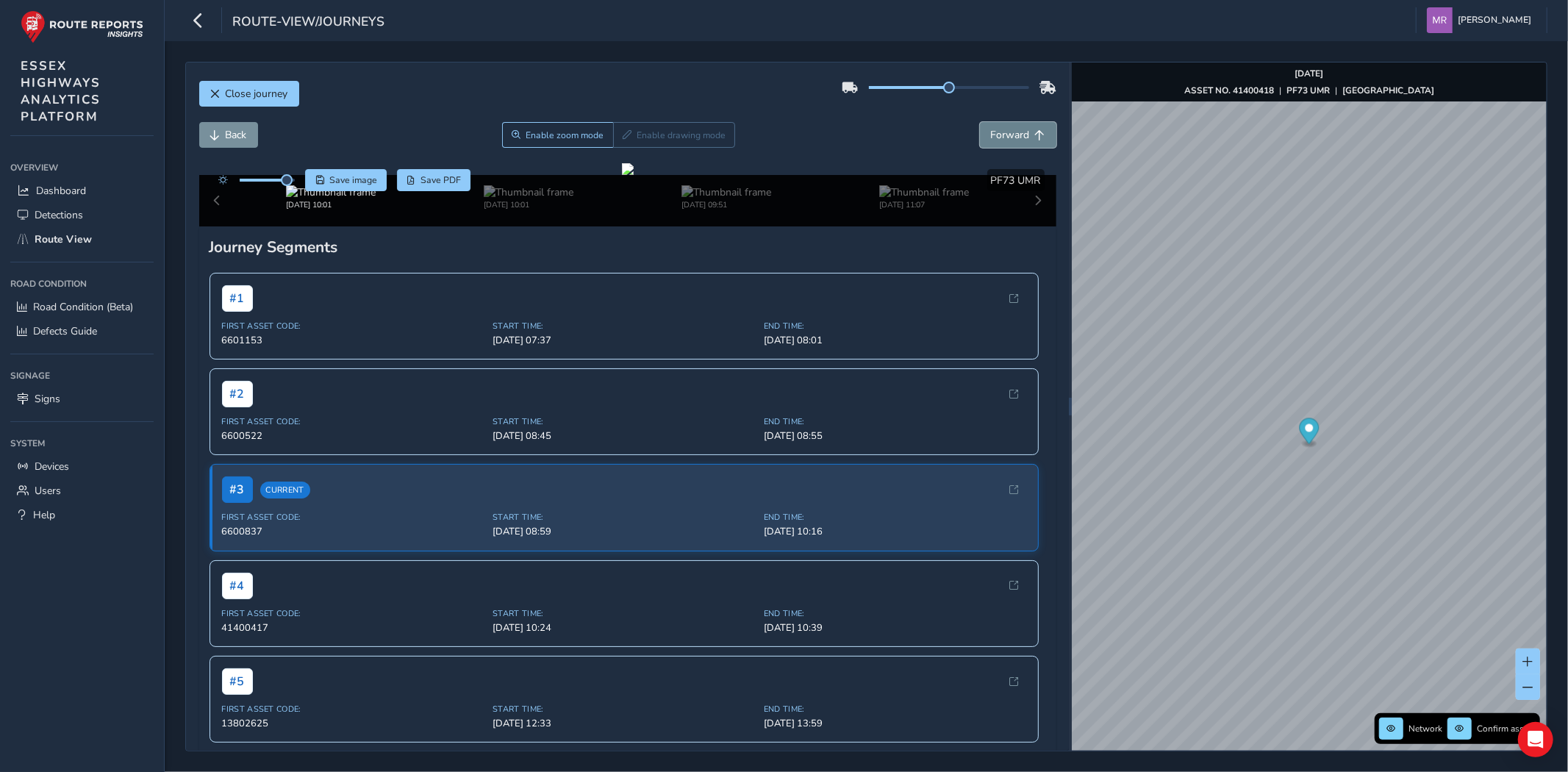
click at [993, 135] on span "Forward" at bounding box center [1010, 135] width 39 height 14
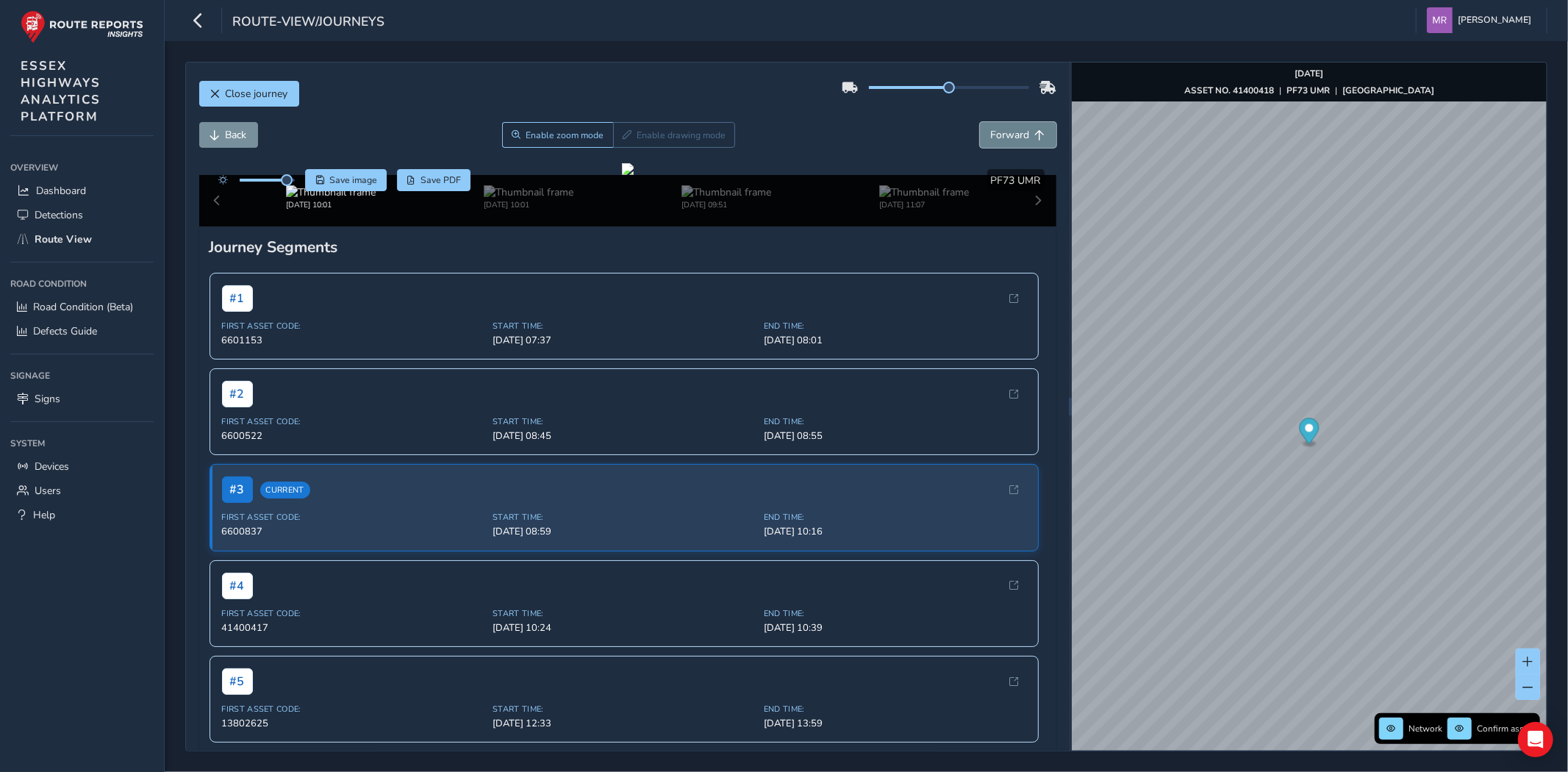
click at [993, 135] on span "Forward" at bounding box center [1010, 135] width 39 height 14
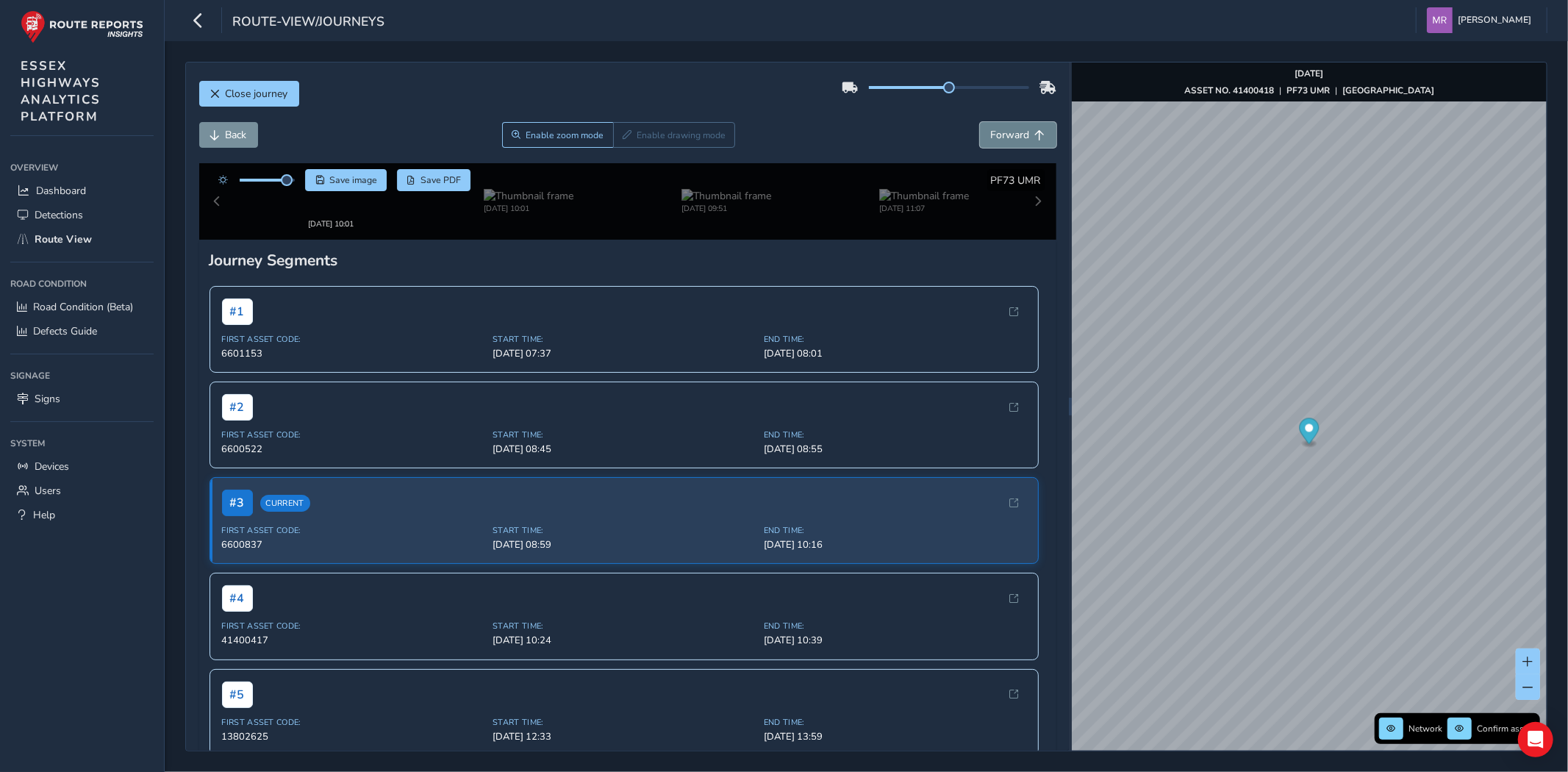
click at [993, 135] on span "Forward" at bounding box center [1010, 135] width 39 height 14
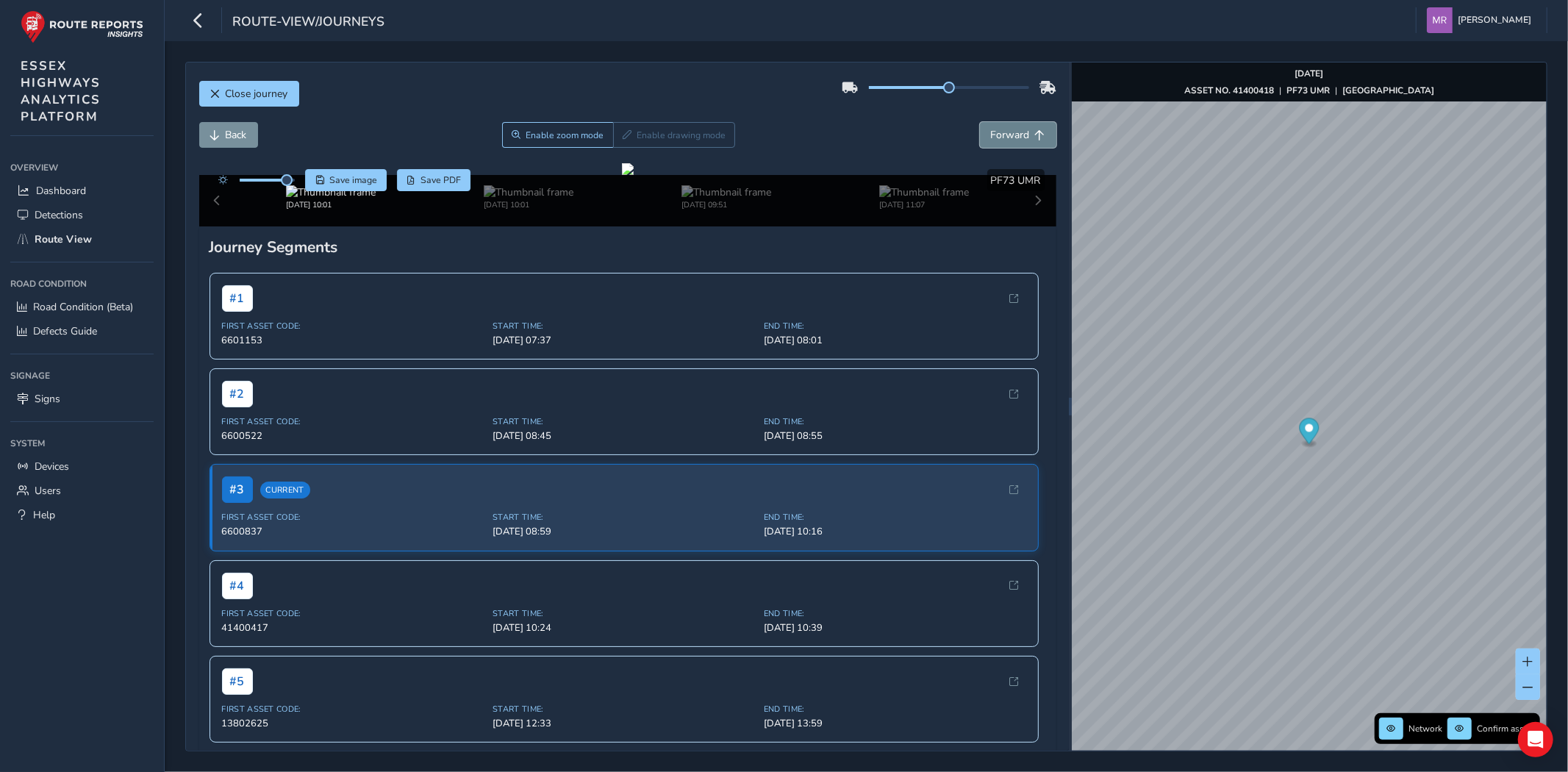
click at [993, 135] on span "Forward" at bounding box center [1010, 135] width 39 height 14
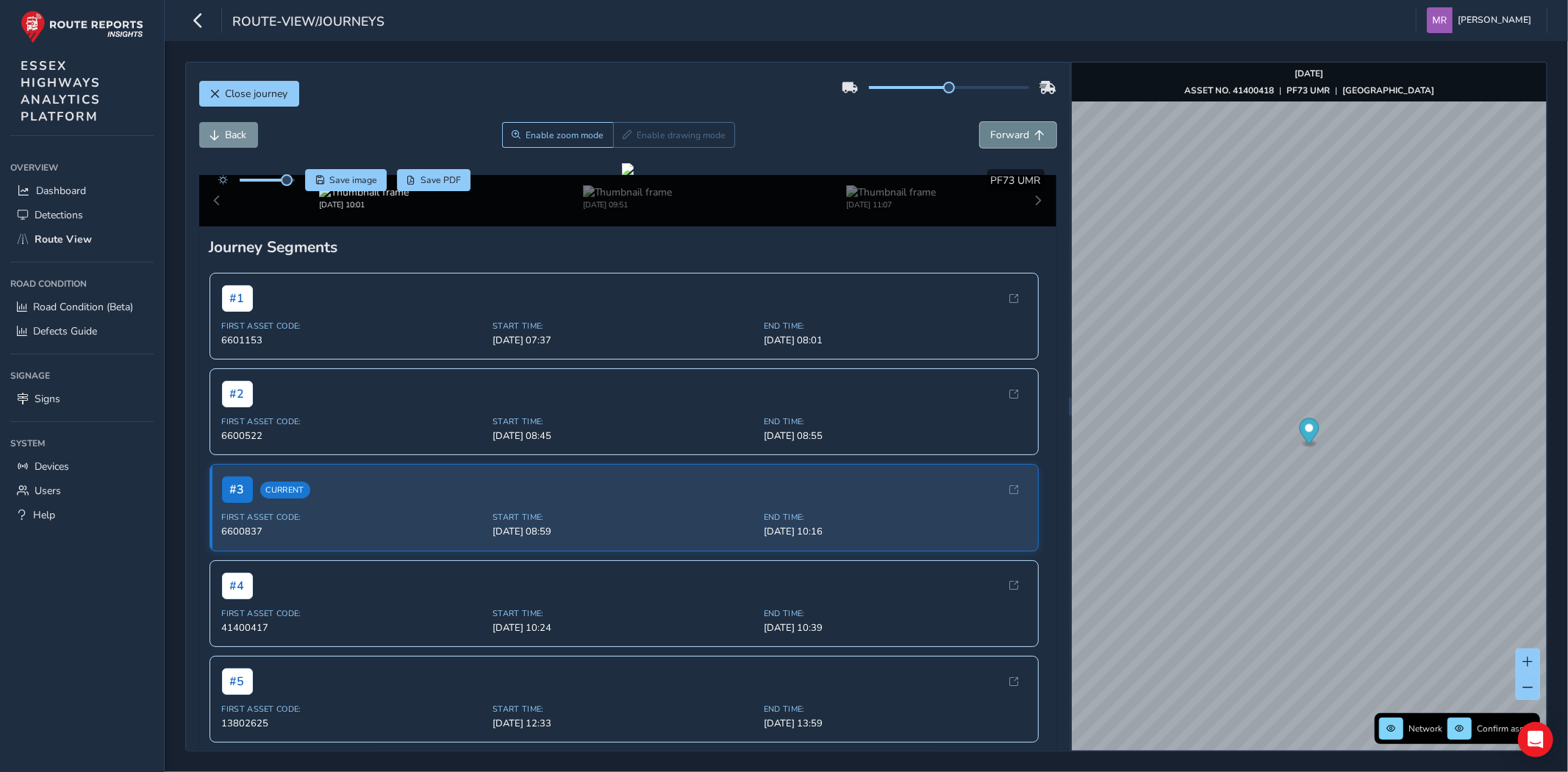
click at [993, 135] on span "Forward" at bounding box center [1010, 135] width 39 height 14
click at [233, 130] on span "Back" at bounding box center [237, 135] width 22 height 14
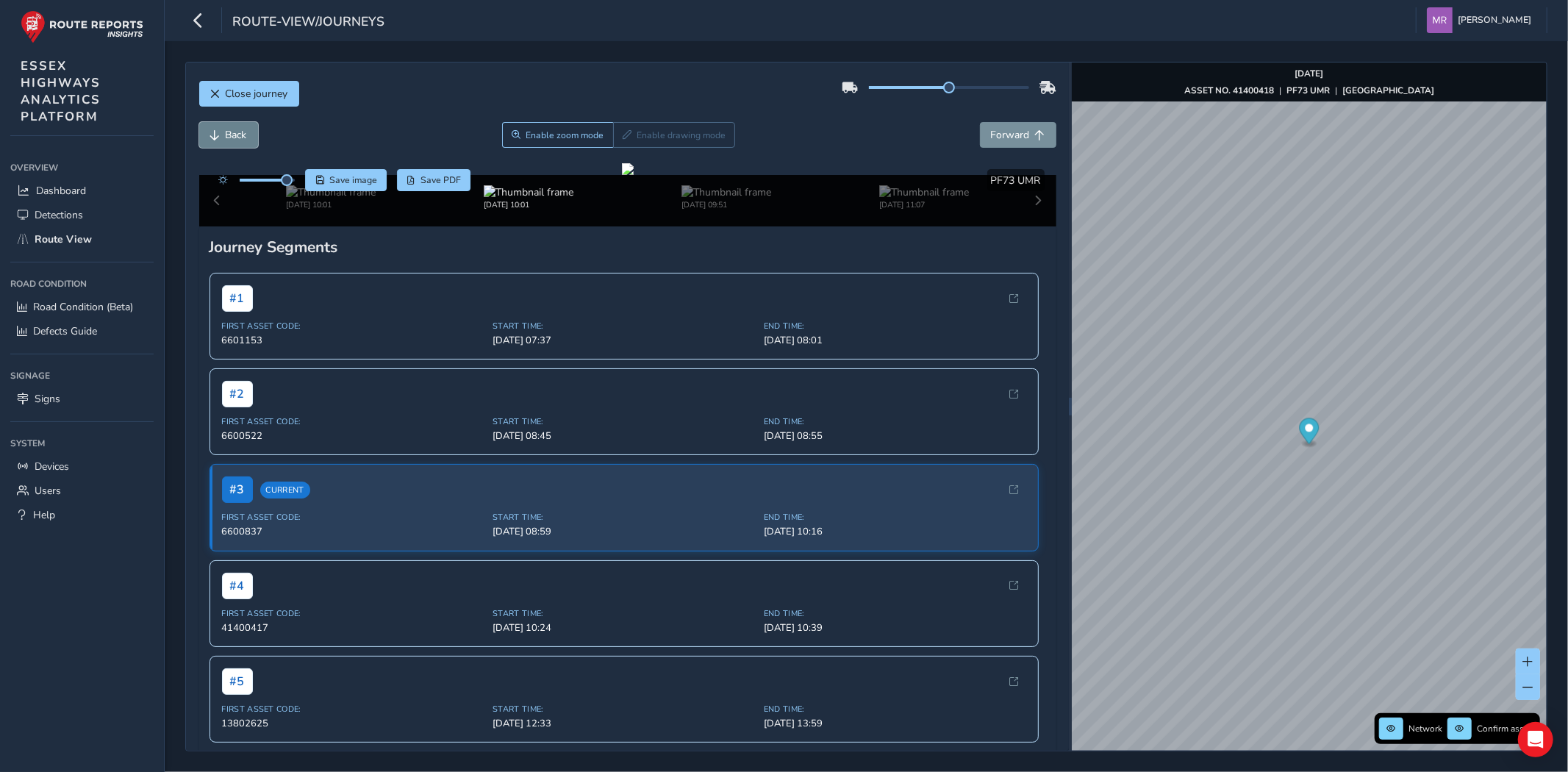
click at [233, 130] on span "Back" at bounding box center [237, 135] width 22 height 14
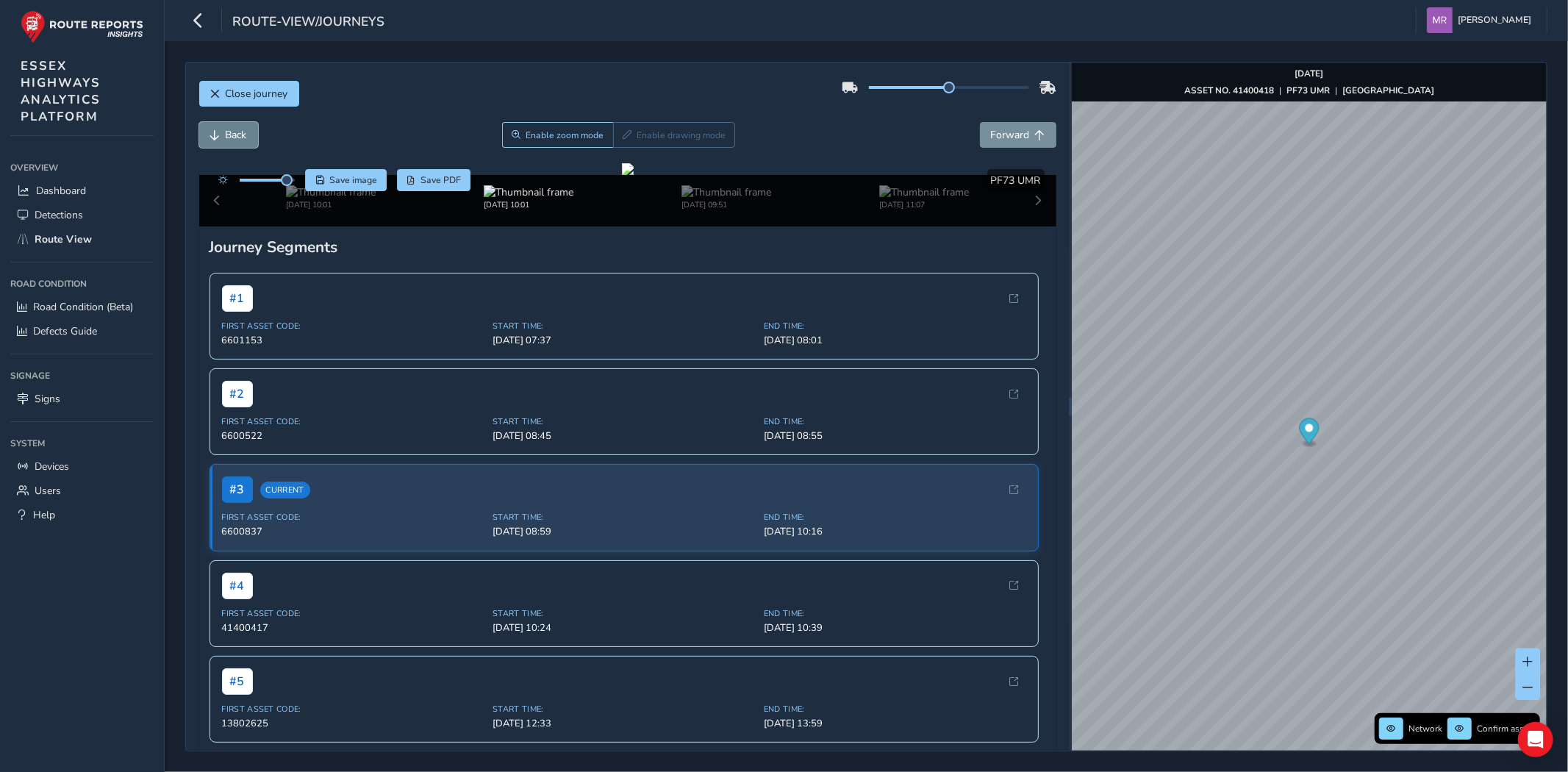
click at [233, 130] on span "Back" at bounding box center [237, 135] width 22 height 14
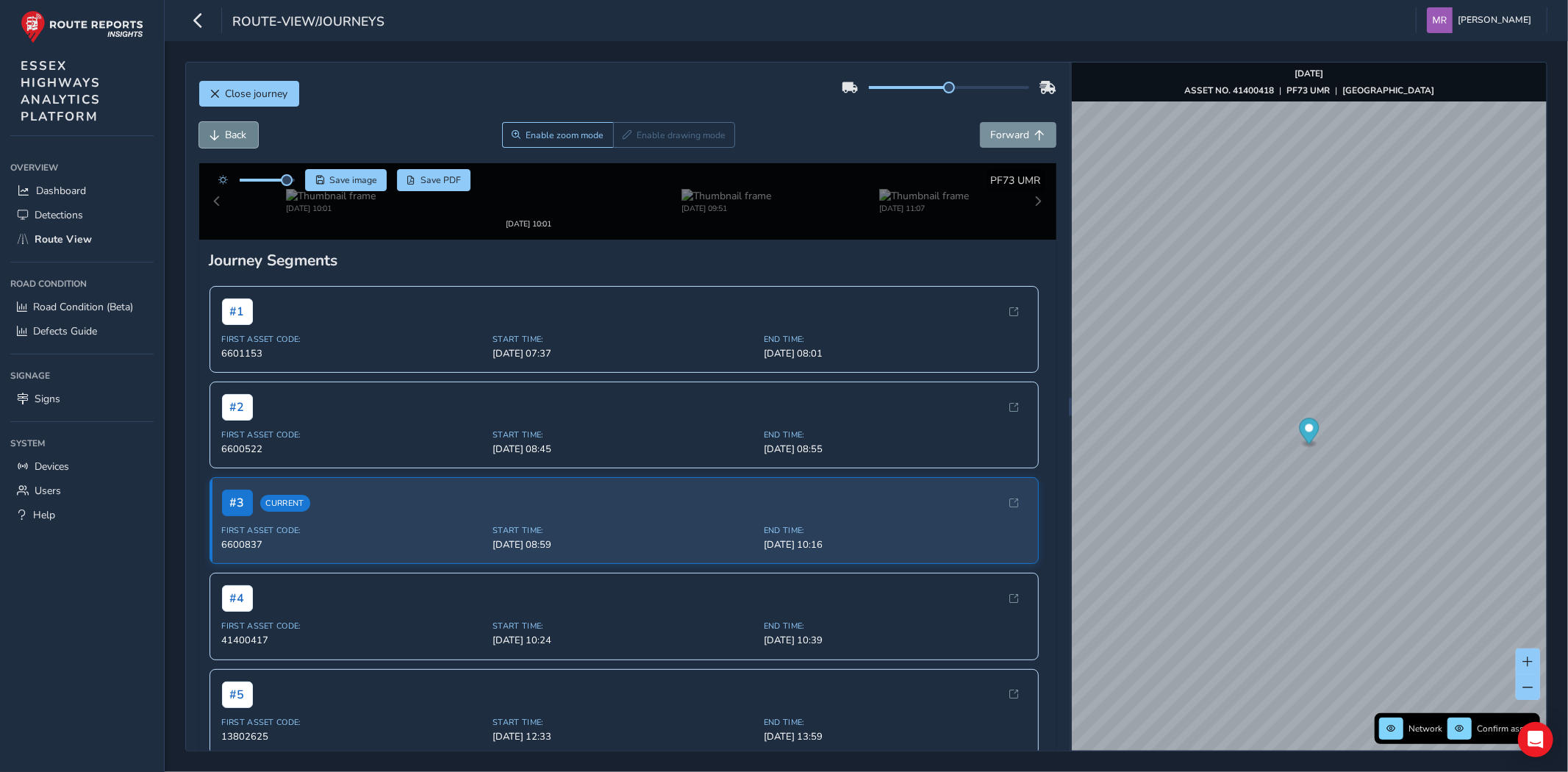
click at [233, 130] on span "Back" at bounding box center [237, 135] width 22 height 14
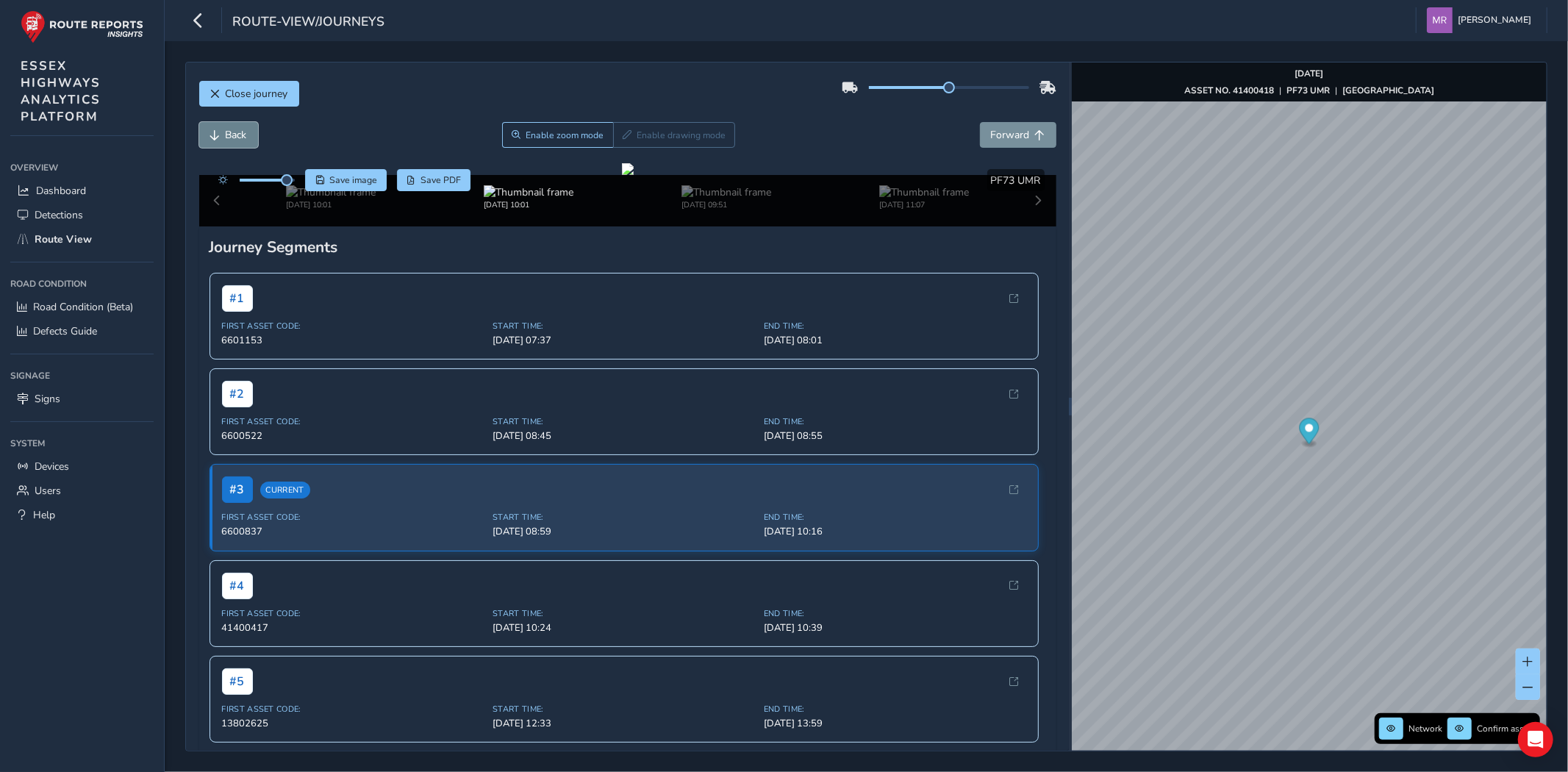
click at [233, 130] on span "Back" at bounding box center [237, 135] width 22 height 14
click at [1002, 145] on button "Forward" at bounding box center [1018, 135] width 76 height 26
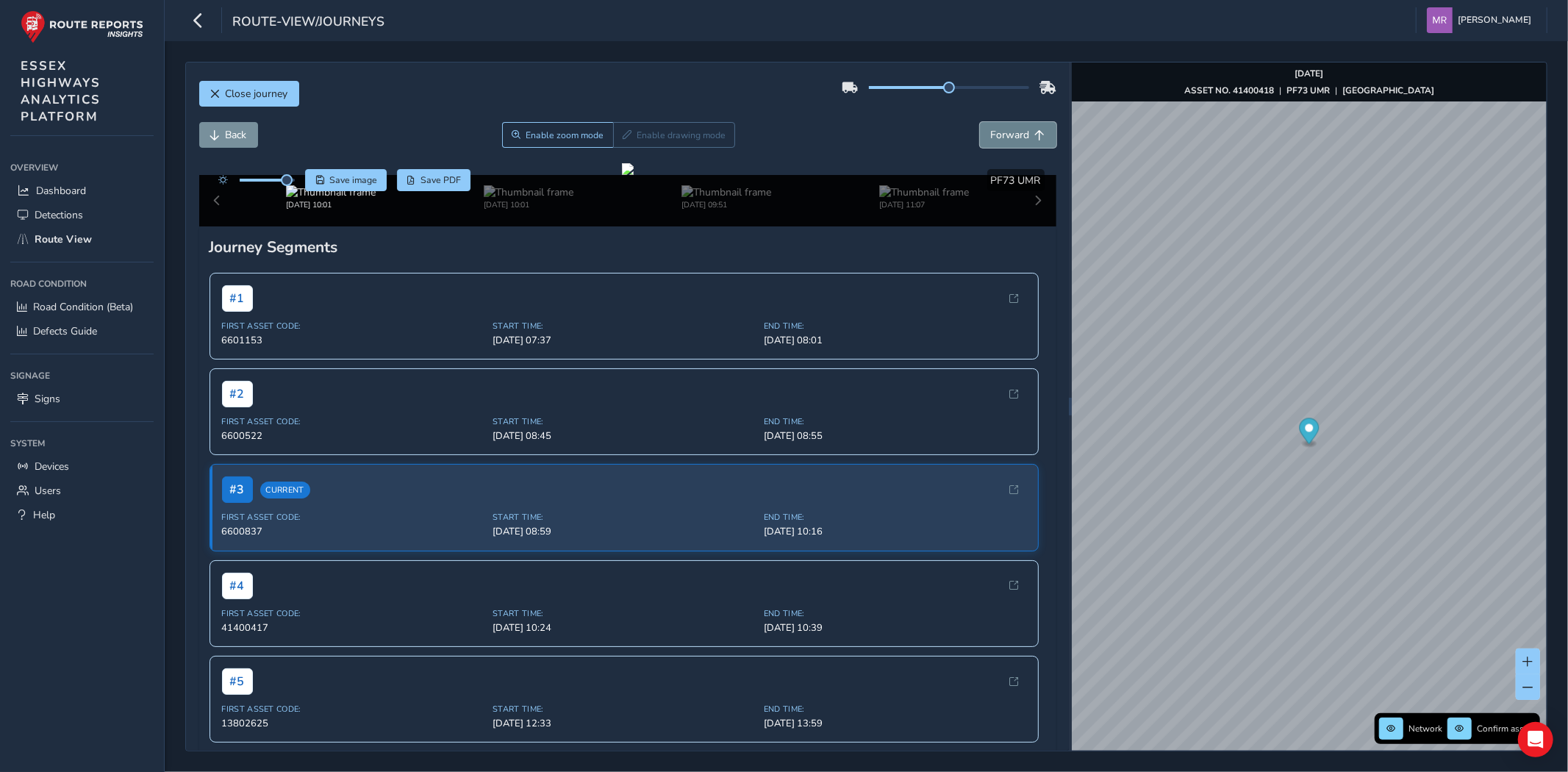
click at [1002, 145] on button "Forward" at bounding box center [1018, 135] width 76 height 26
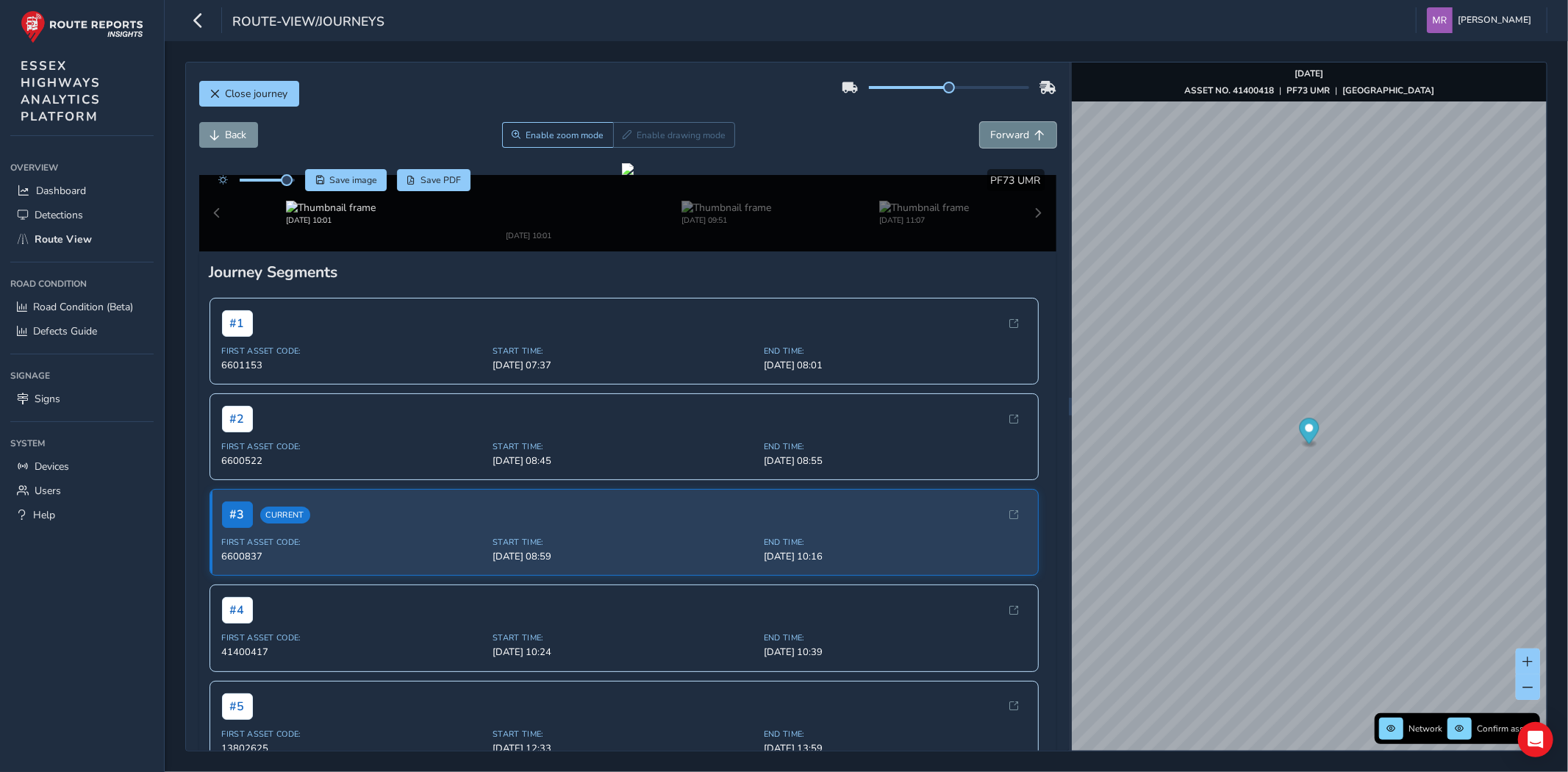
click at [1002, 145] on button "Forward" at bounding box center [1018, 135] width 76 height 26
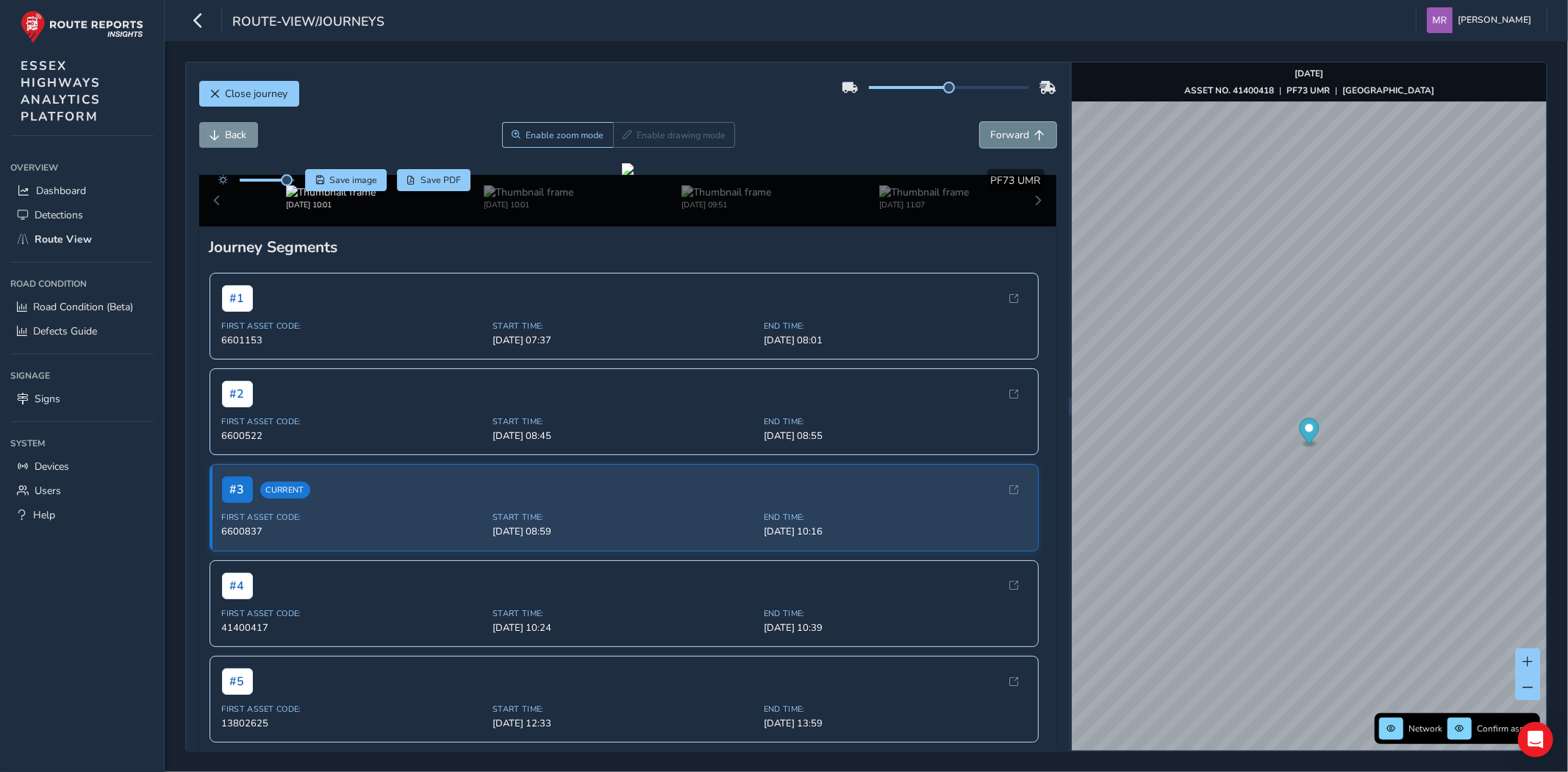
click at [1002, 145] on button "Forward" at bounding box center [1018, 135] width 76 height 26
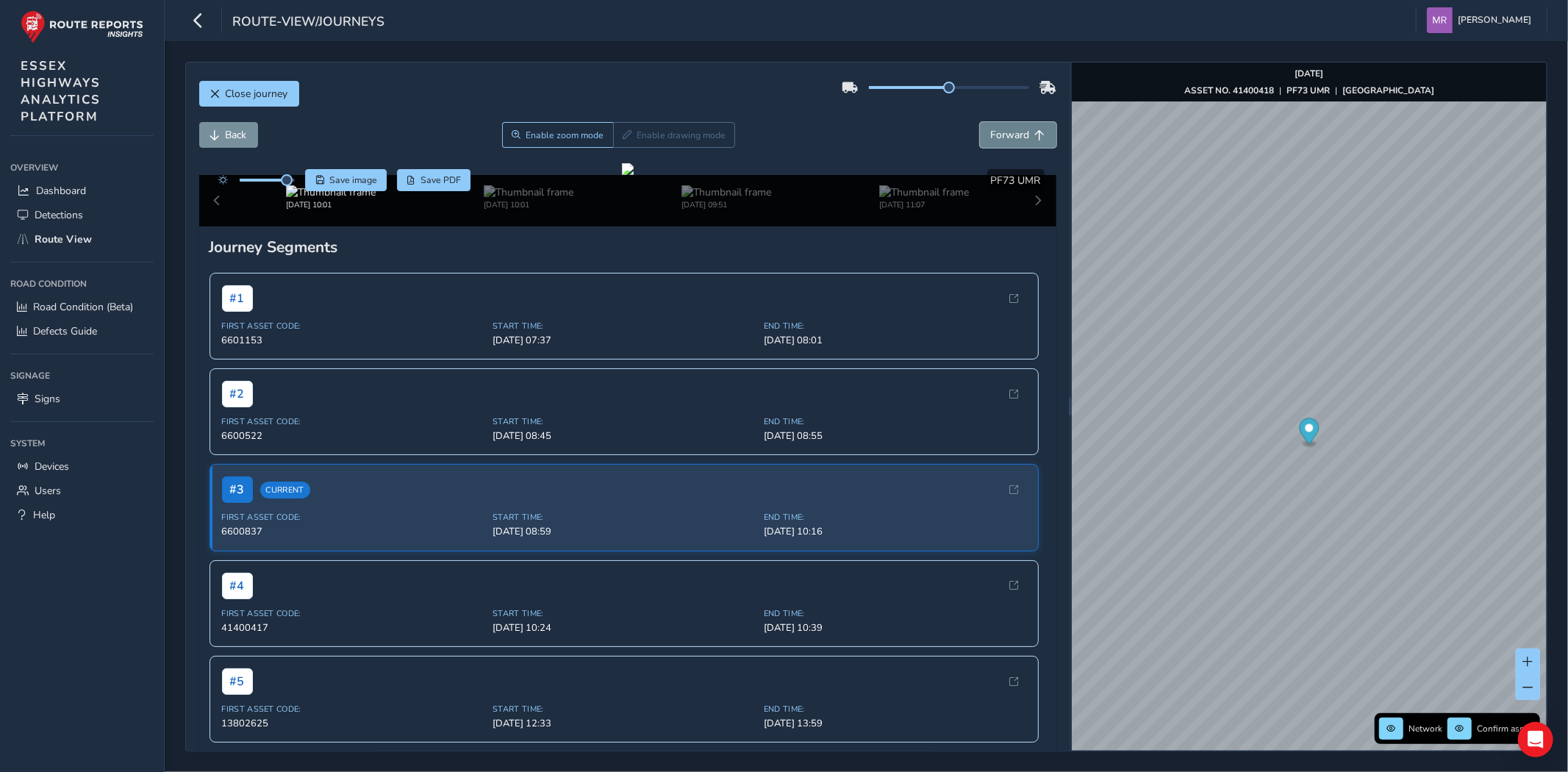
click at [1002, 142] on span "Forward" at bounding box center [1010, 135] width 39 height 14
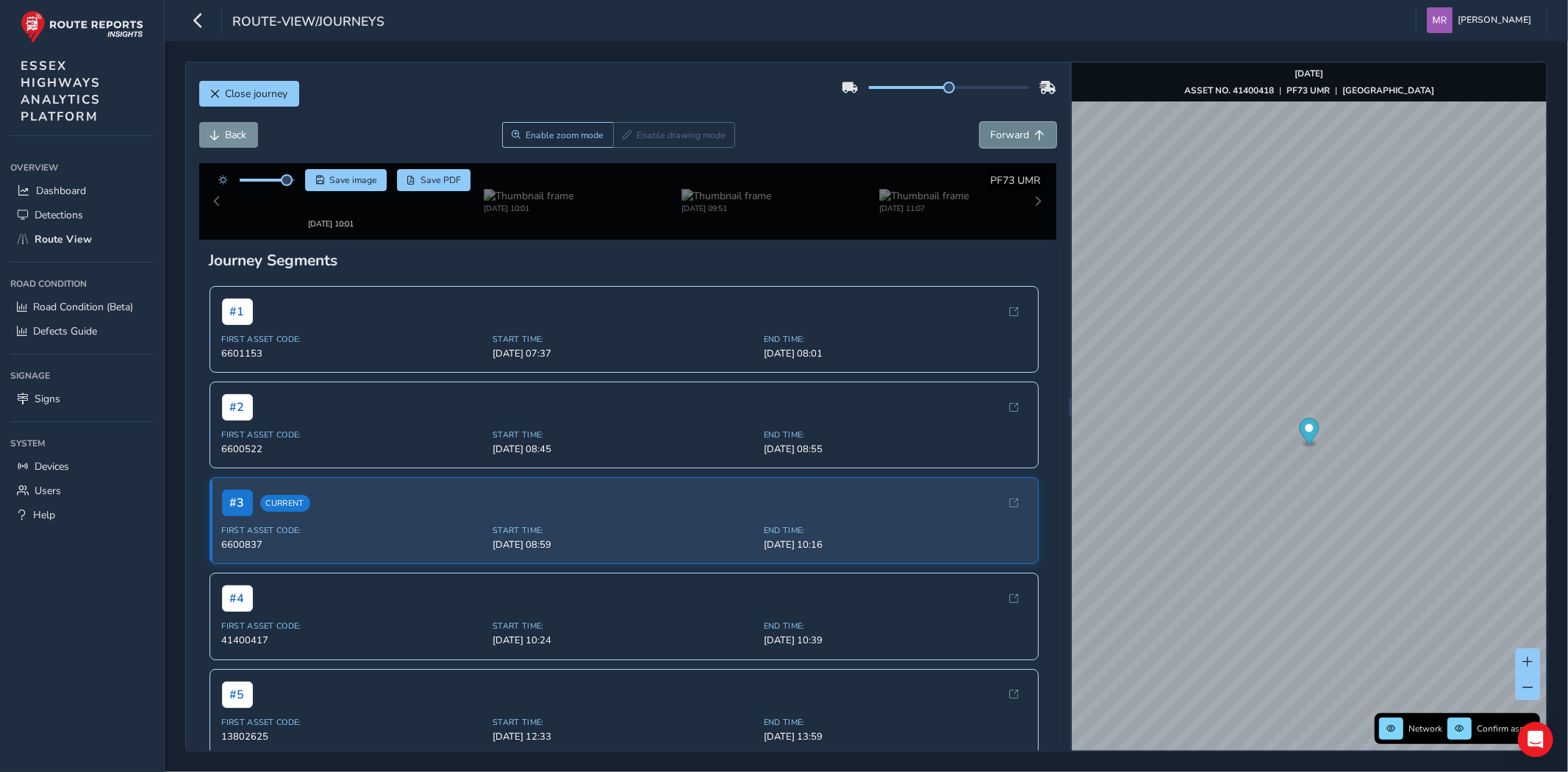
click at [1002, 142] on span "Forward" at bounding box center [1010, 135] width 39 height 14
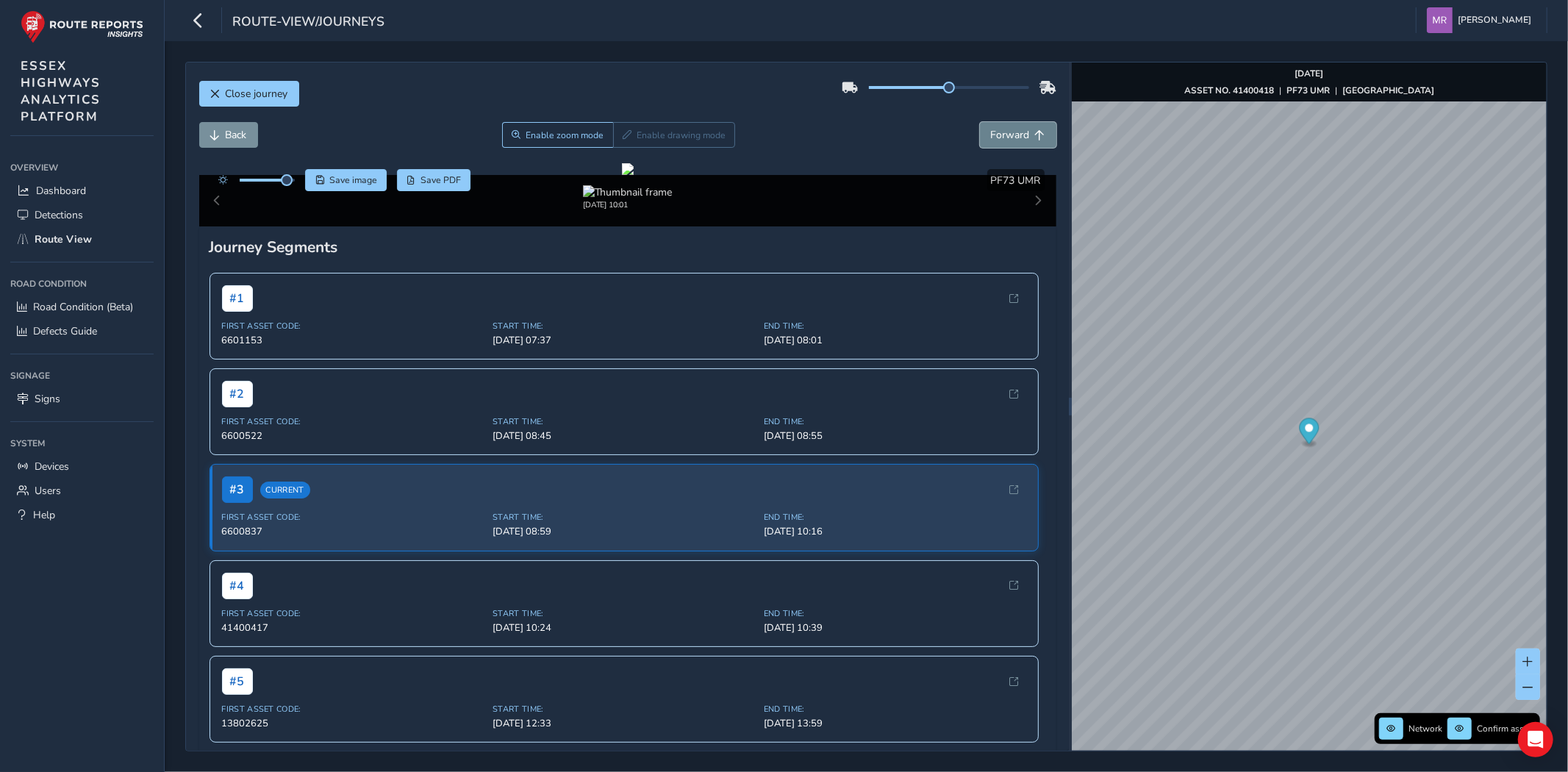
click at [1002, 142] on span "Forward" at bounding box center [1010, 135] width 39 height 14
click at [233, 137] on span "Back" at bounding box center [237, 135] width 22 height 14
click at [233, 134] on span "Back" at bounding box center [237, 135] width 22 height 14
click at [237, 111] on div "Close journey" at bounding box center [627, 99] width 857 height 47
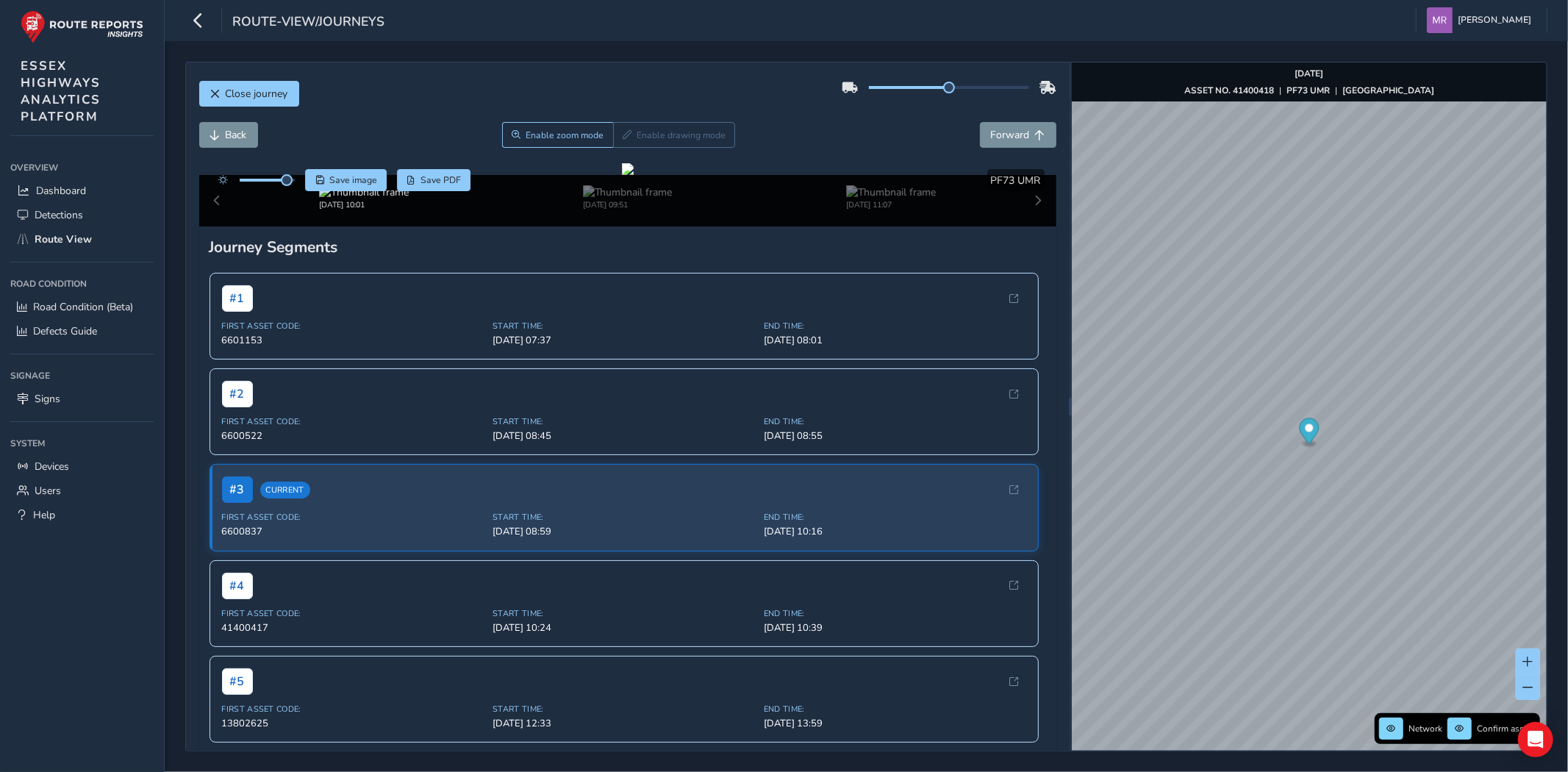
click at [238, 111] on div "Close journey" at bounding box center [627, 99] width 857 height 47
click at [232, 130] on span "Back" at bounding box center [237, 135] width 22 height 14
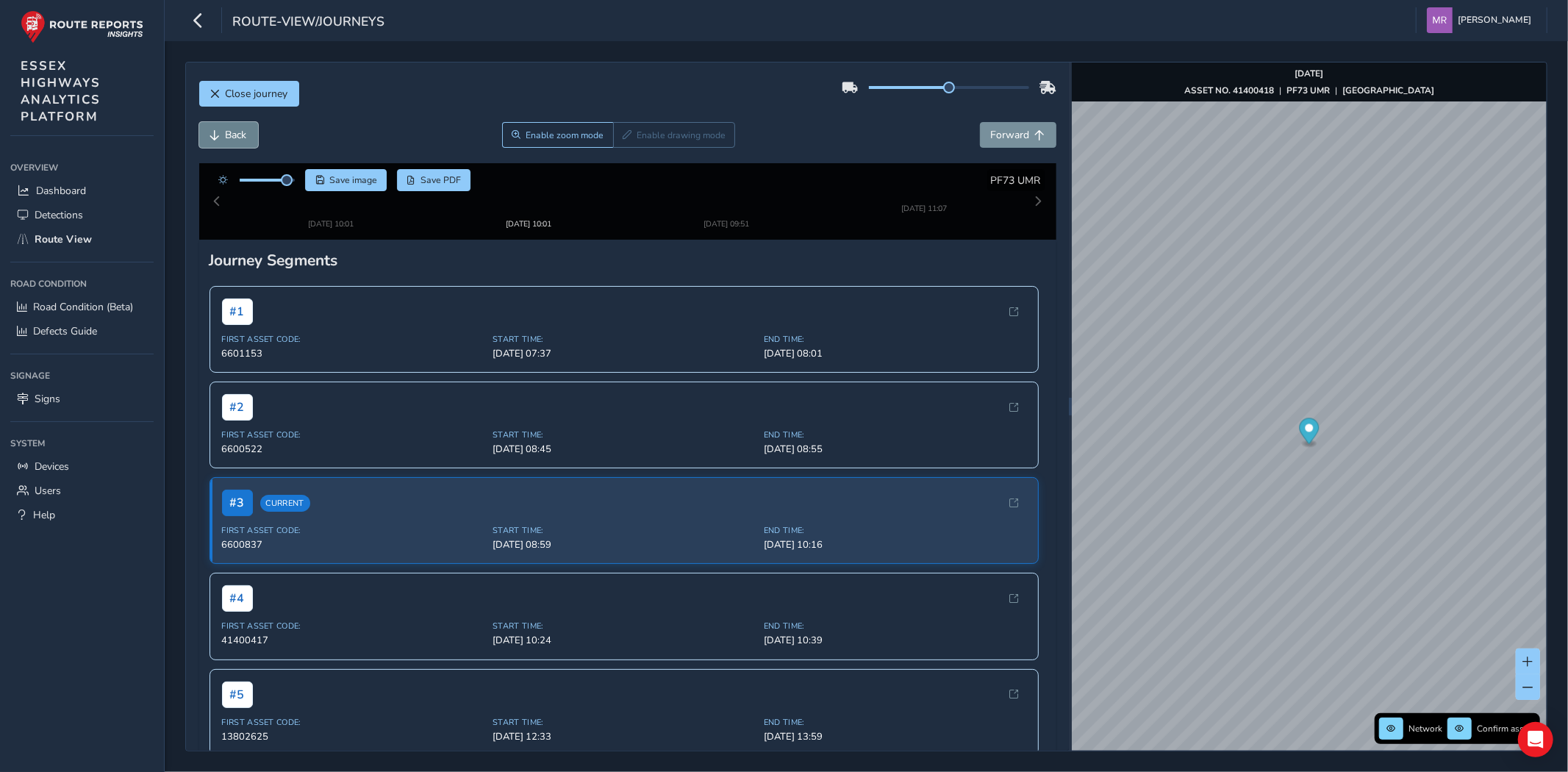
click at [232, 130] on span "Back" at bounding box center [237, 135] width 22 height 14
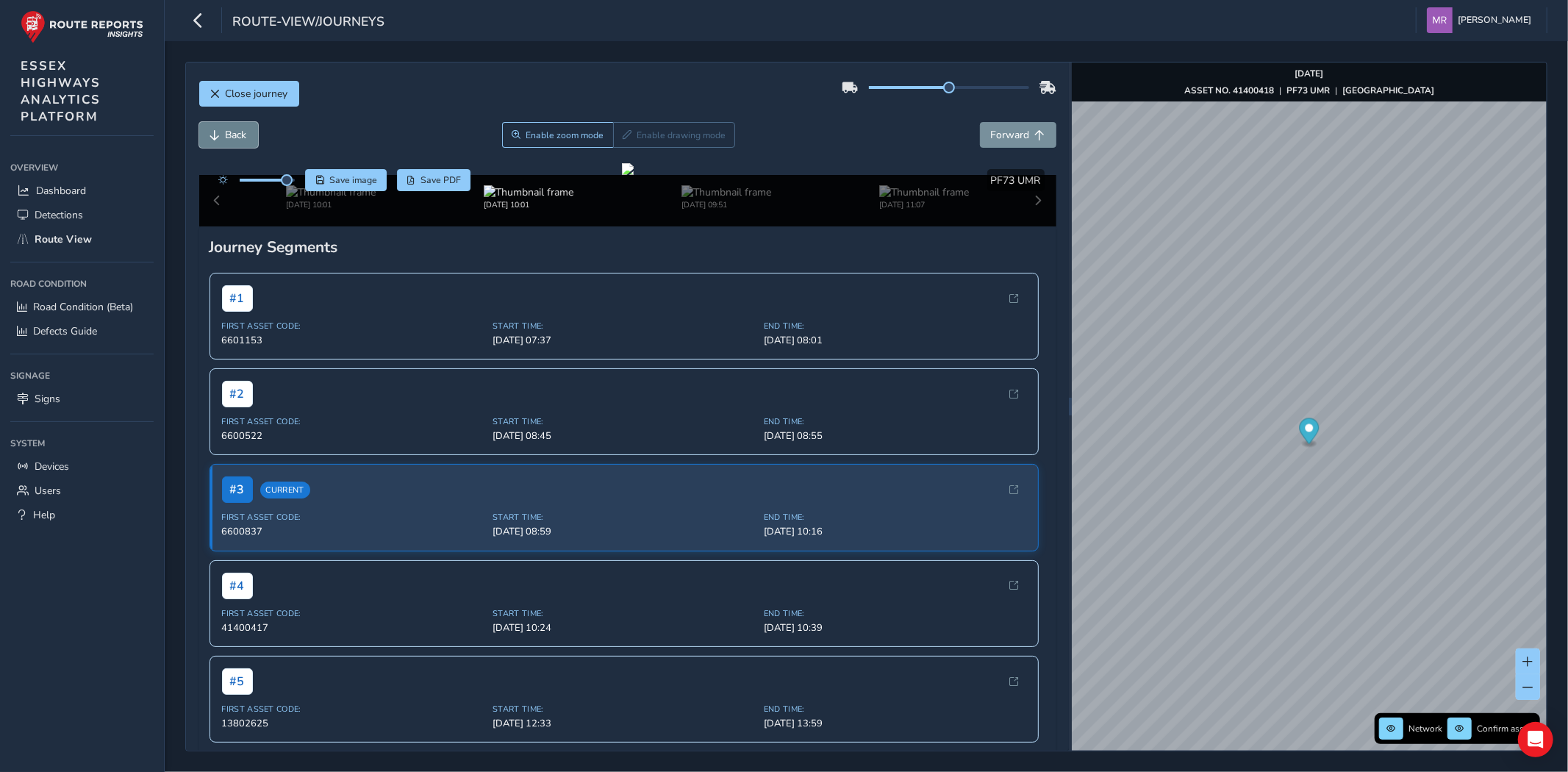
click at [232, 130] on span "Back" at bounding box center [237, 135] width 22 height 14
click at [239, 137] on span "Back" at bounding box center [237, 135] width 22 height 14
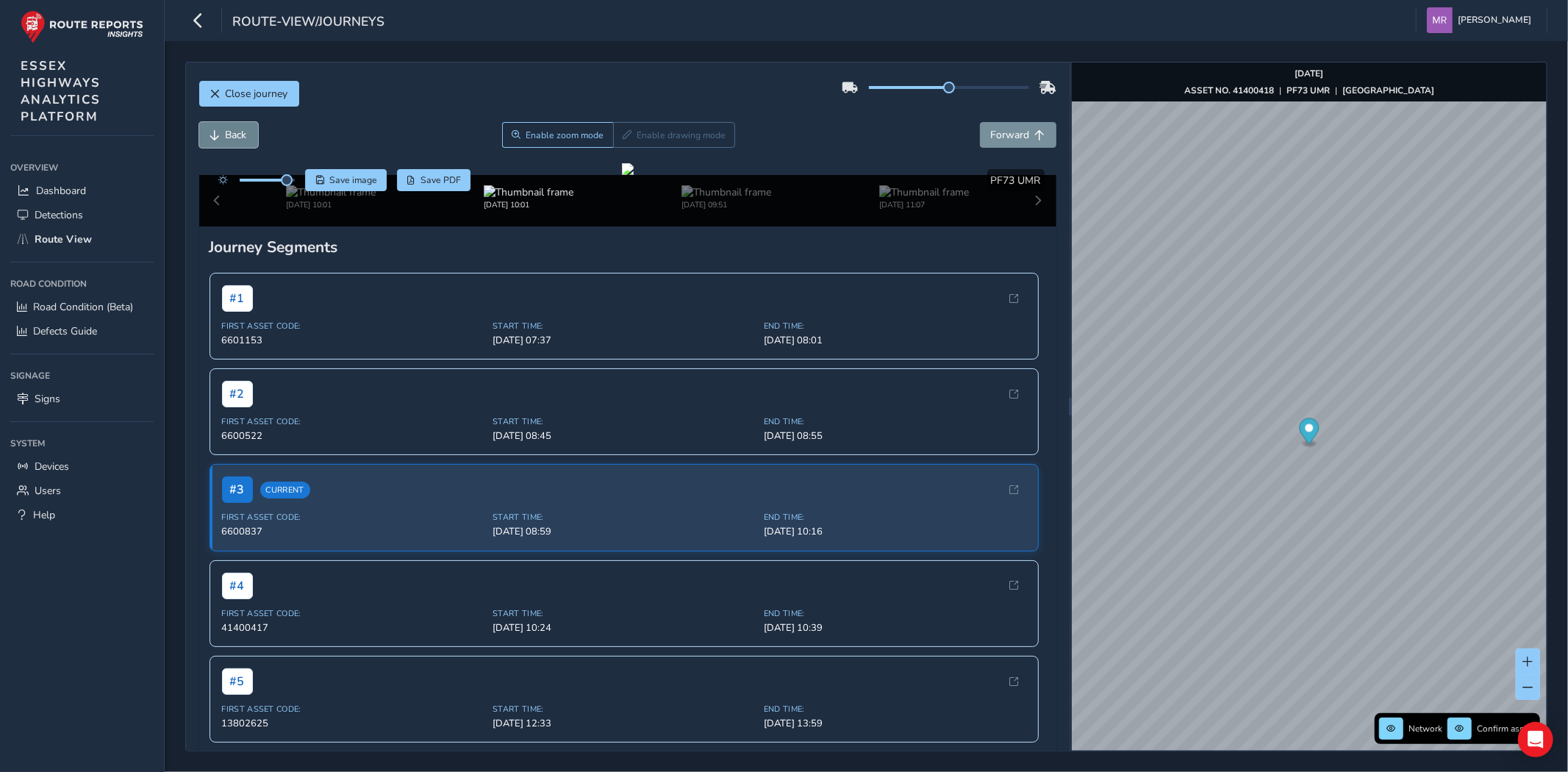
click at [239, 137] on span "Back" at bounding box center [237, 135] width 22 height 14
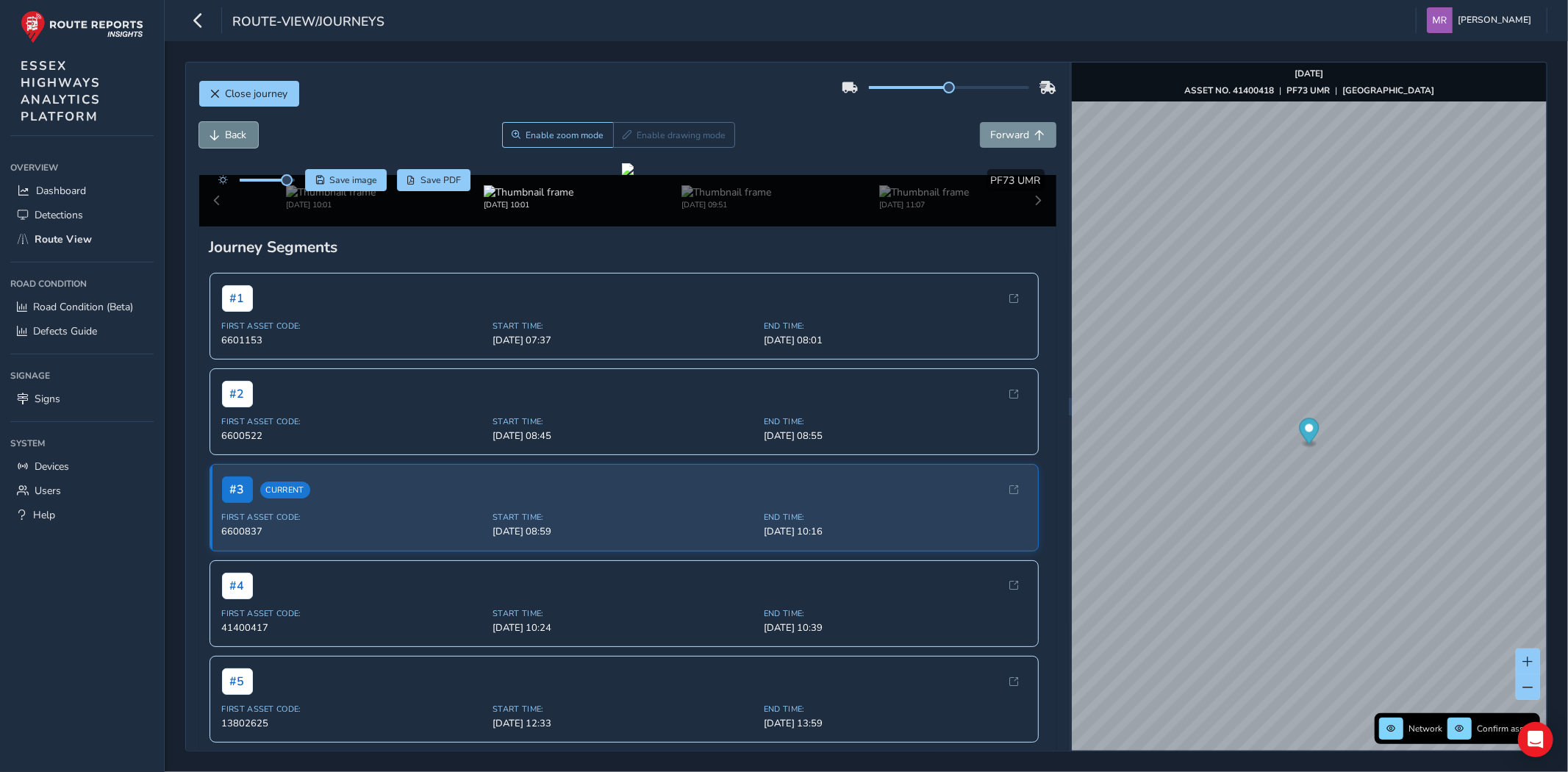
click at [239, 137] on span "Back" at bounding box center [237, 135] width 22 height 14
click at [1001, 130] on span "Forward" at bounding box center [1010, 135] width 39 height 14
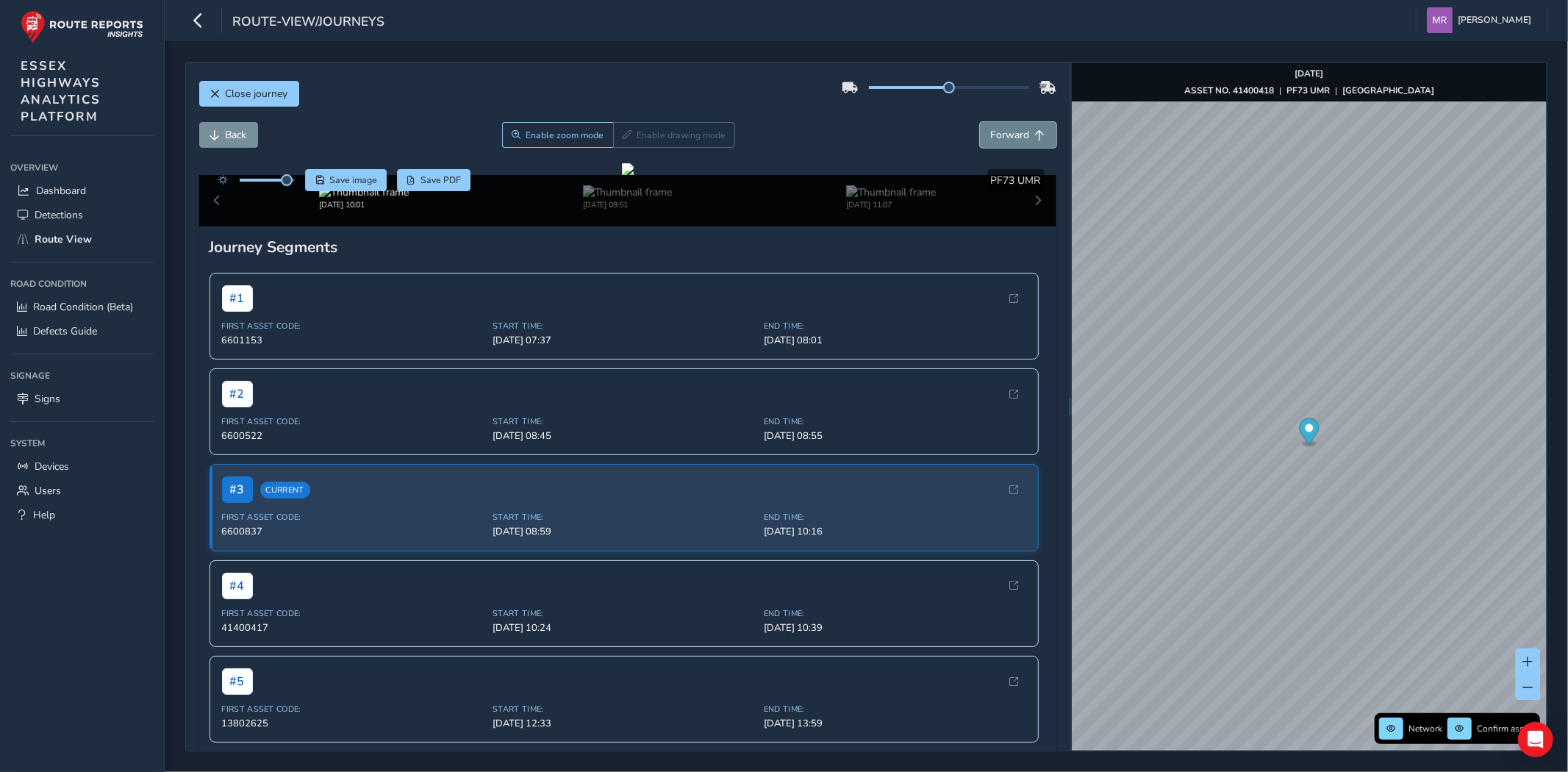
click at [1001, 130] on span "Forward" at bounding box center [1010, 135] width 39 height 14
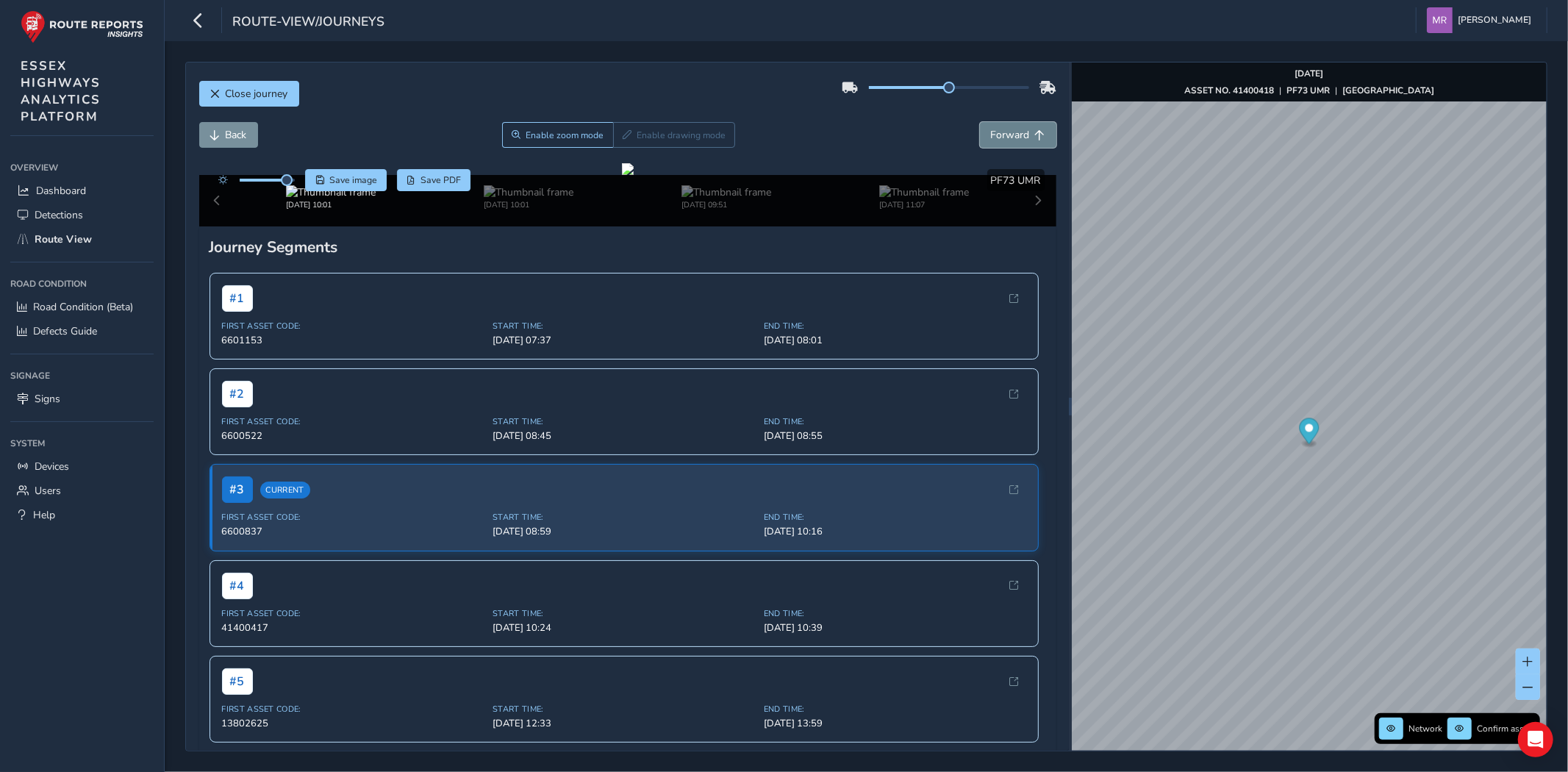
click at [1001, 130] on span "Forward" at bounding box center [1010, 135] width 39 height 14
click at [232, 133] on span "Back" at bounding box center [237, 135] width 22 height 14
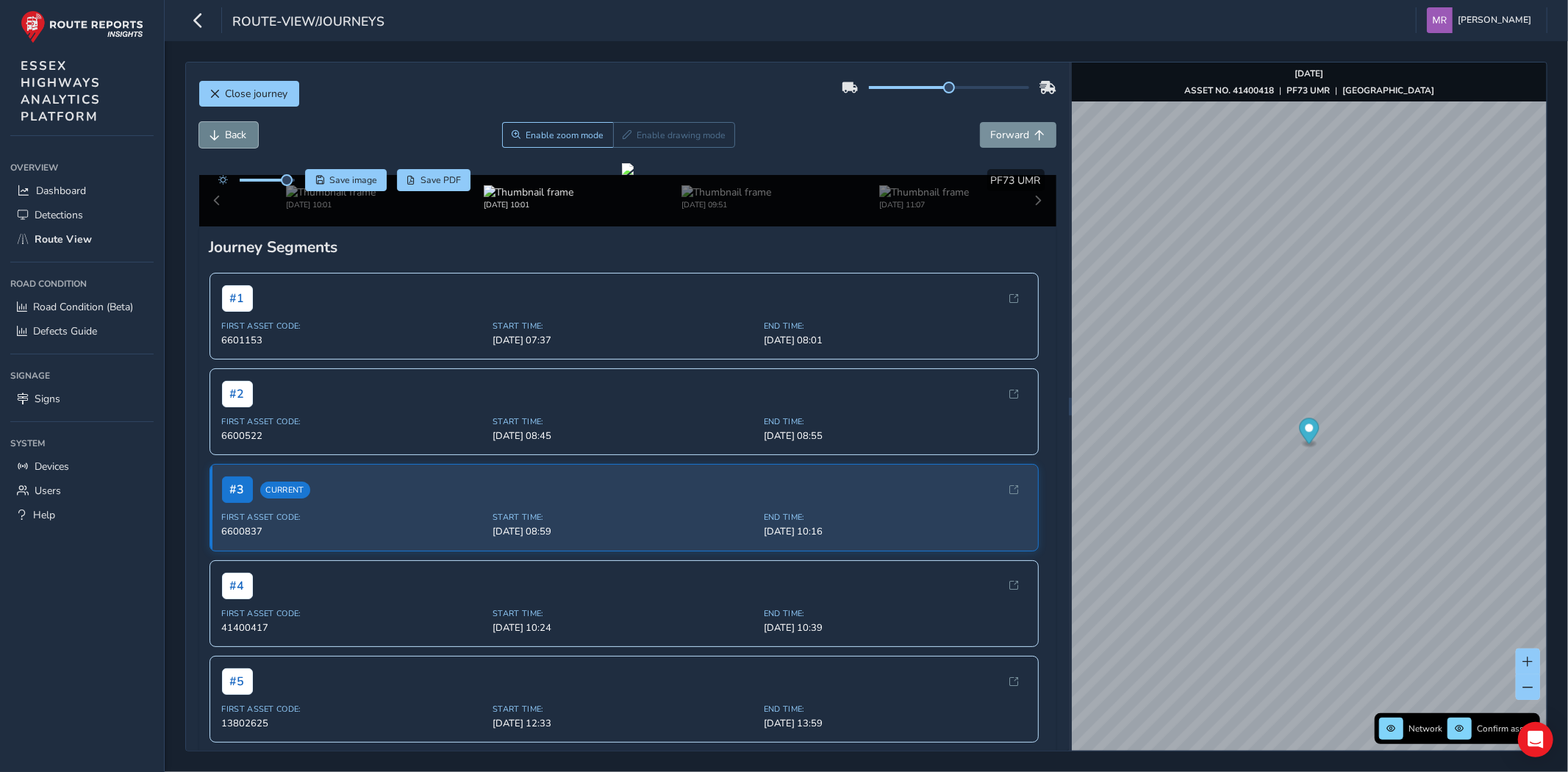
click at [232, 133] on span "Back" at bounding box center [237, 135] width 22 height 14
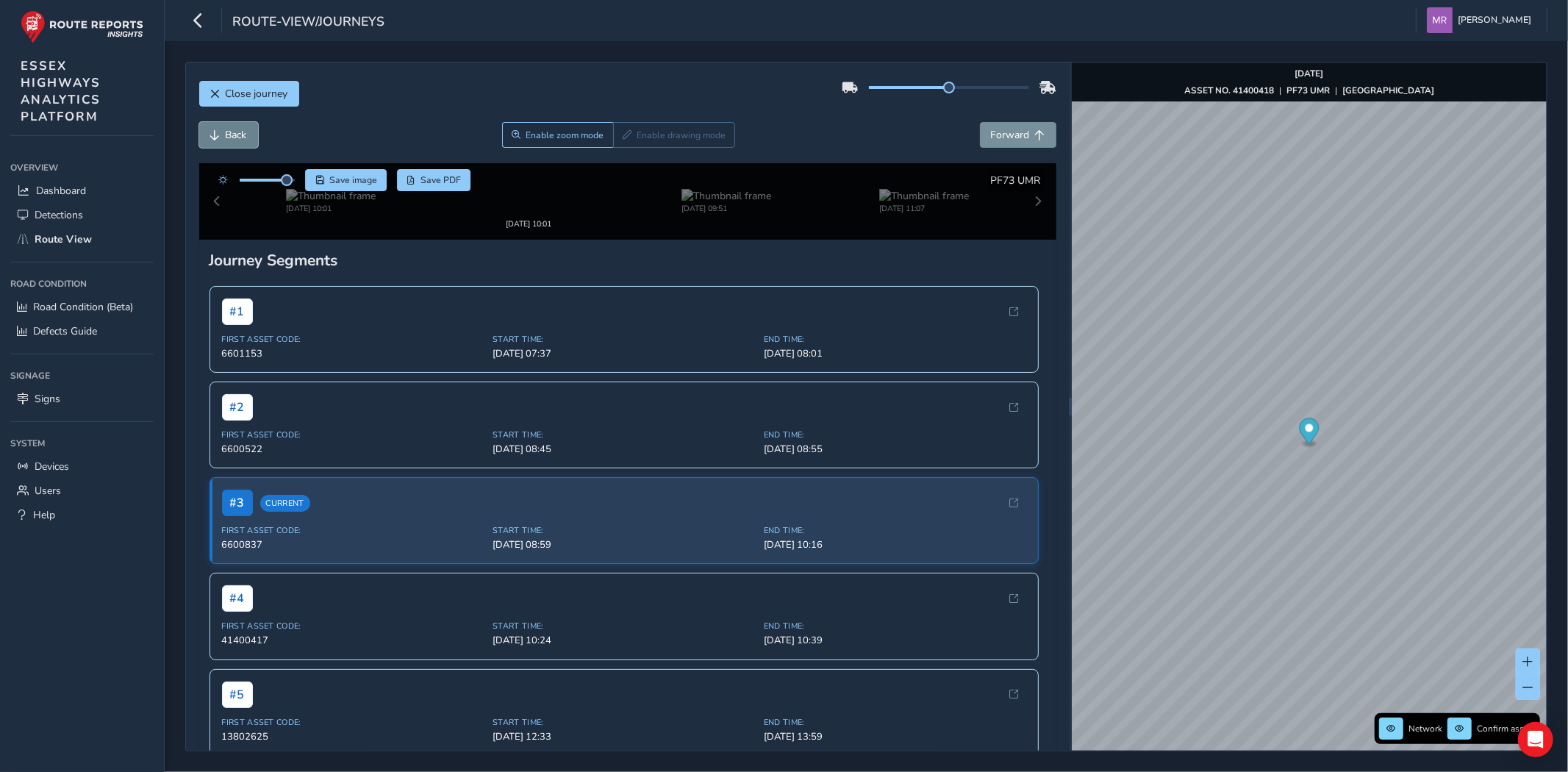
click at [232, 133] on span "Back" at bounding box center [237, 135] width 22 height 14
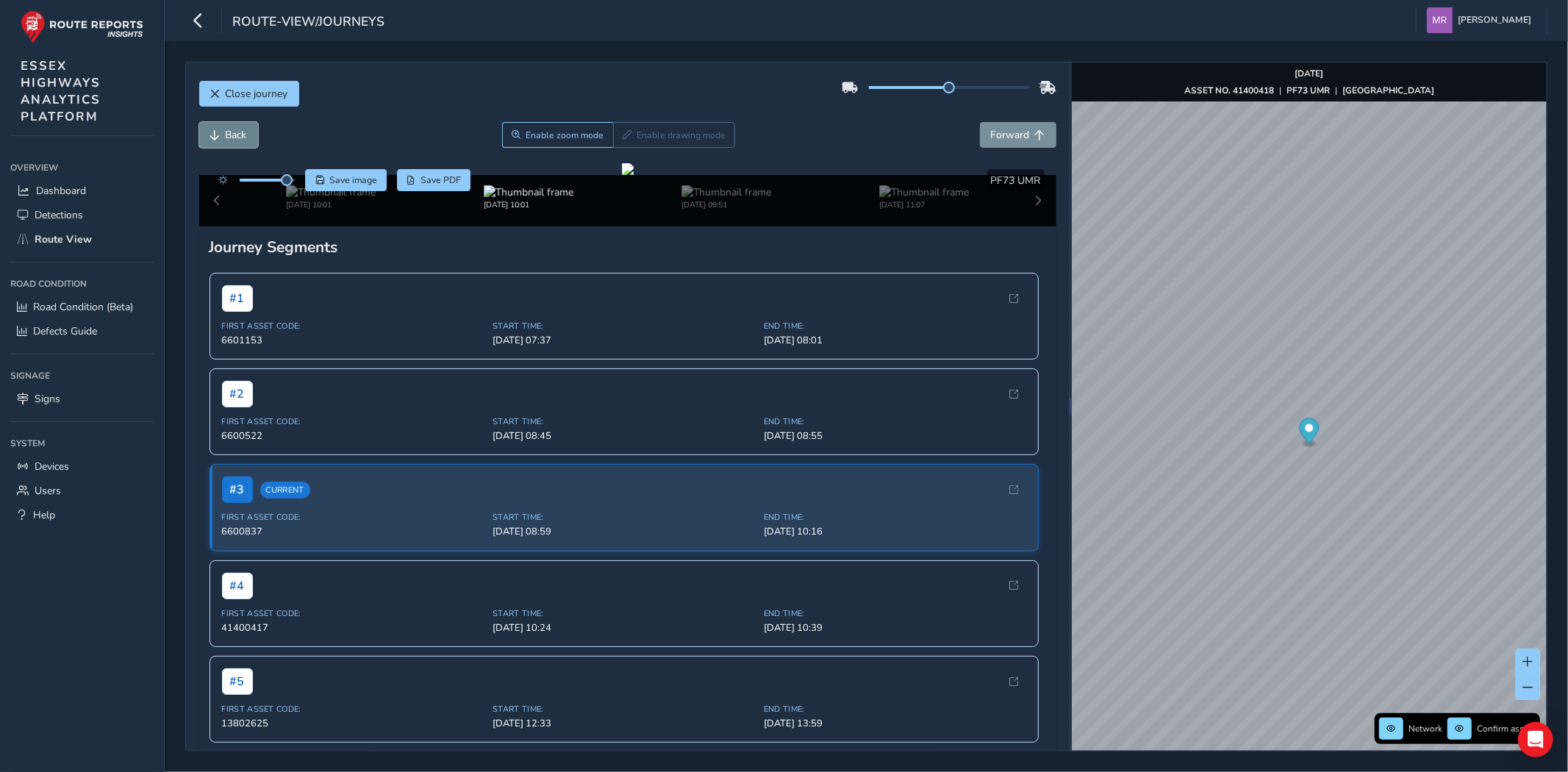
click at [232, 133] on span "Back" at bounding box center [237, 135] width 22 height 14
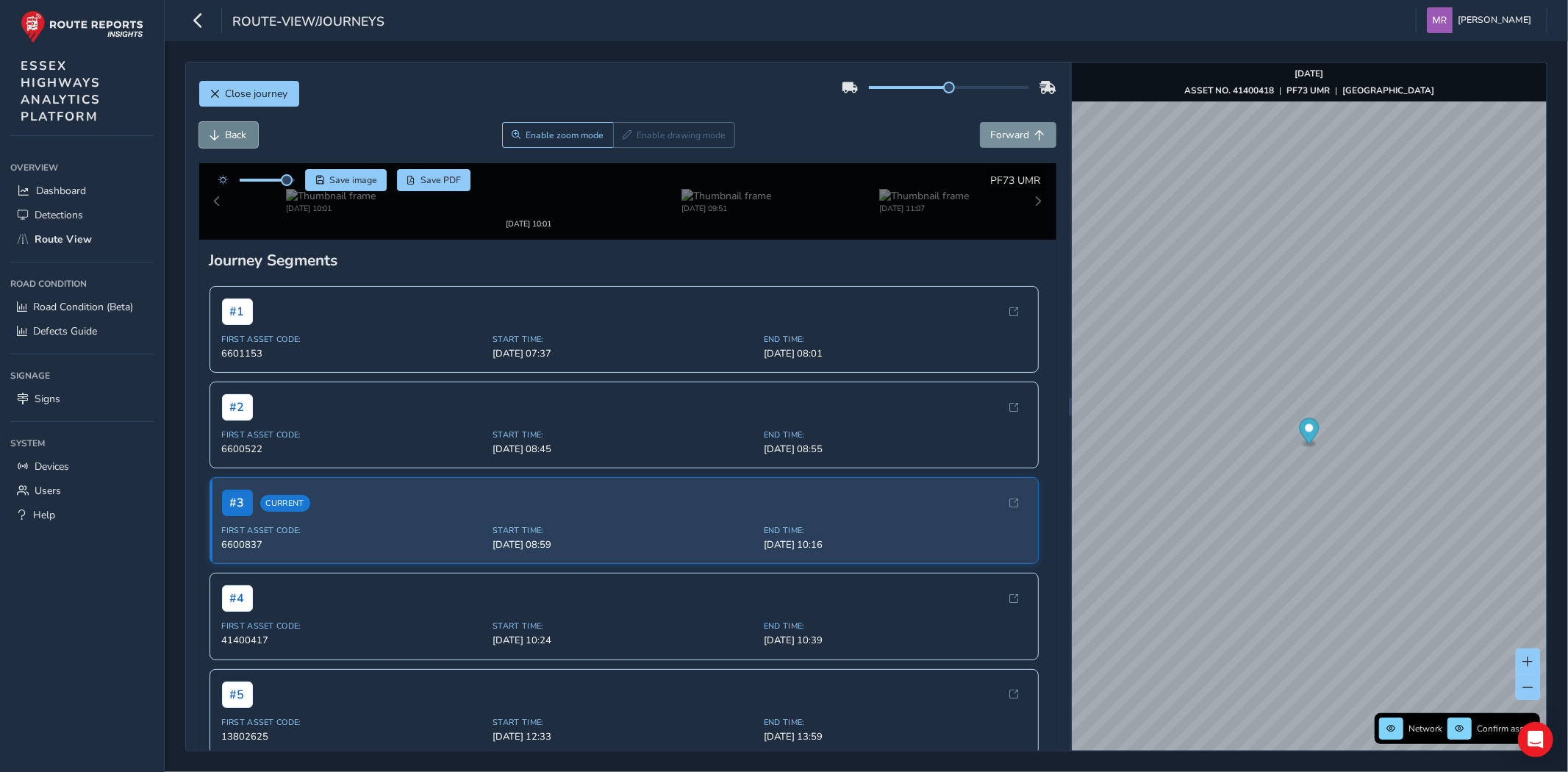
click at [232, 133] on span "Back" at bounding box center [237, 135] width 22 height 14
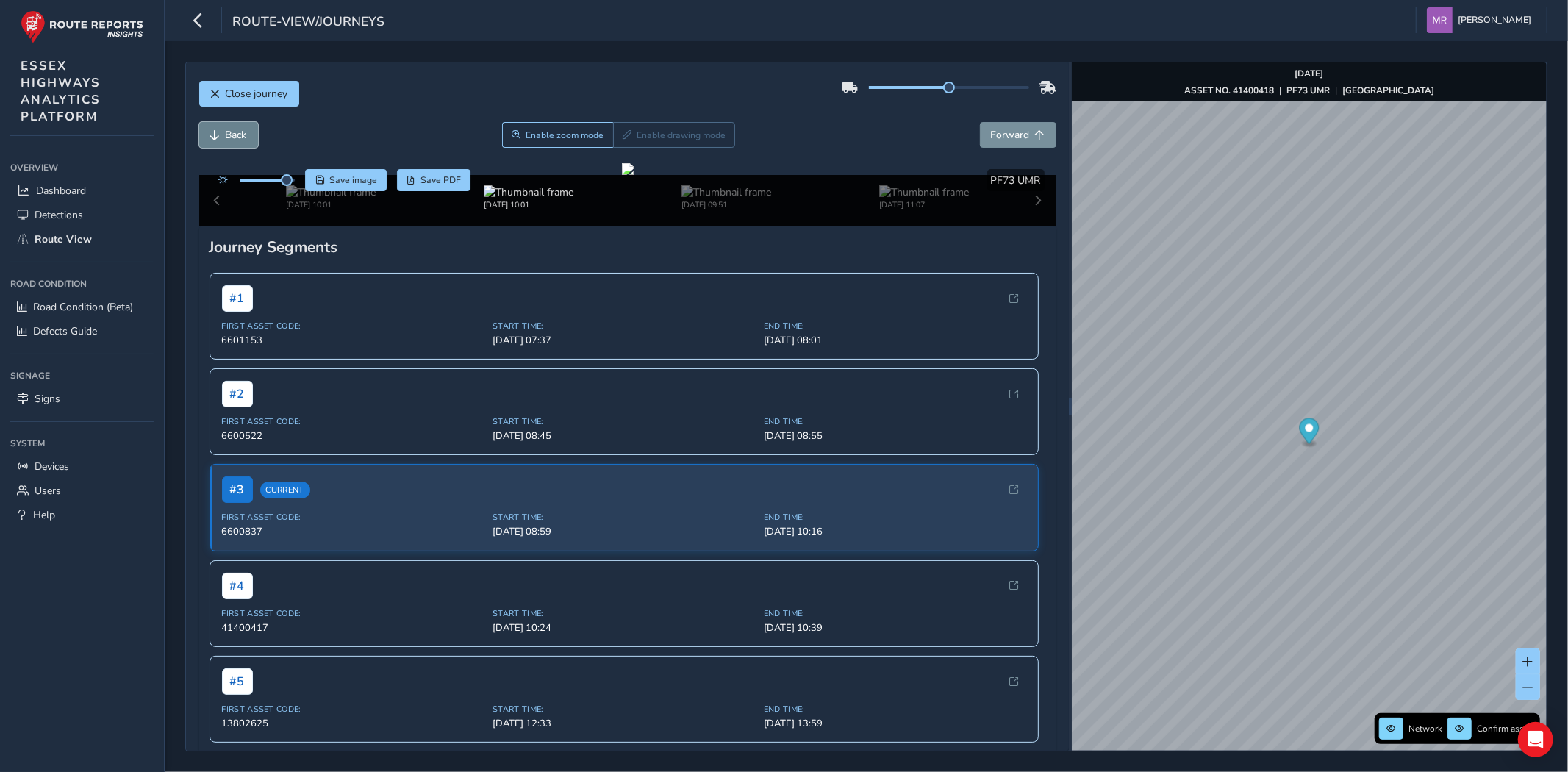
click at [232, 133] on span "Back" at bounding box center [237, 135] width 22 height 14
click at [981, 143] on button "Forward" at bounding box center [1018, 135] width 76 height 26
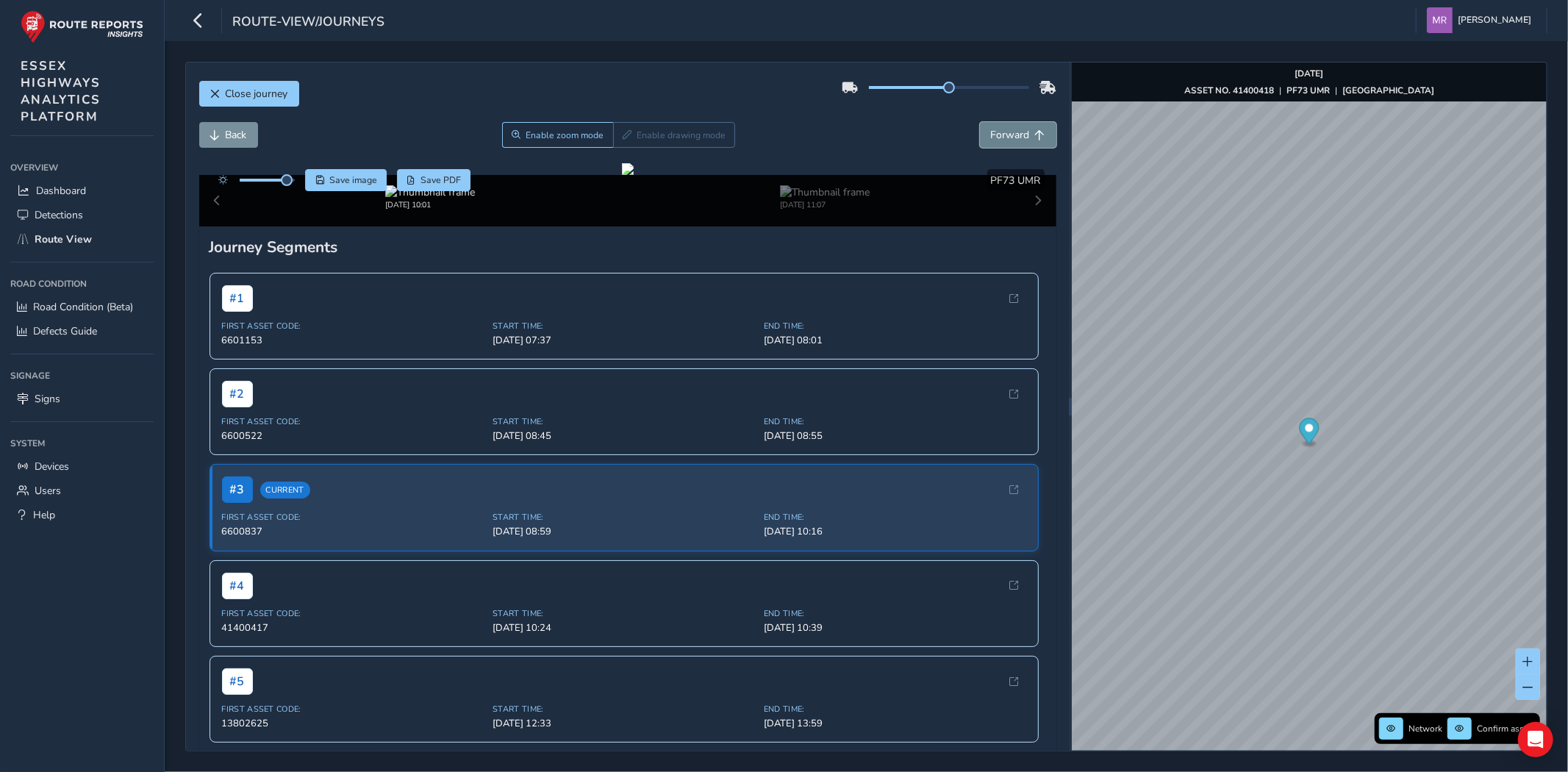
click at [1000, 135] on span "Forward" at bounding box center [1010, 135] width 39 height 14
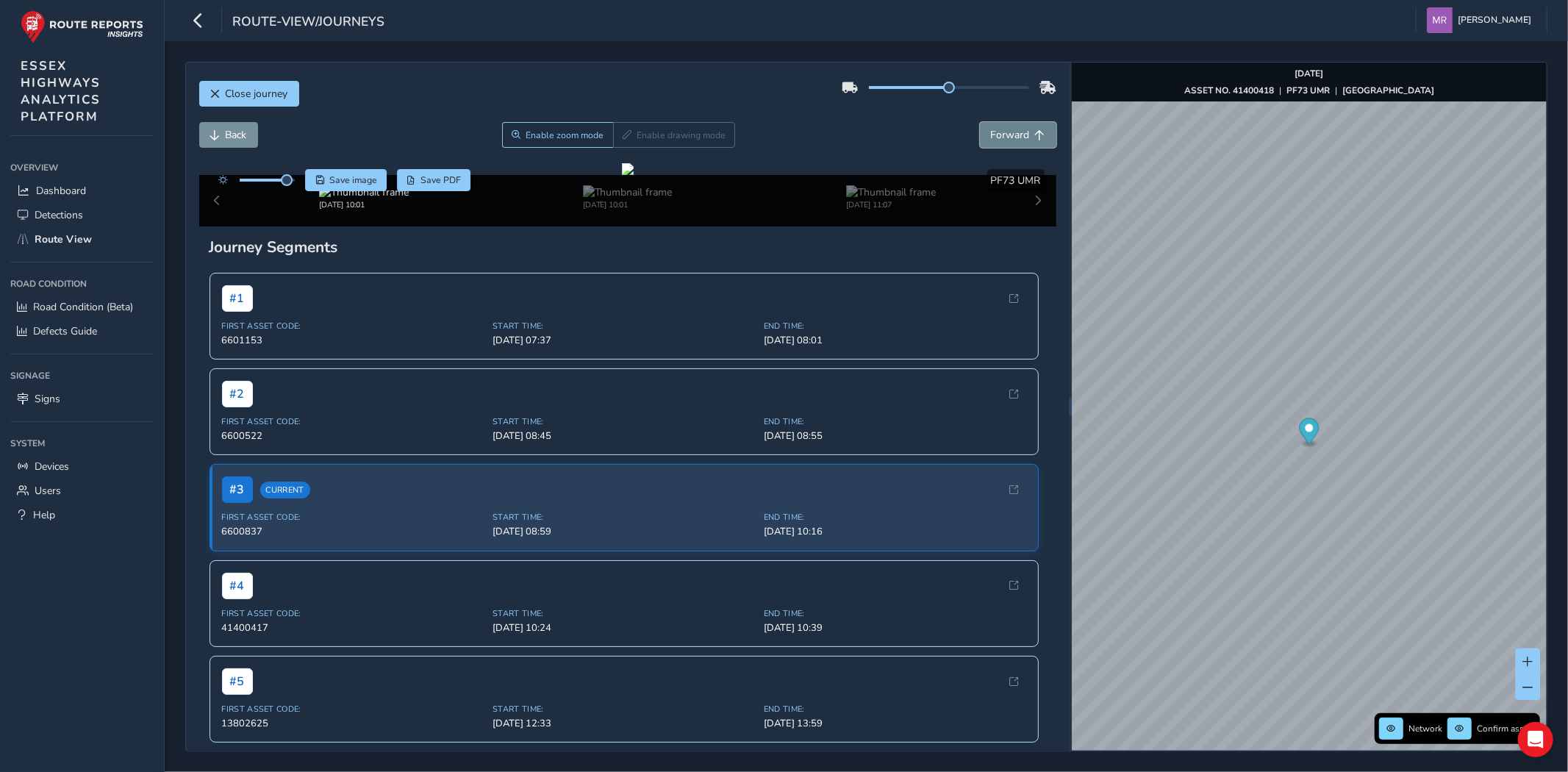
click at [1000, 135] on span "Forward" at bounding box center [1010, 135] width 39 height 14
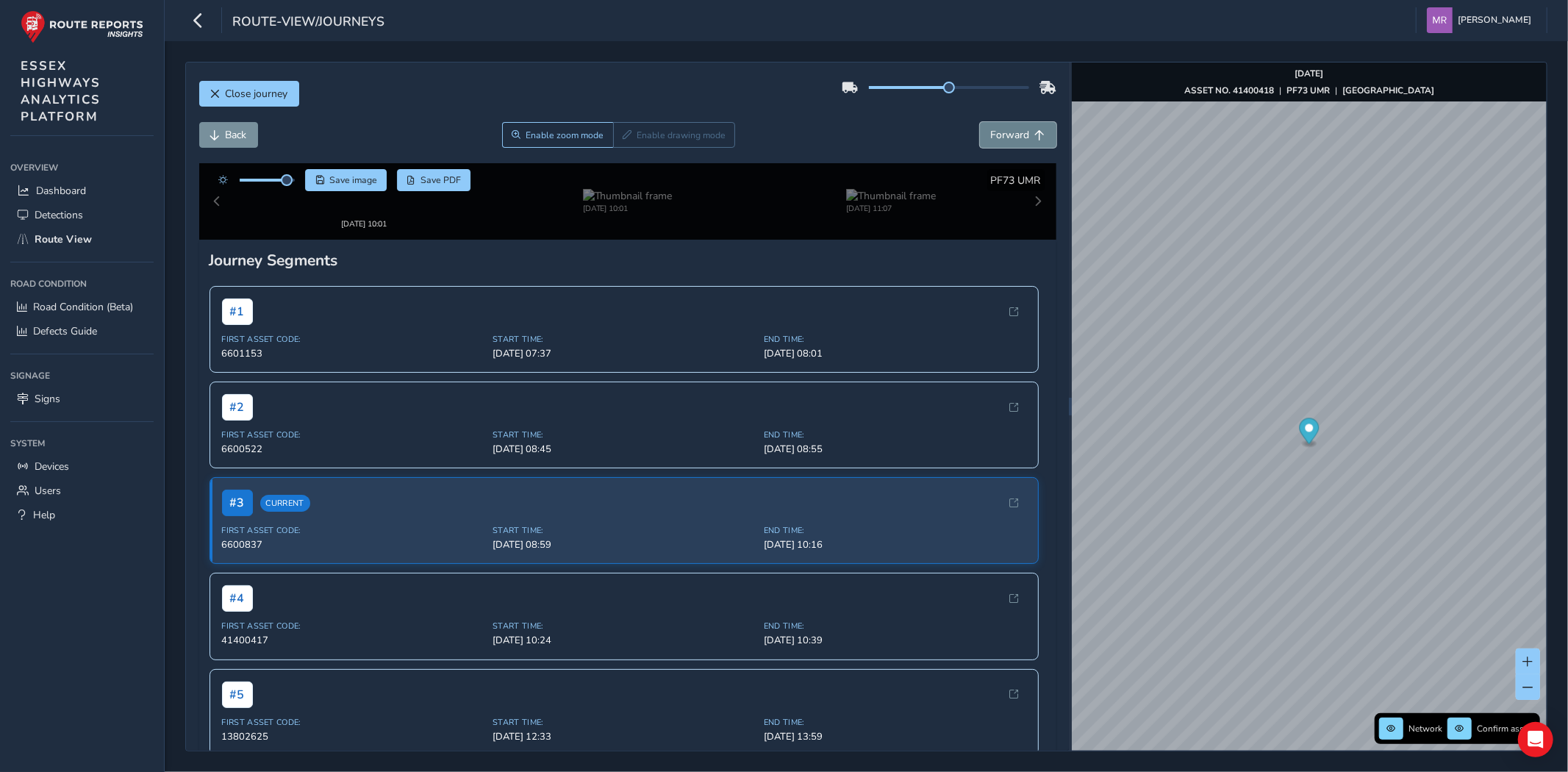
click at [1000, 135] on span "Forward" at bounding box center [1010, 135] width 39 height 14
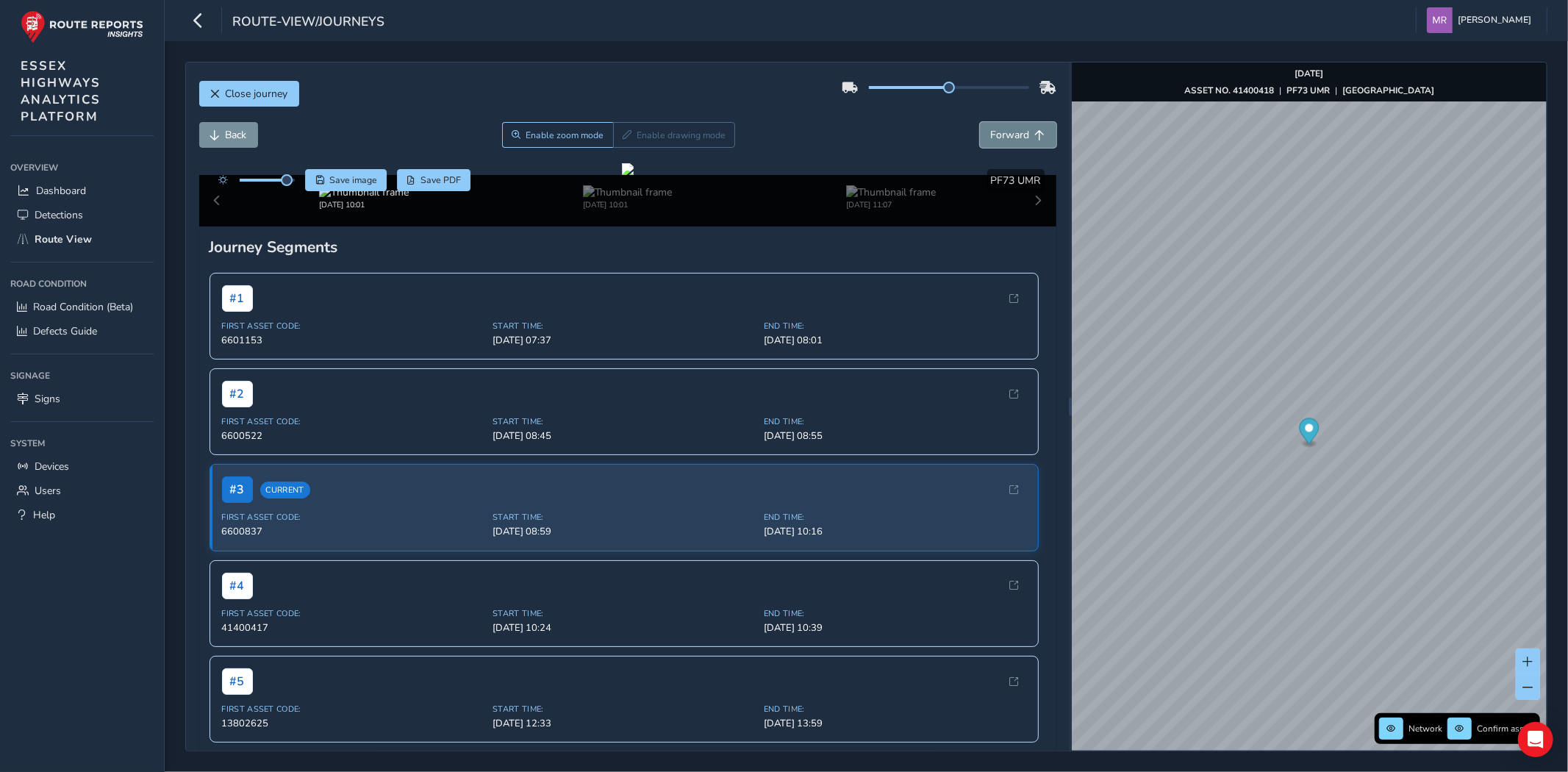
click at [1000, 135] on span "Forward" at bounding box center [1010, 135] width 39 height 14
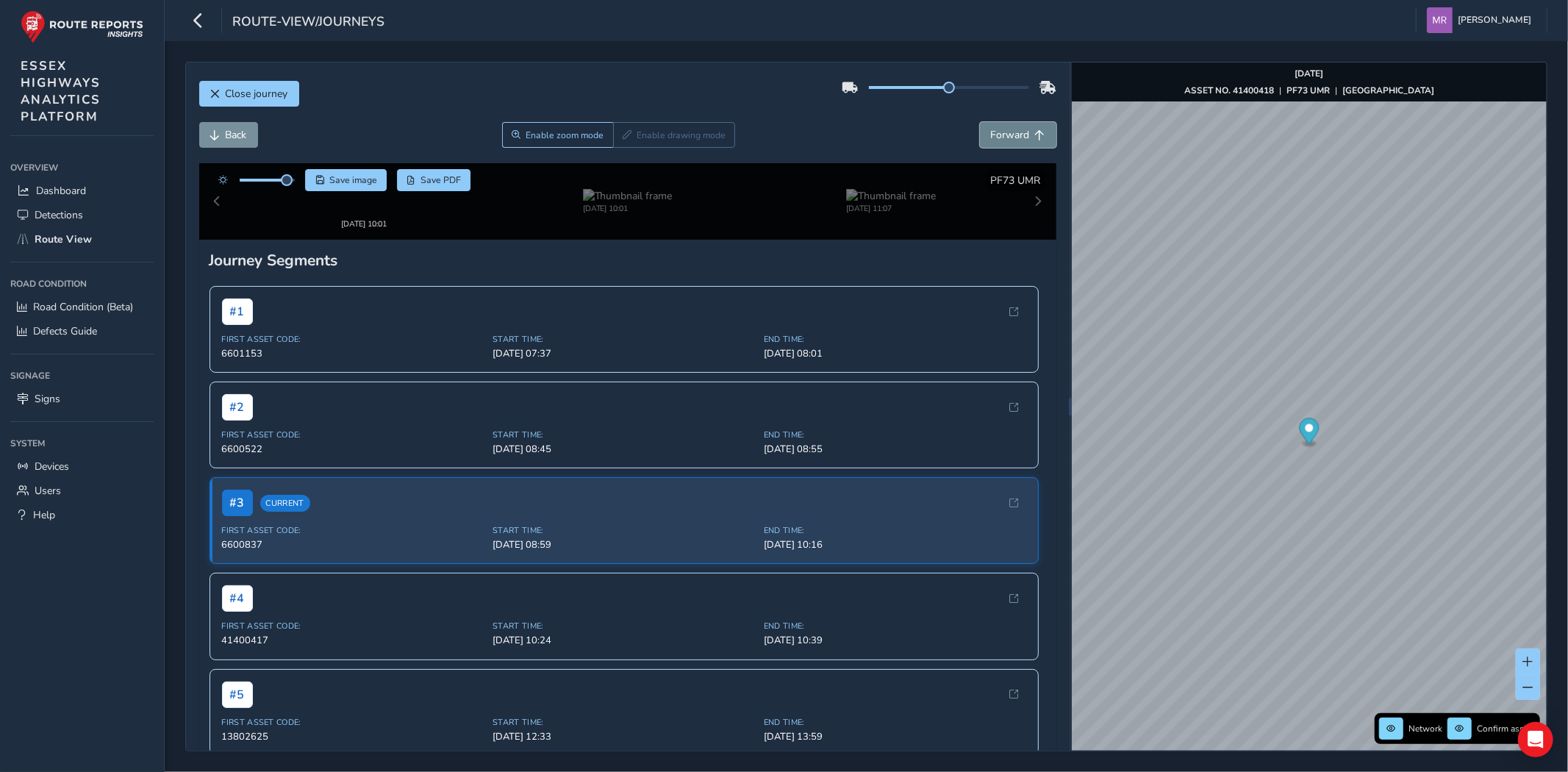
click at [1000, 135] on span "Forward" at bounding box center [1010, 135] width 39 height 14
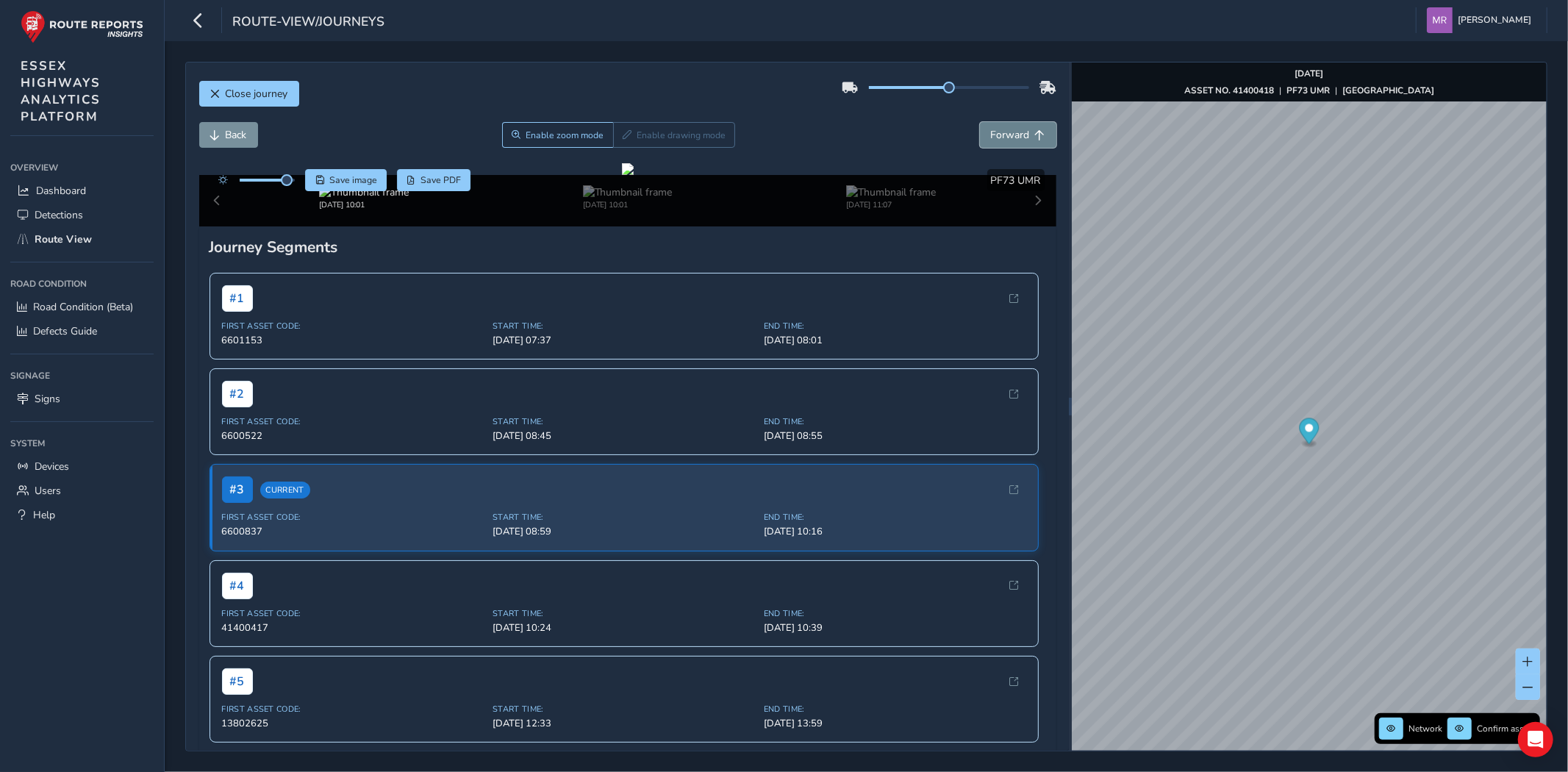
click at [1000, 135] on span "Forward" at bounding box center [1010, 135] width 39 height 14
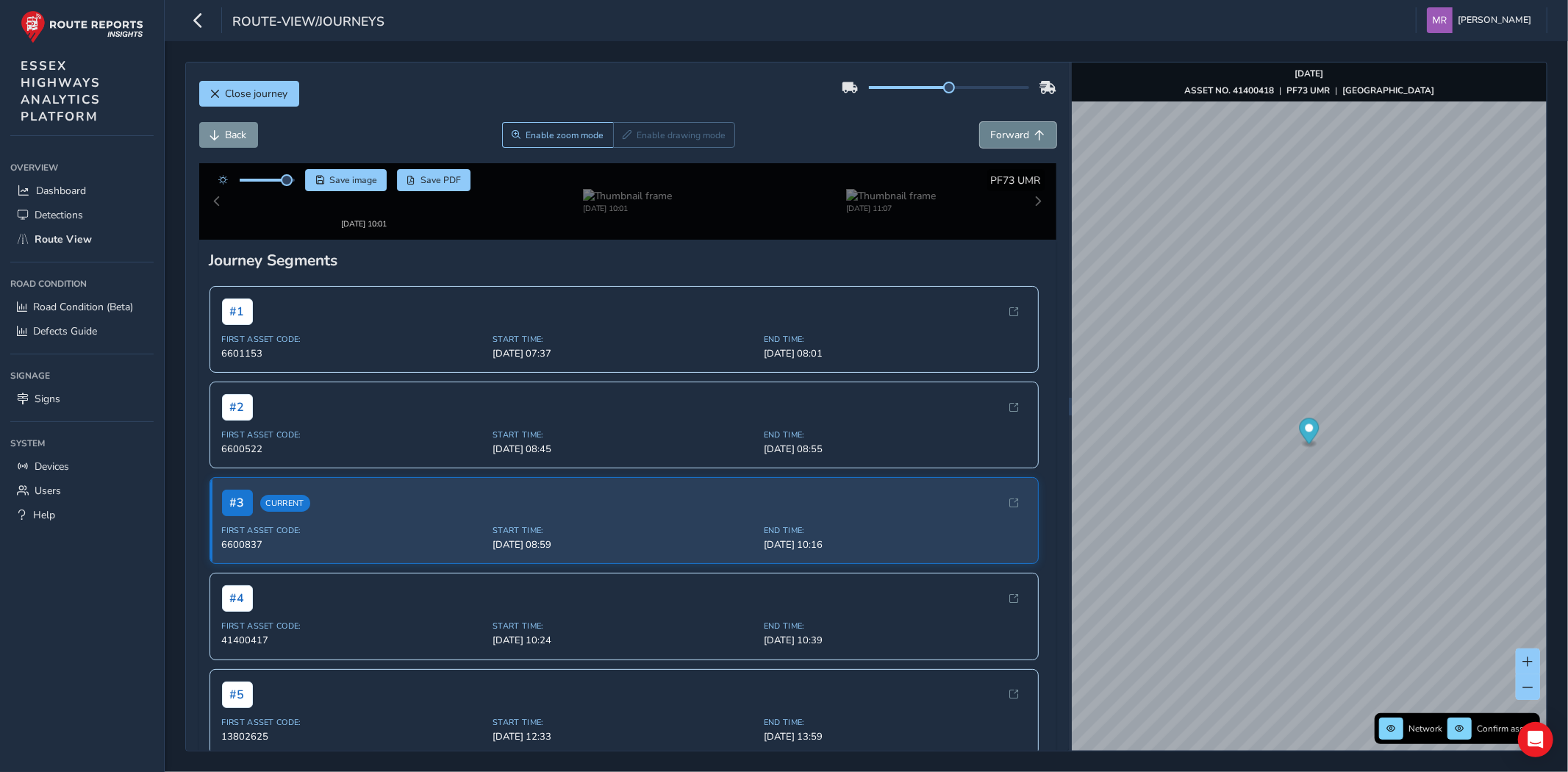
click at [1000, 135] on span "Forward" at bounding box center [1010, 135] width 39 height 14
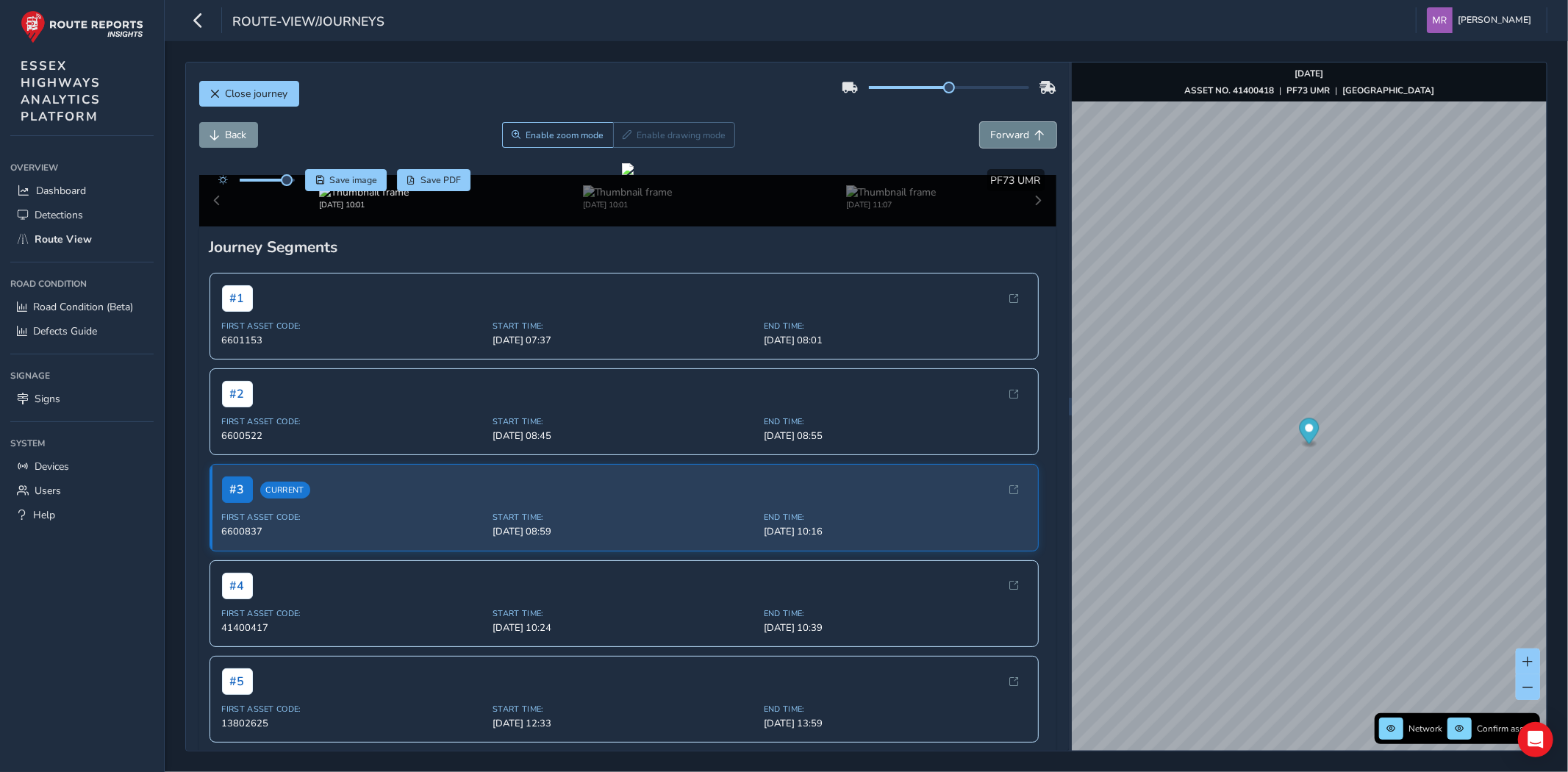
click at [1000, 135] on span "Forward" at bounding box center [1010, 135] width 39 height 14
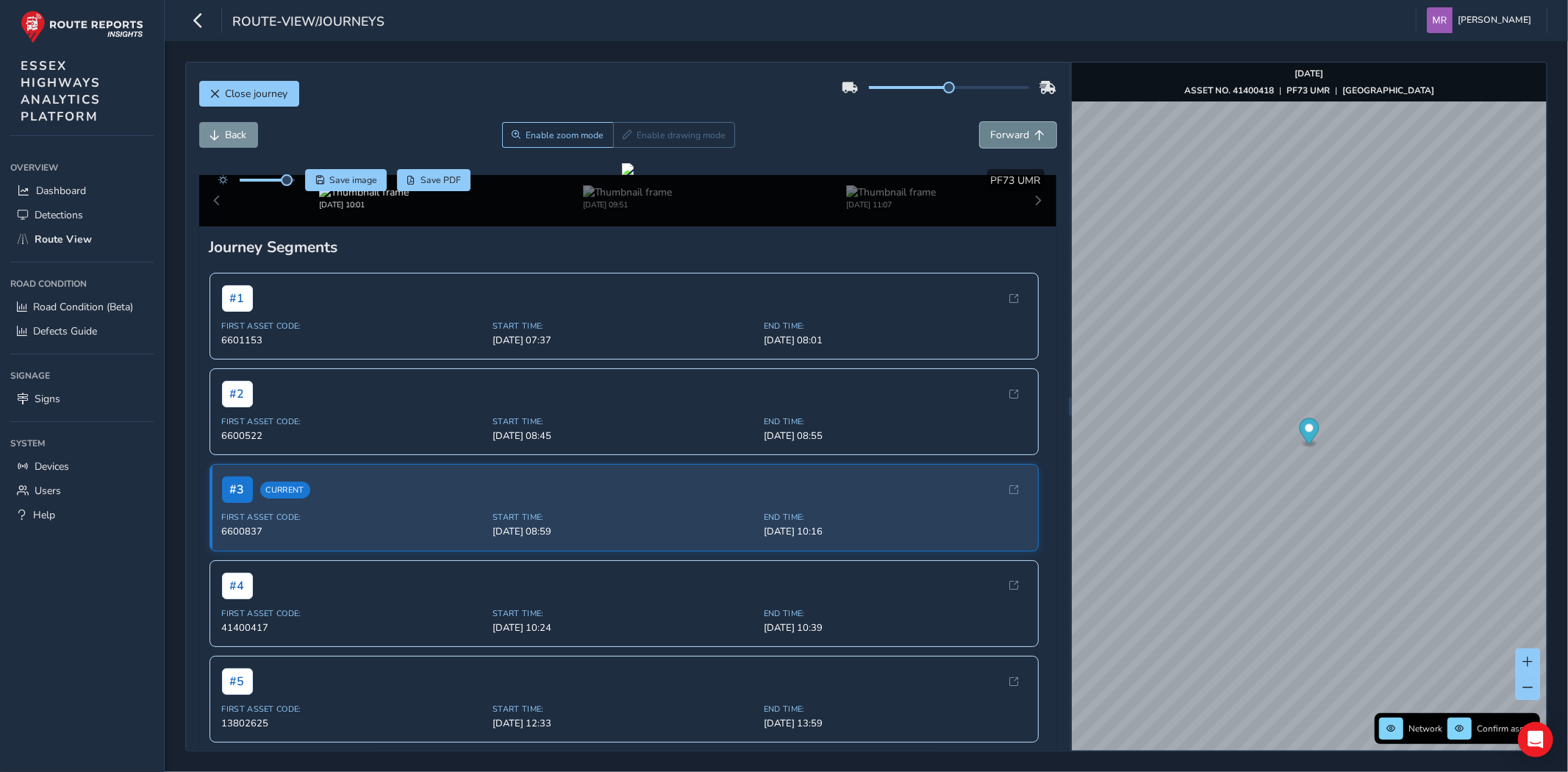
click at [992, 130] on span "Forward" at bounding box center [1010, 135] width 39 height 14
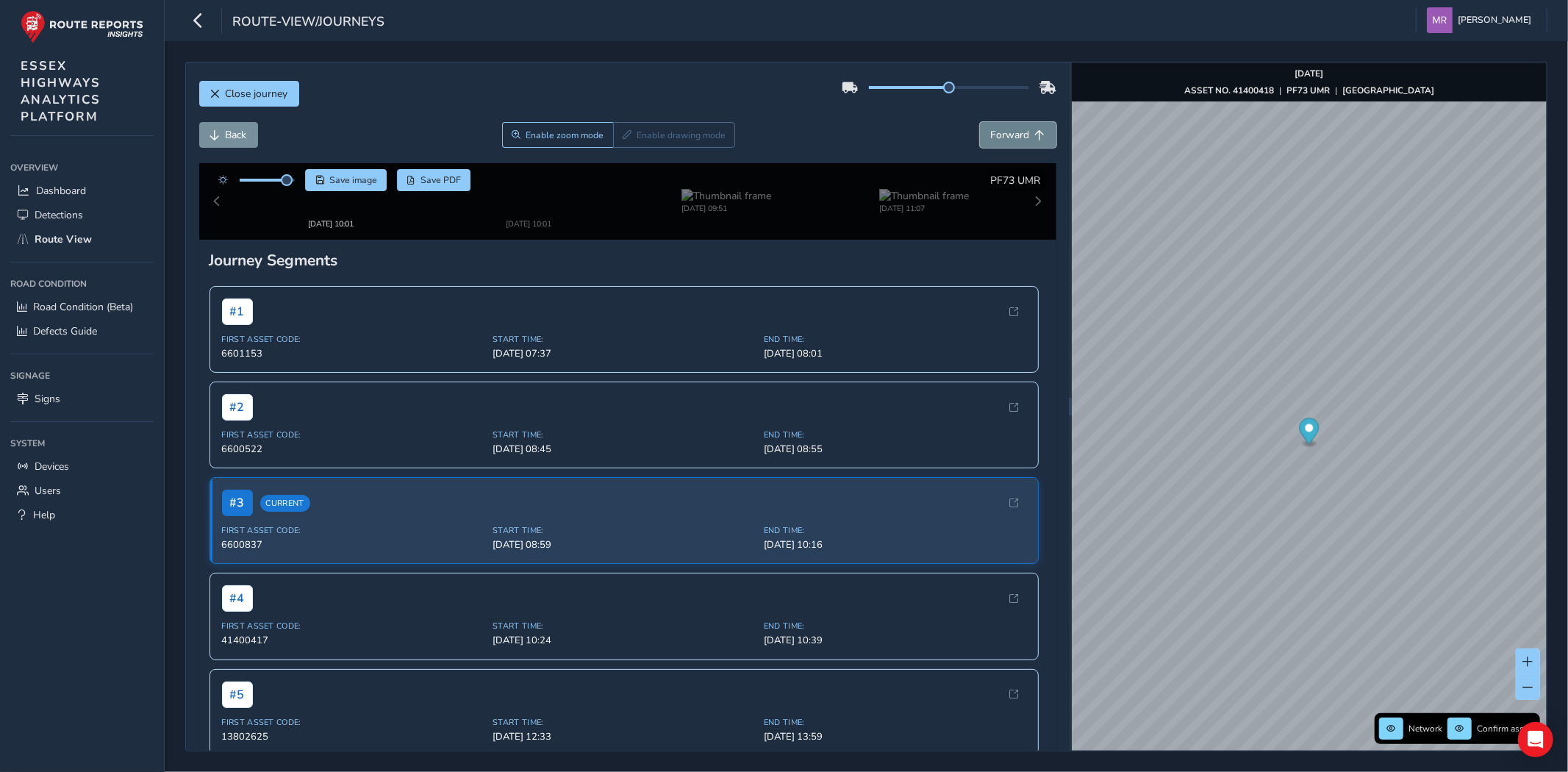
click at [992, 130] on span "Forward" at bounding box center [1010, 135] width 39 height 14
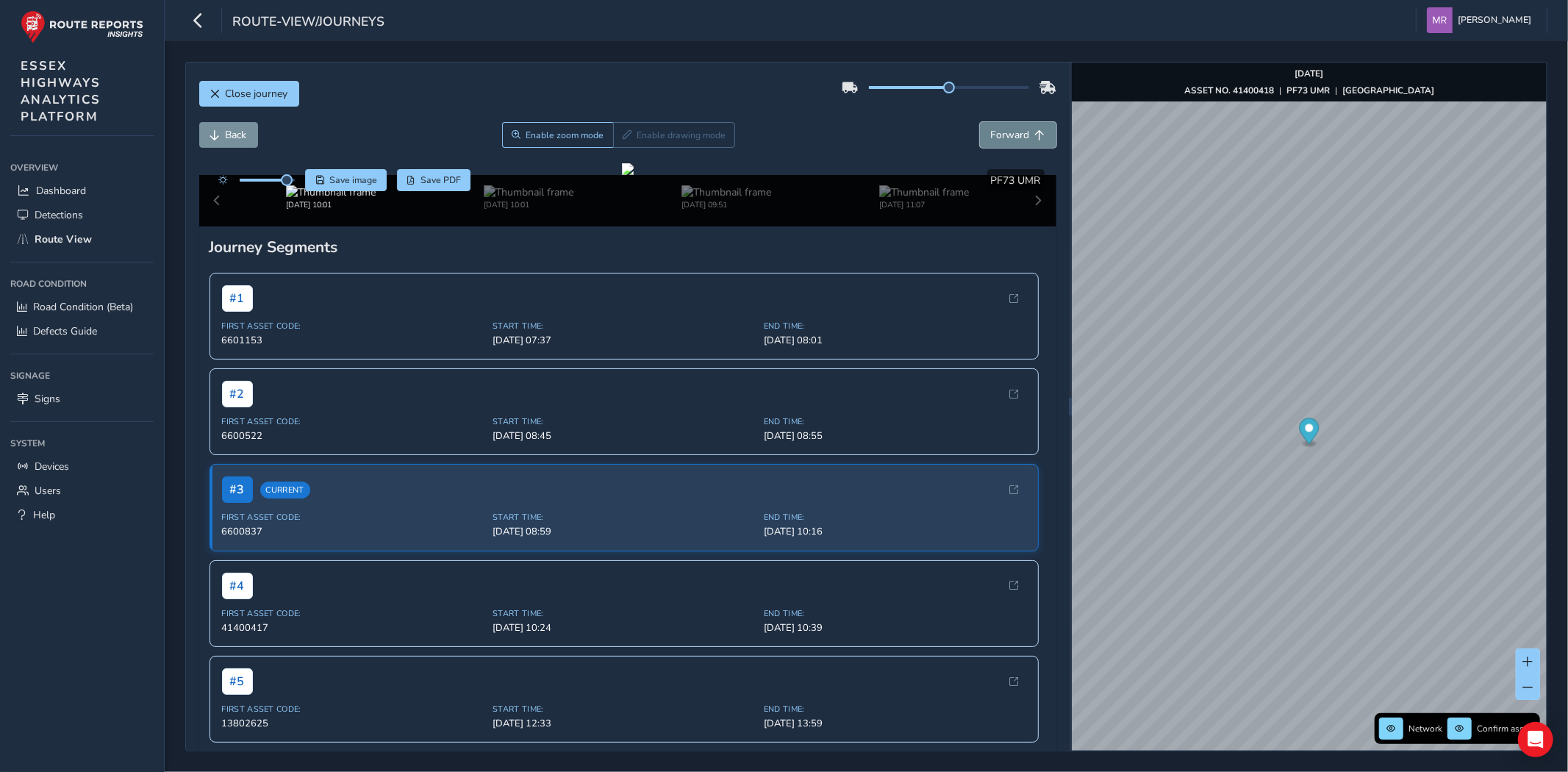
click at [993, 130] on span "Forward" at bounding box center [1010, 135] width 39 height 14
click at [996, 130] on span "Forward" at bounding box center [1010, 135] width 39 height 14
click at [1000, 130] on span "Forward" at bounding box center [1010, 135] width 39 height 14
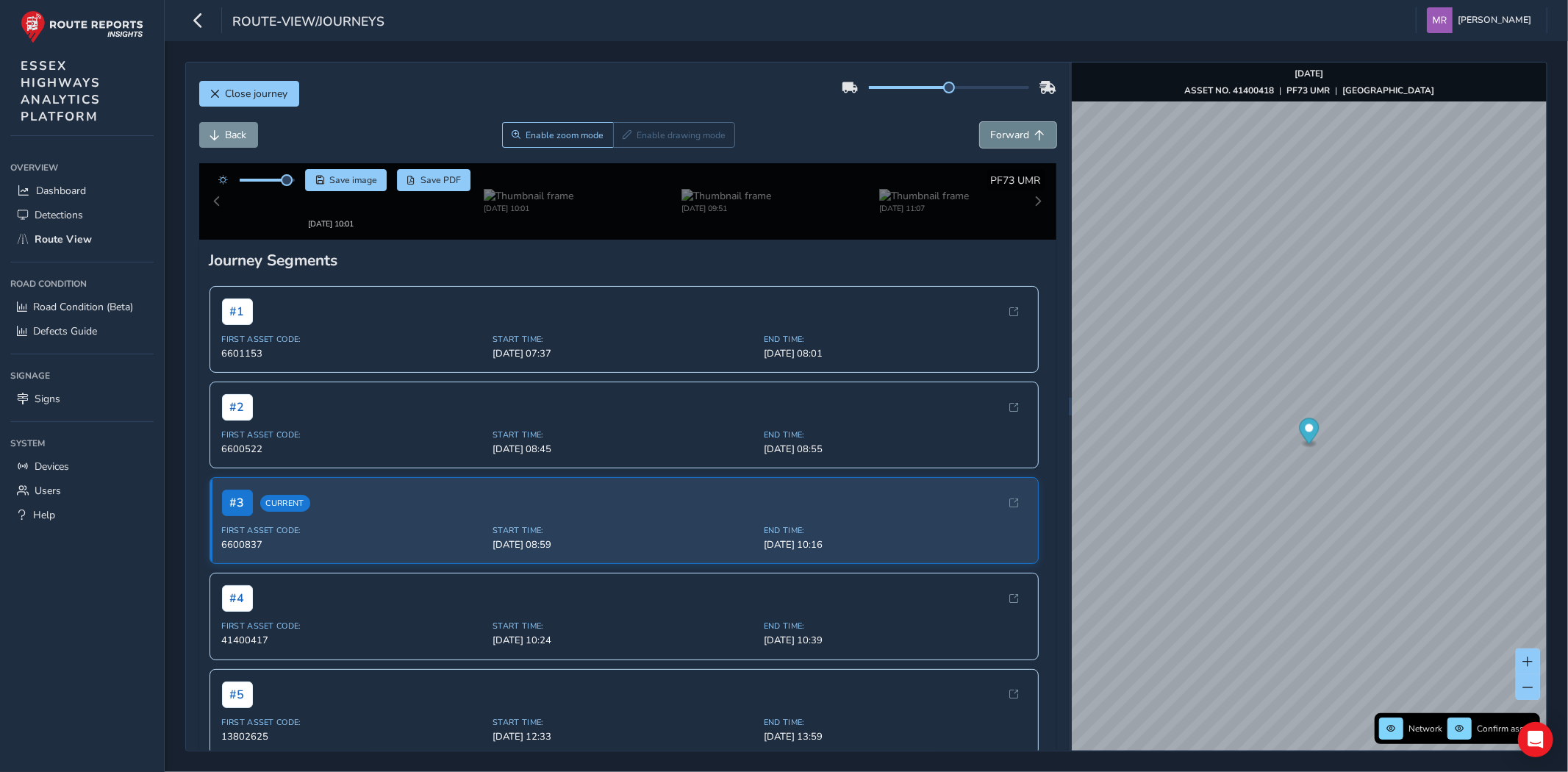
click at [1000, 130] on span "Forward" at bounding box center [1010, 135] width 39 height 14
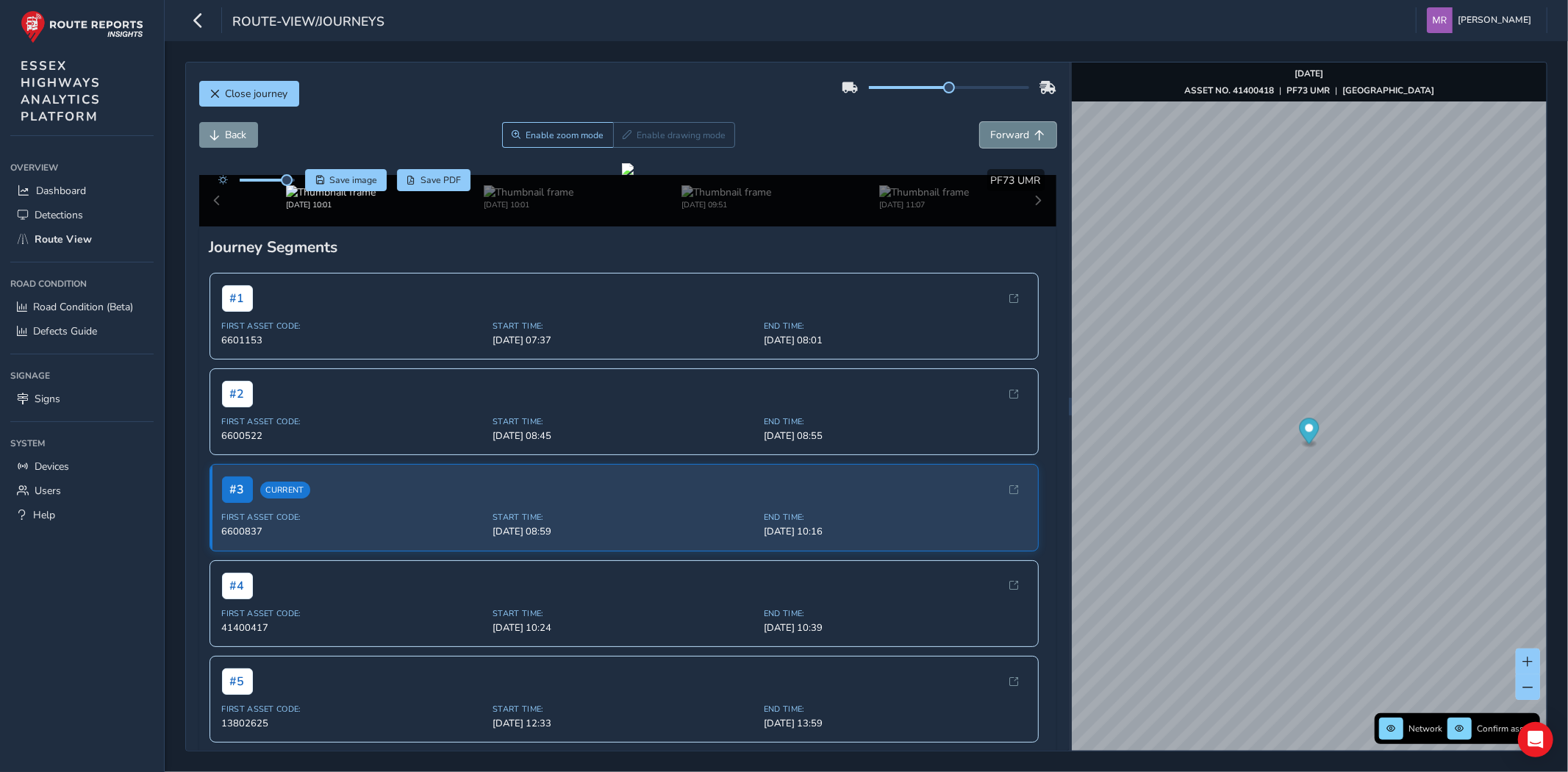
click at [1000, 130] on span "Forward" at bounding box center [1010, 135] width 39 height 14
click at [229, 137] on span "Back" at bounding box center [237, 135] width 22 height 14
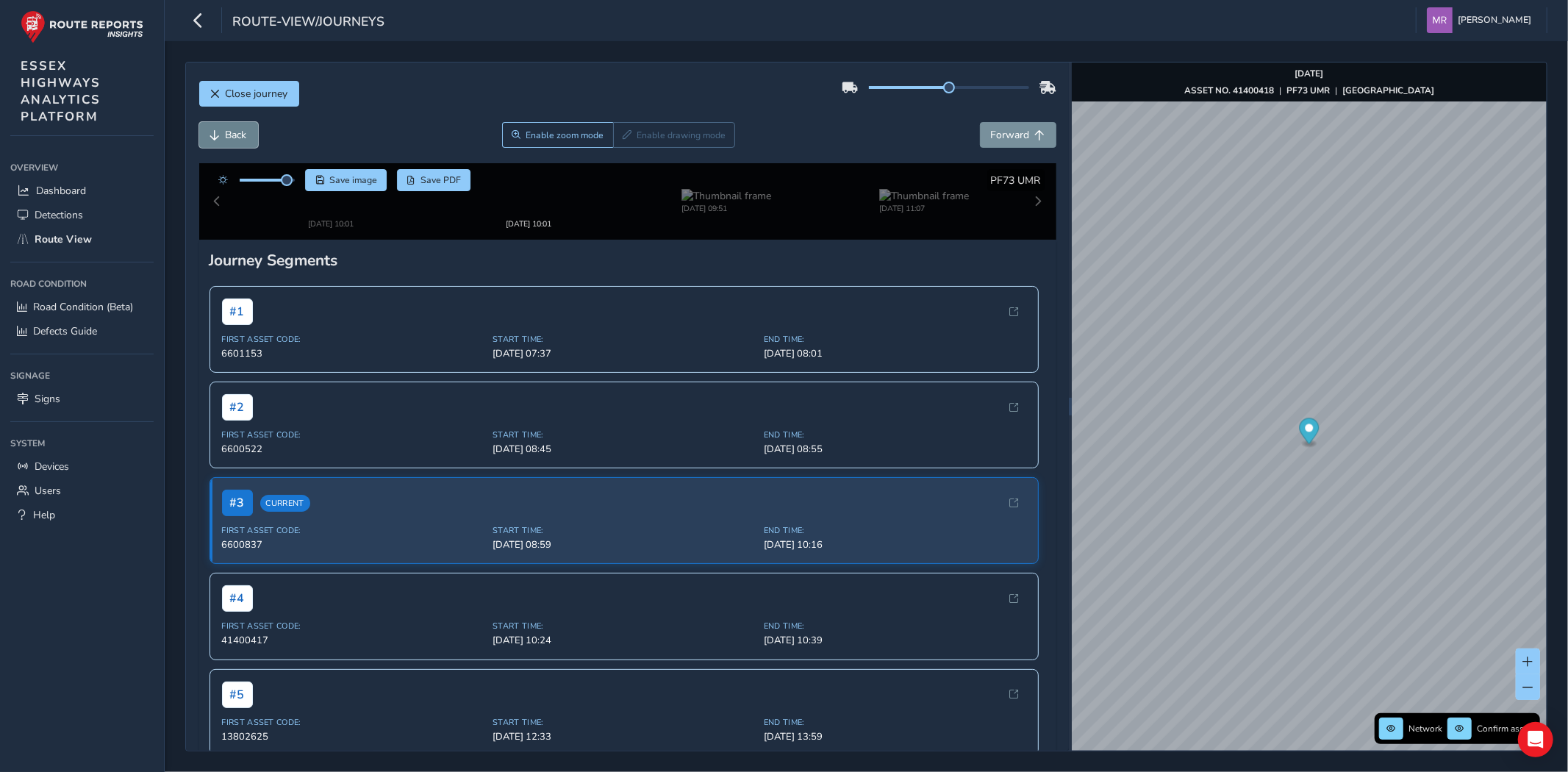
click at [229, 137] on span "Back" at bounding box center [237, 135] width 22 height 14
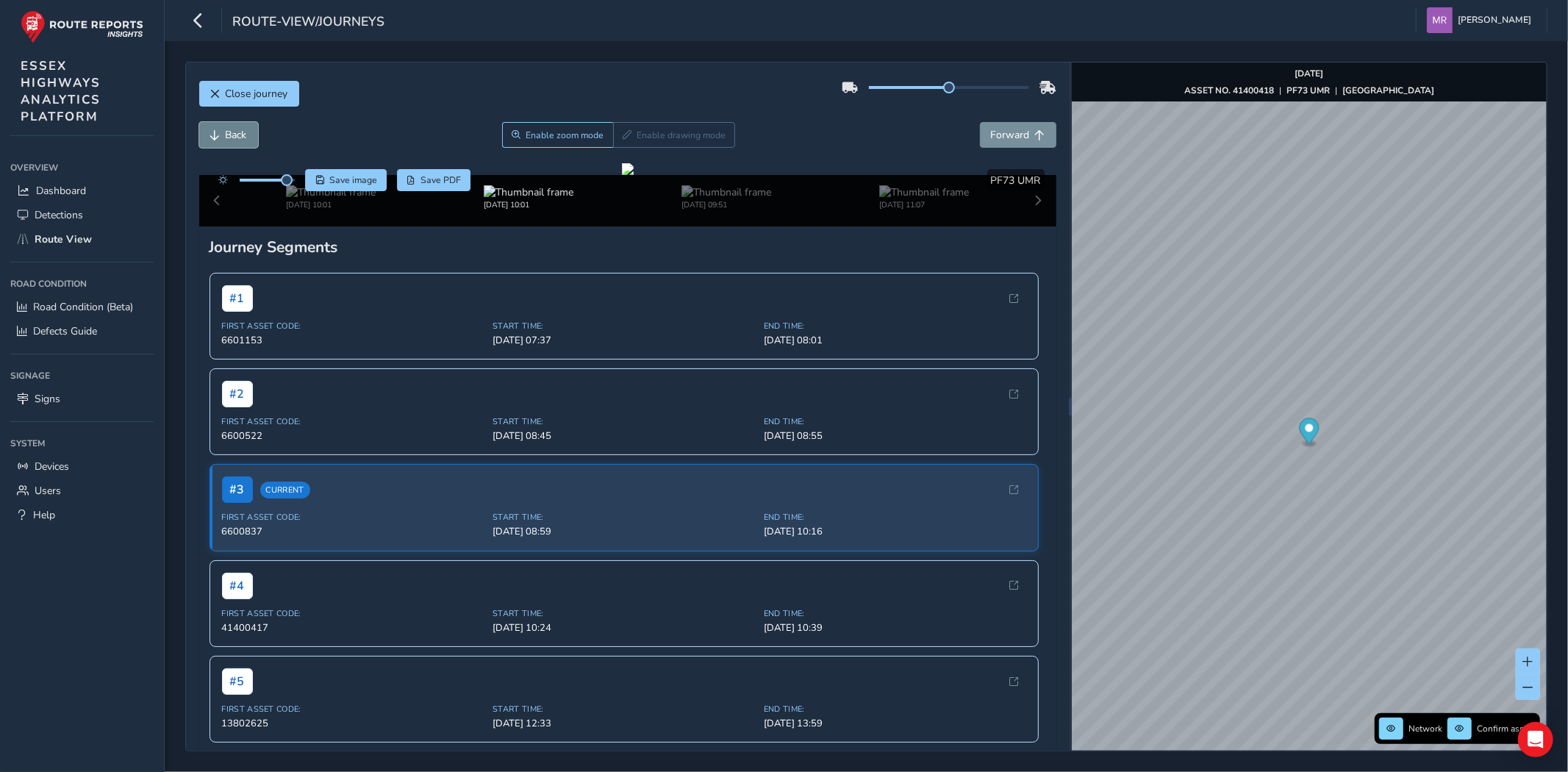
click at [229, 137] on span "Back" at bounding box center [237, 135] width 22 height 14
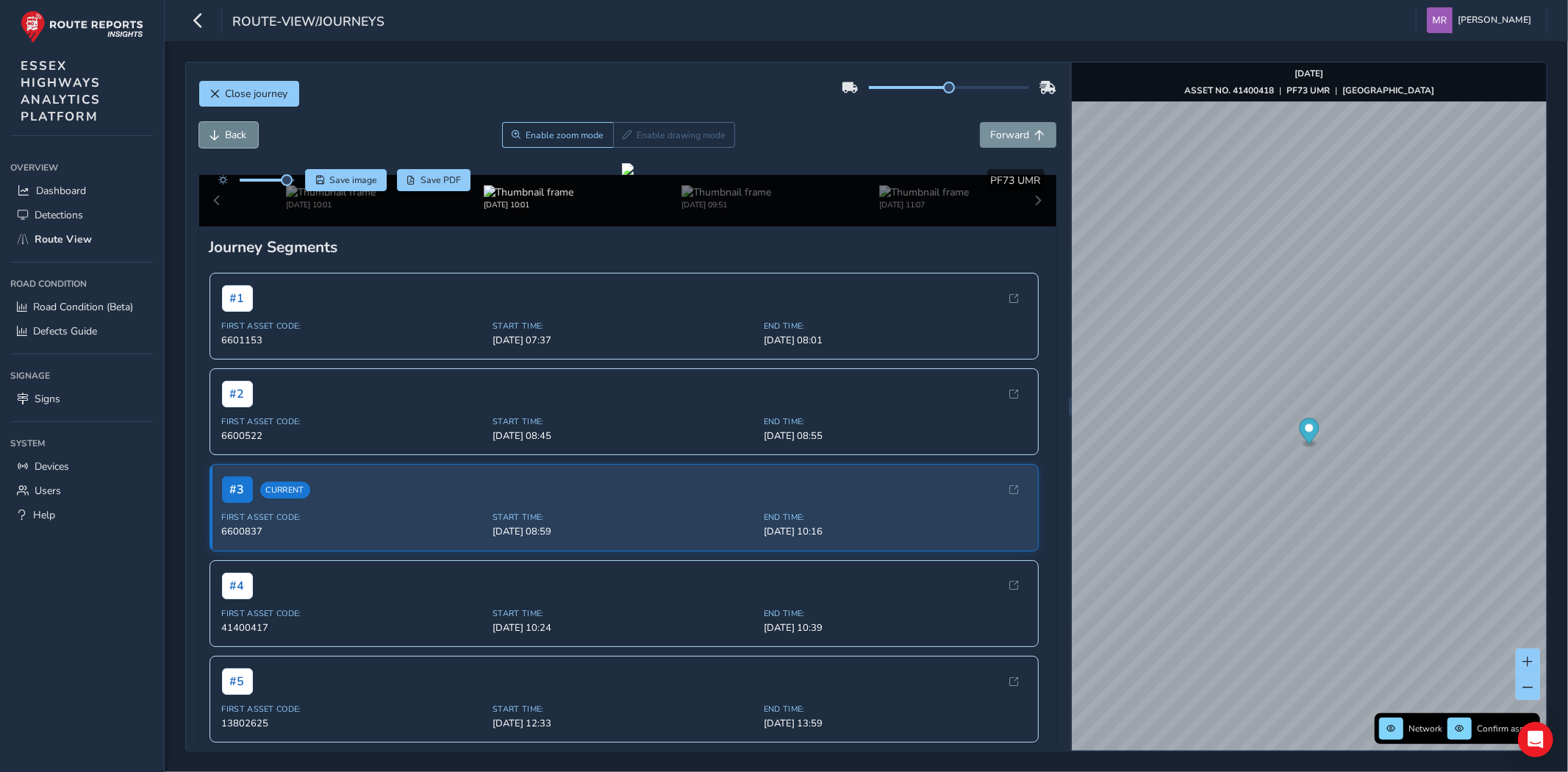
click at [229, 137] on span "Back" at bounding box center [237, 135] width 22 height 14
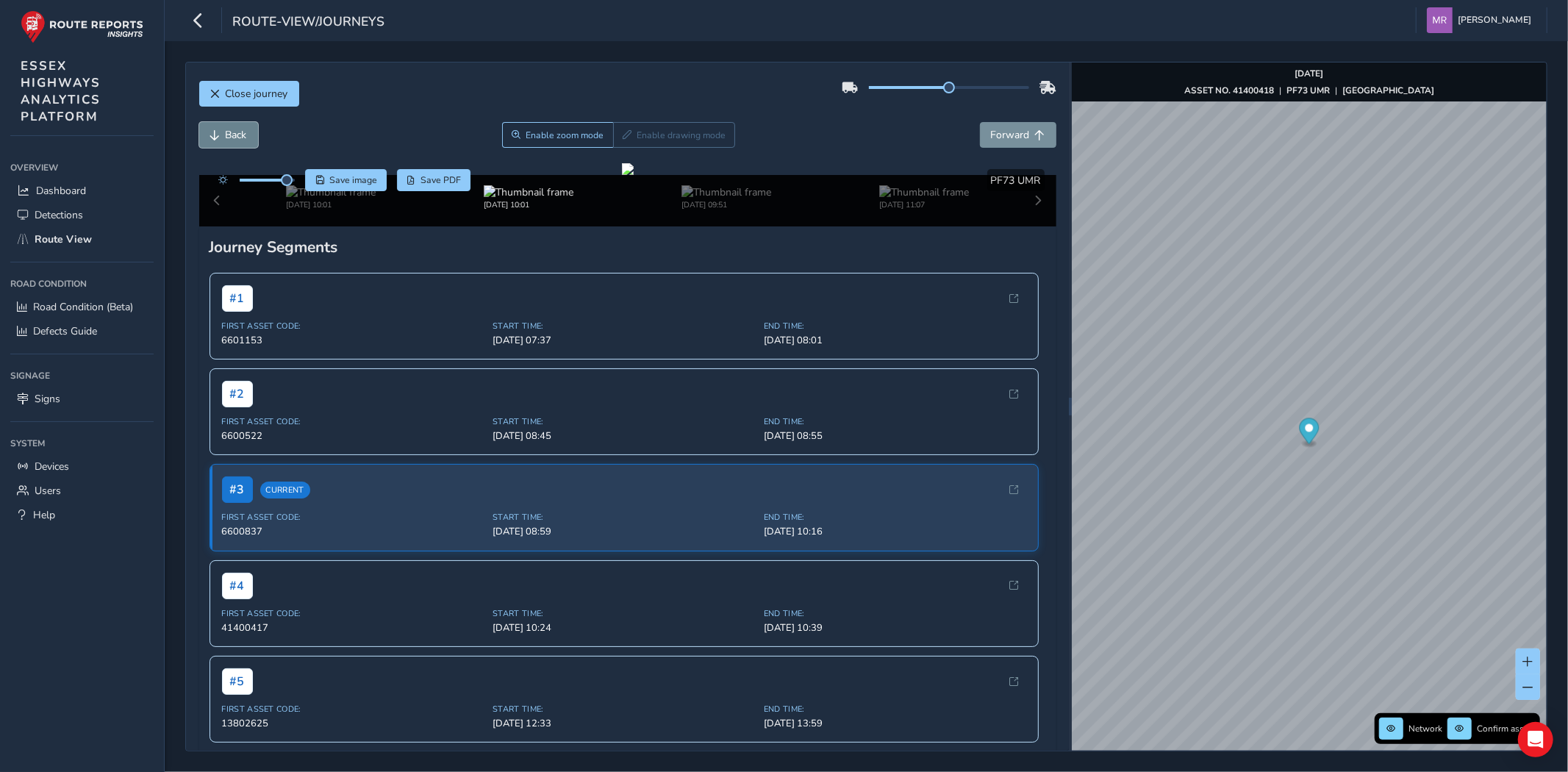
click at [229, 137] on span "Back" at bounding box center [237, 135] width 22 height 14
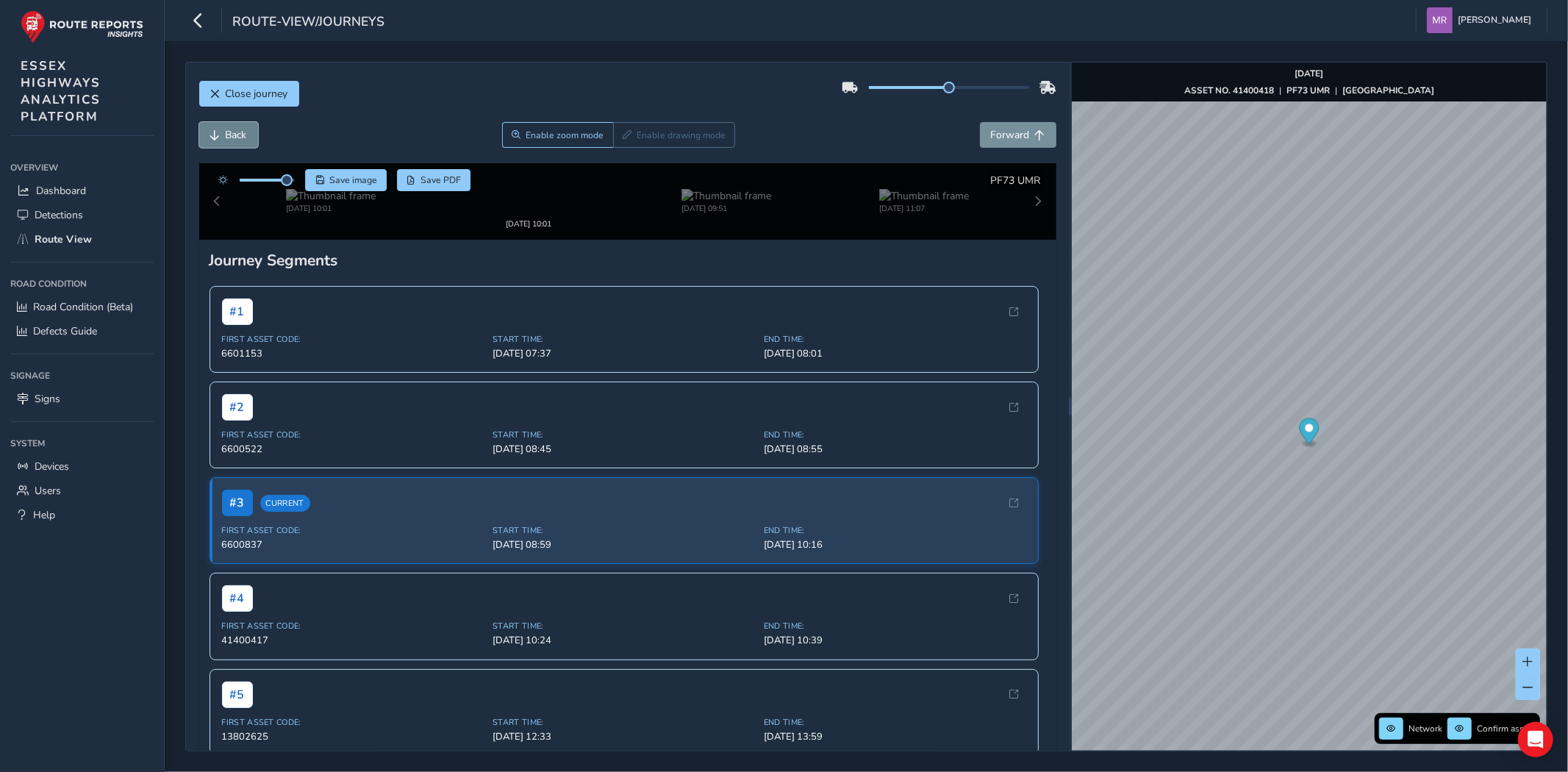
click at [229, 137] on span "Back" at bounding box center [237, 135] width 22 height 14
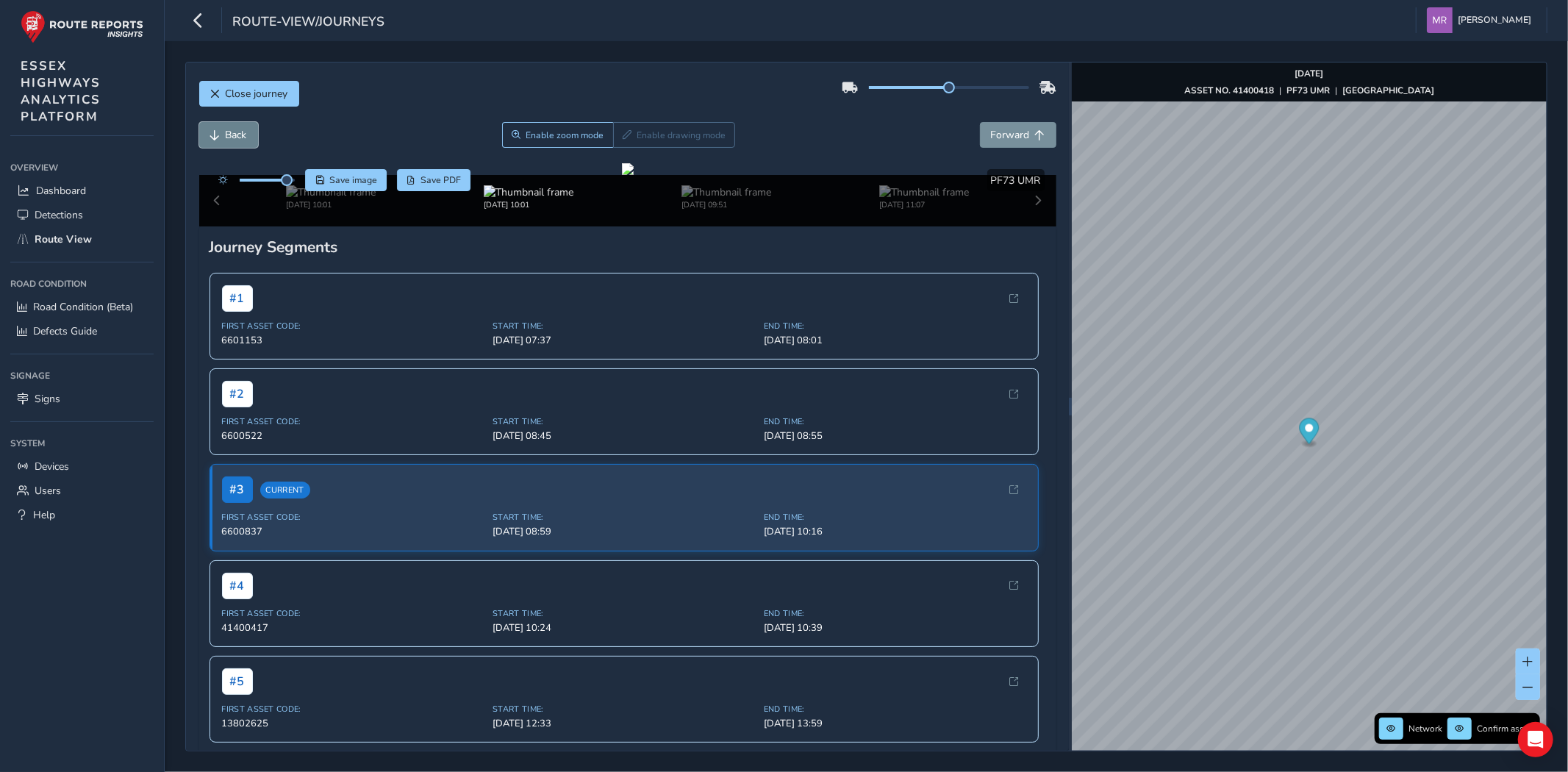
click at [229, 137] on span "Back" at bounding box center [237, 135] width 22 height 14
click at [243, 137] on span "Back" at bounding box center [237, 135] width 22 height 14
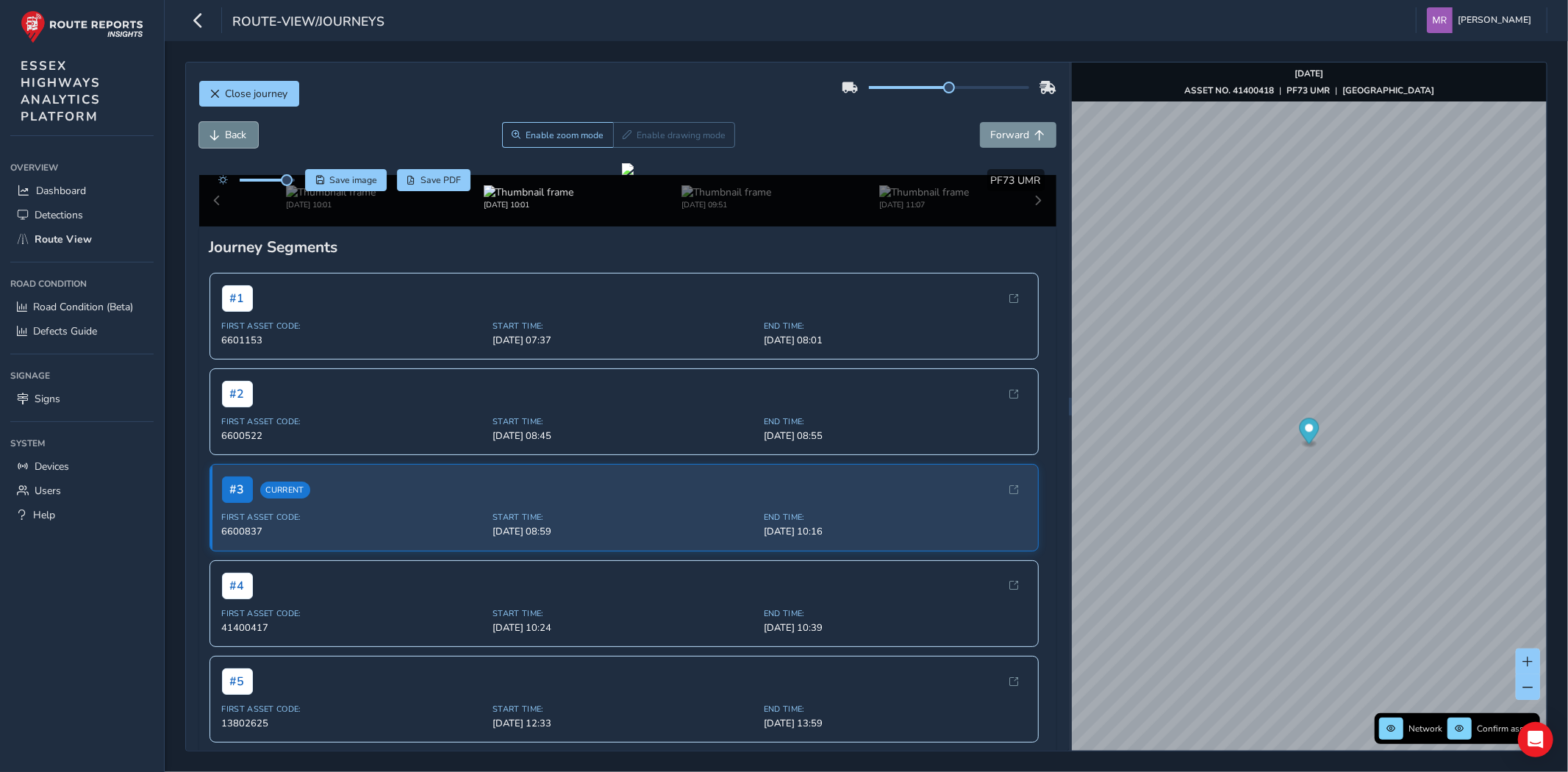
click at [243, 137] on span "Back" at bounding box center [237, 135] width 22 height 14
click at [993, 137] on span "Forward" at bounding box center [1010, 135] width 39 height 14
click at [263, 103] on button "Close journey" at bounding box center [249, 93] width 100 height 26
